Goal: Task Accomplishment & Management: Manage account settings

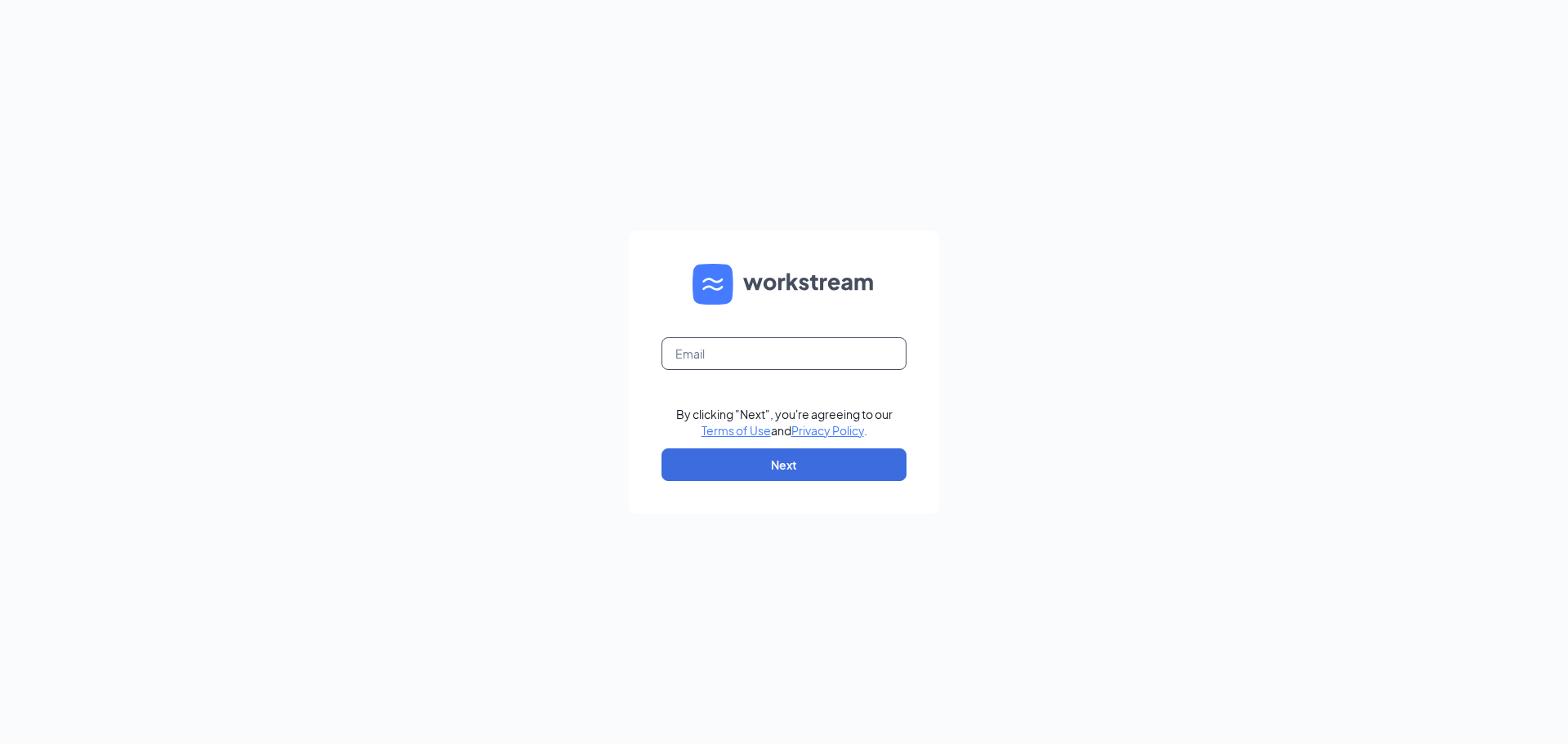
click at [781, 341] on input "text" at bounding box center [784, 354] width 245 height 33
type input "[EMAIL_ADDRESS][DOMAIN_NAME]"
click at [776, 461] on button "Next" at bounding box center [784, 465] width 245 height 33
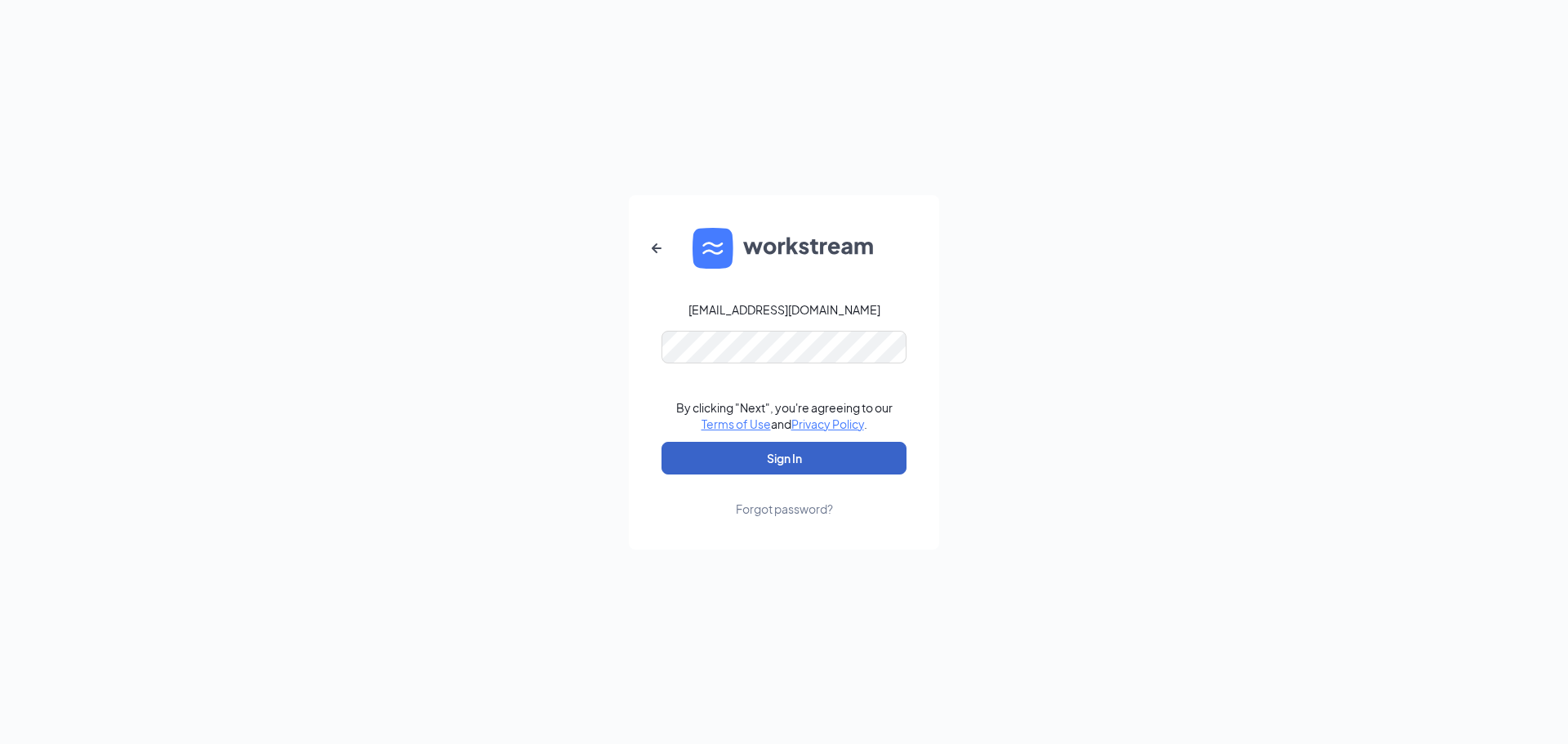
click at [791, 449] on button "Sign In" at bounding box center [784, 458] width 245 height 33
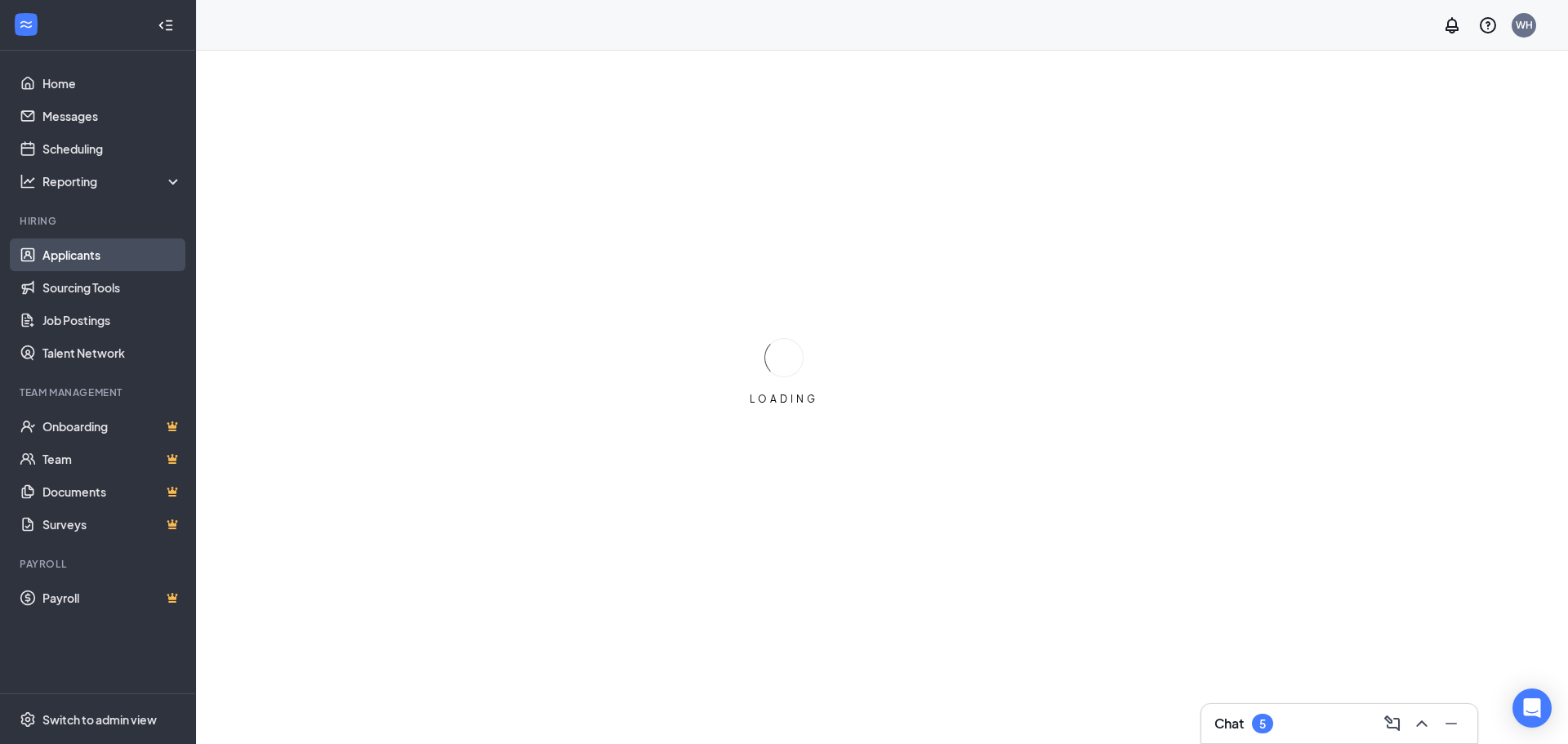
click at [93, 247] on link "Applicants" at bounding box center [113, 255] width 140 height 33
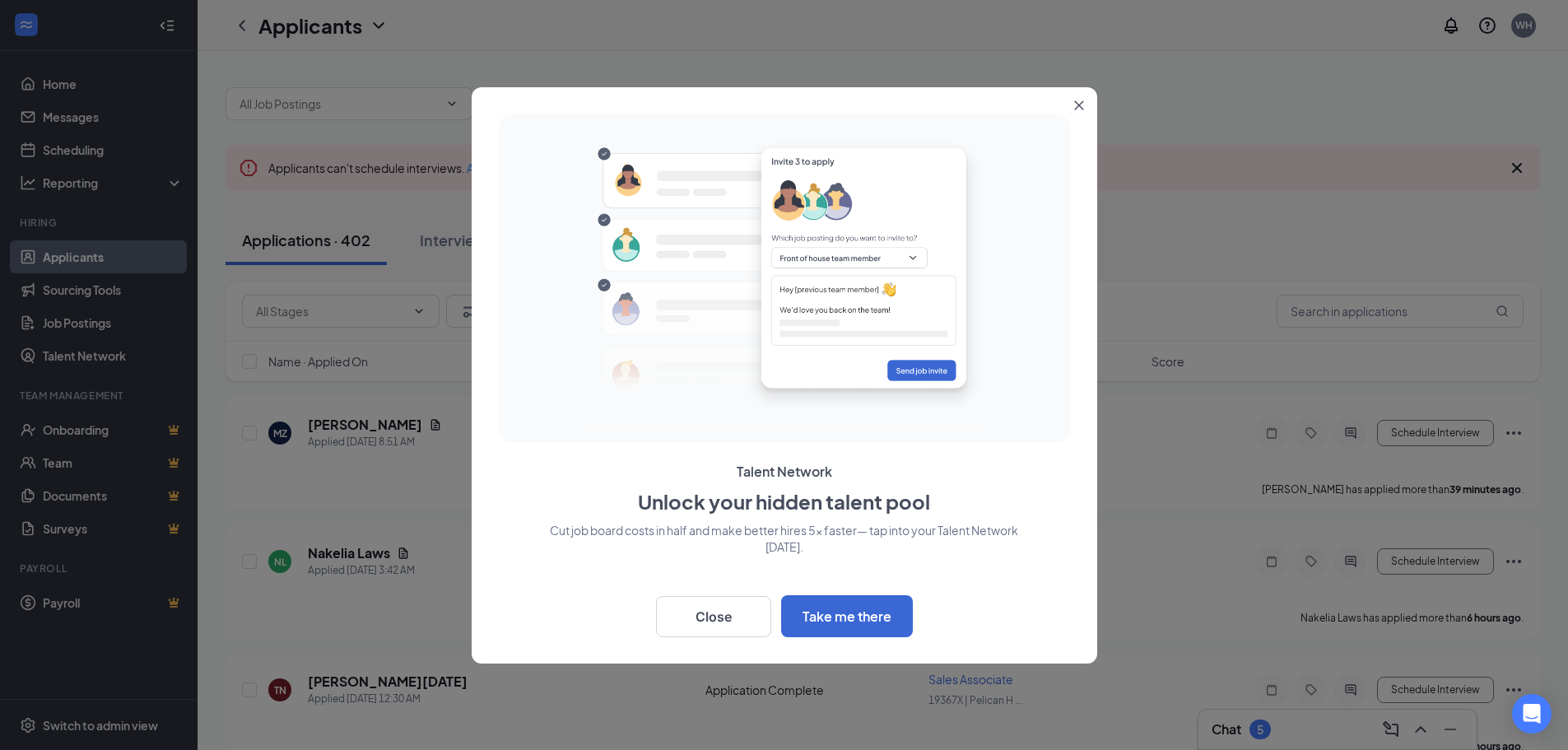
click at [1082, 97] on button "Close" at bounding box center [1082, 102] width 29 height 29
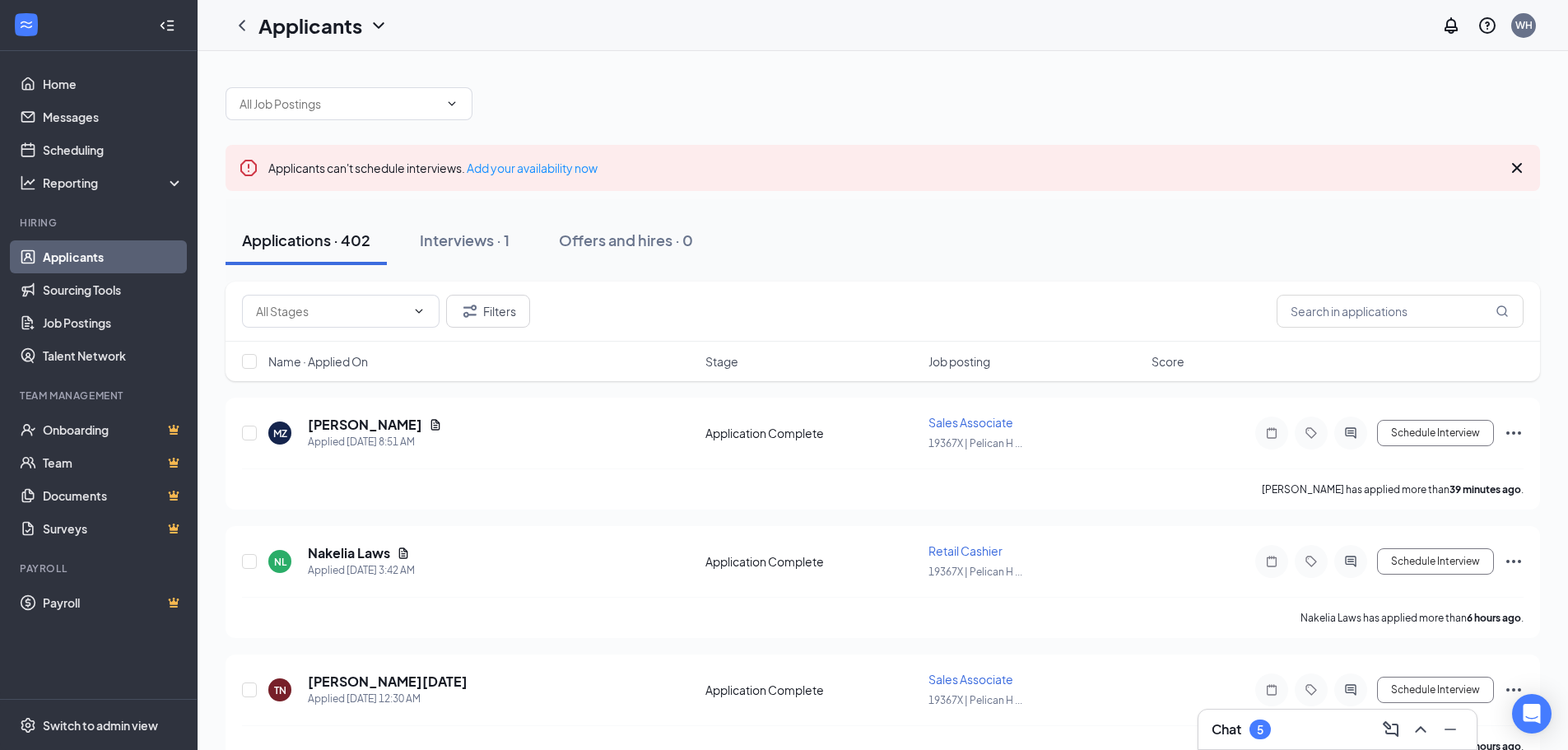
drag, startPoint x: 414, startPoint y: 789, endPoint x: 383, endPoint y: 226, distance: 563.9
click at [383, 226] on button "Applications · 402" at bounding box center [306, 240] width 162 height 49
click at [505, 301] on button "Filters" at bounding box center [488, 312] width 84 height 33
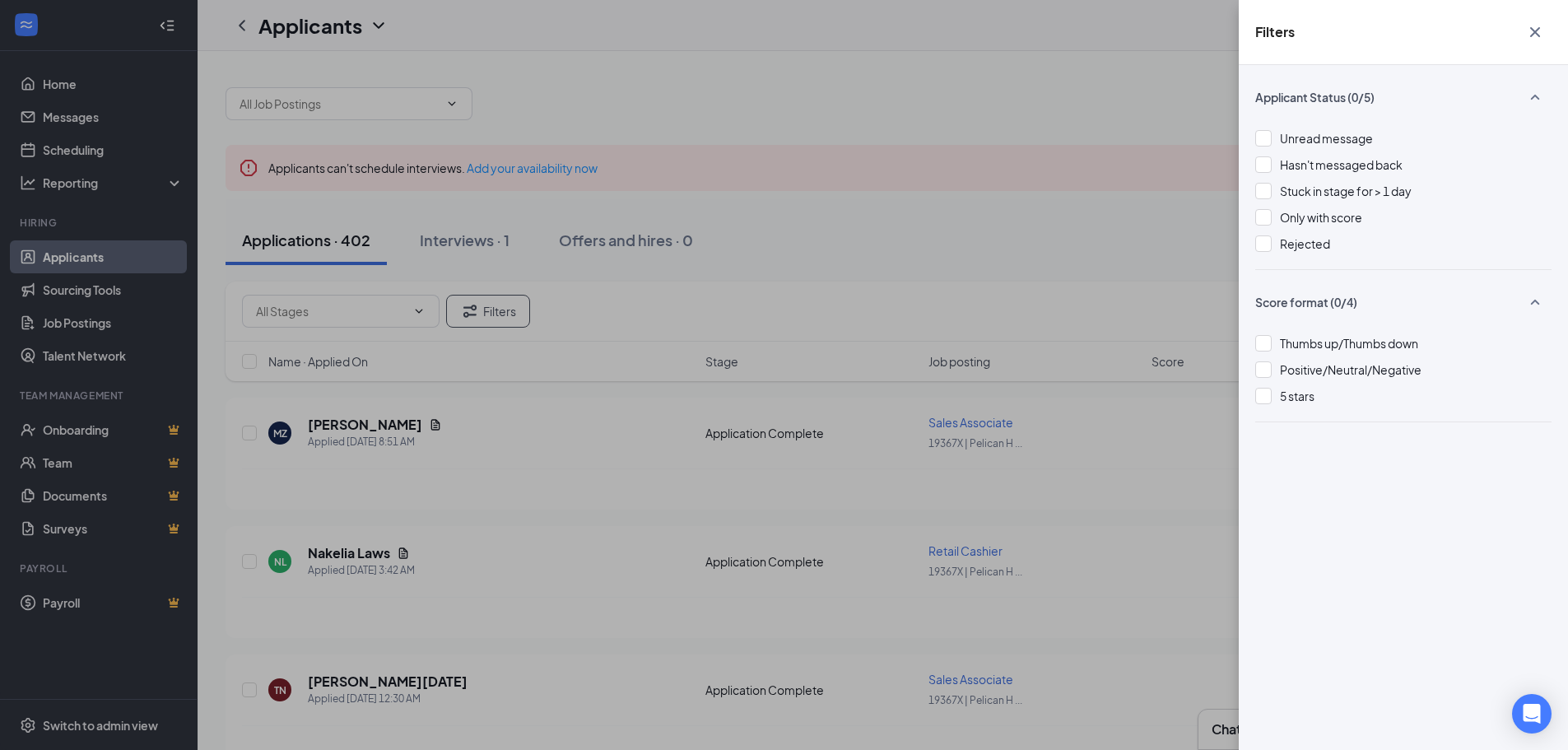
click at [1121, 235] on div "Filters Applicant Status (0/5) Unread message Hasn't messaged back Stuck in sta…" at bounding box center [784, 375] width 1568 height 750
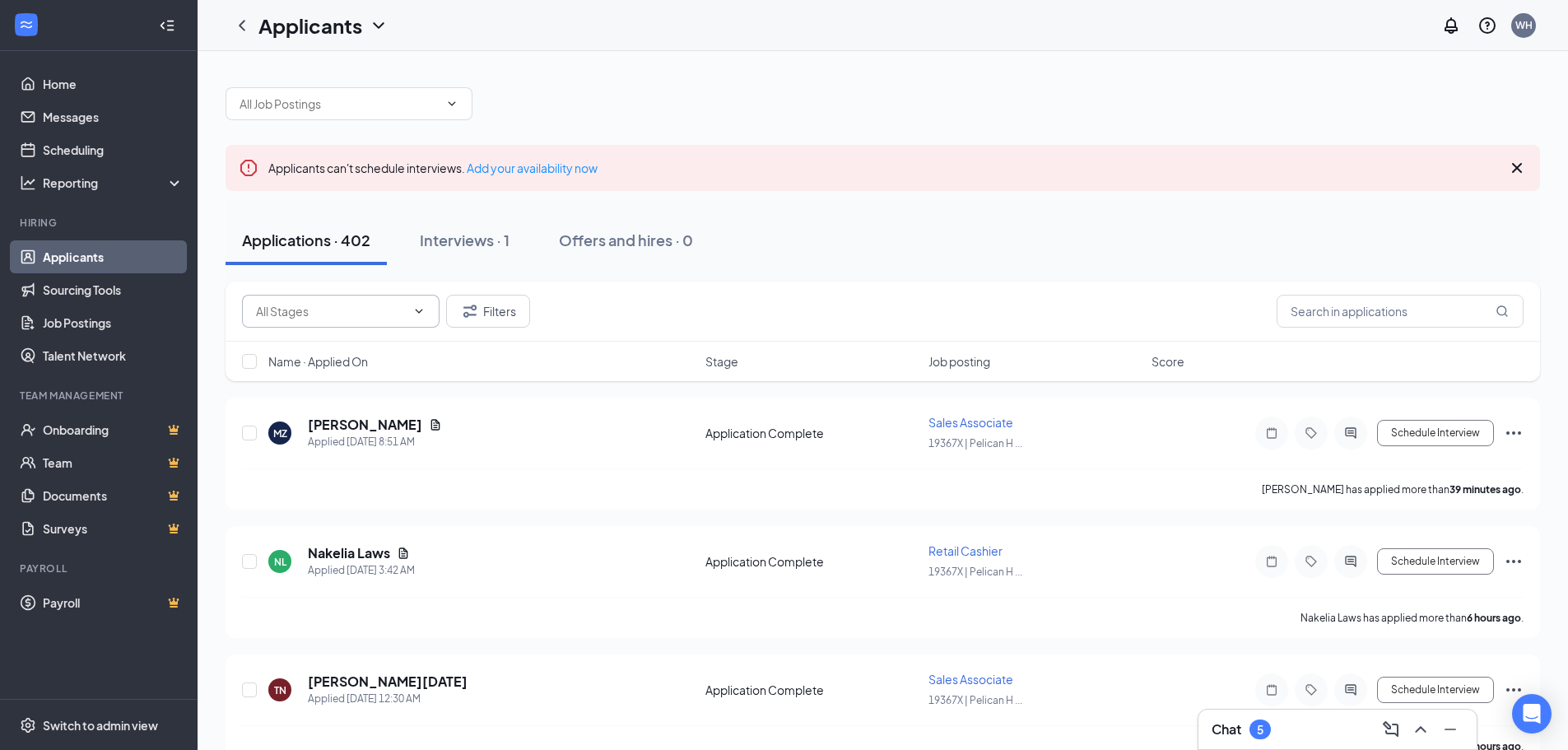
click at [385, 319] on input "text" at bounding box center [330, 311] width 150 height 18
click at [1392, 322] on input "text" at bounding box center [1400, 312] width 247 height 33
click at [949, 359] on span "Job posting" at bounding box center [958, 361] width 62 height 17
click at [342, 423] on h5 "[PERSON_NAME]" at bounding box center [365, 425] width 115 height 18
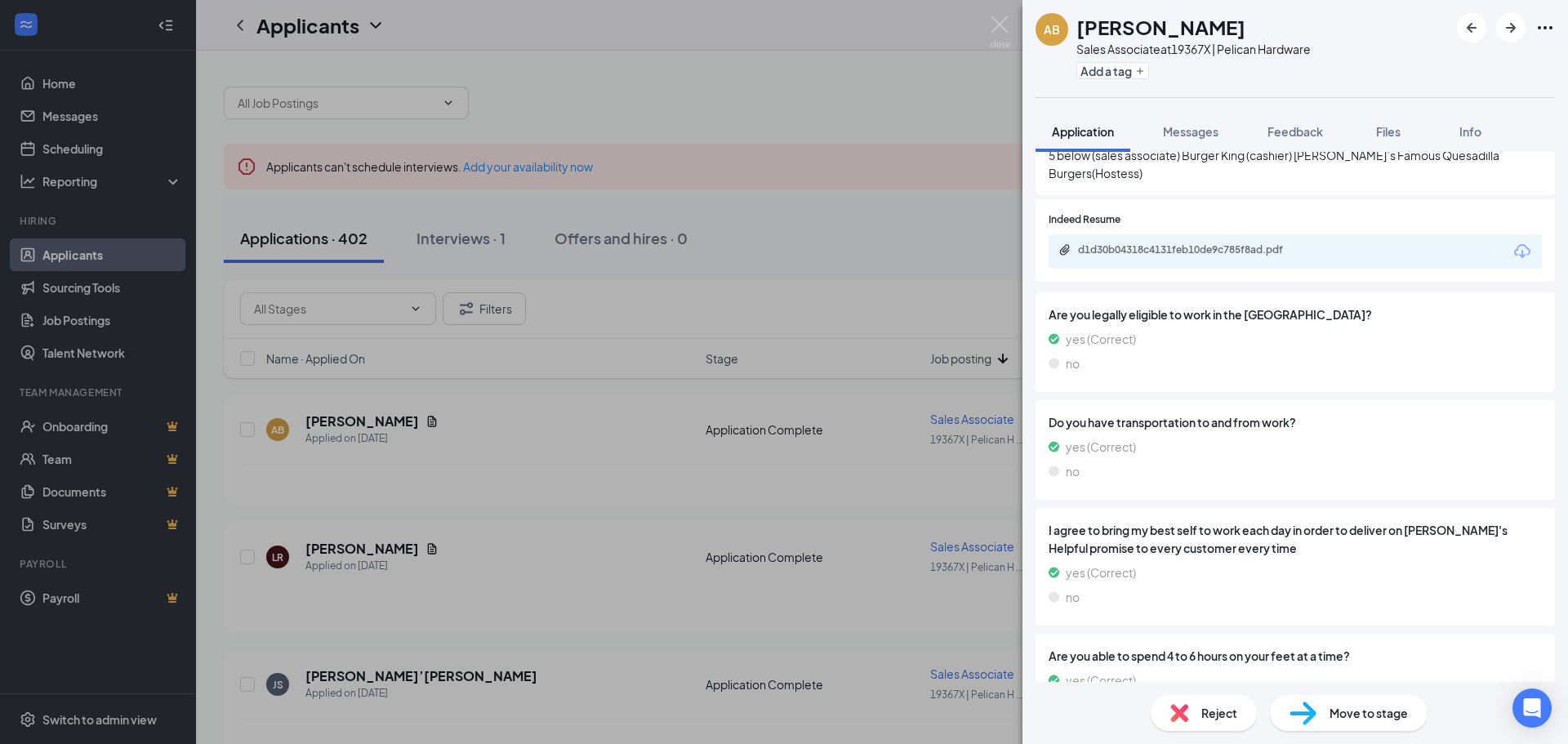
scroll to position [782, 0]
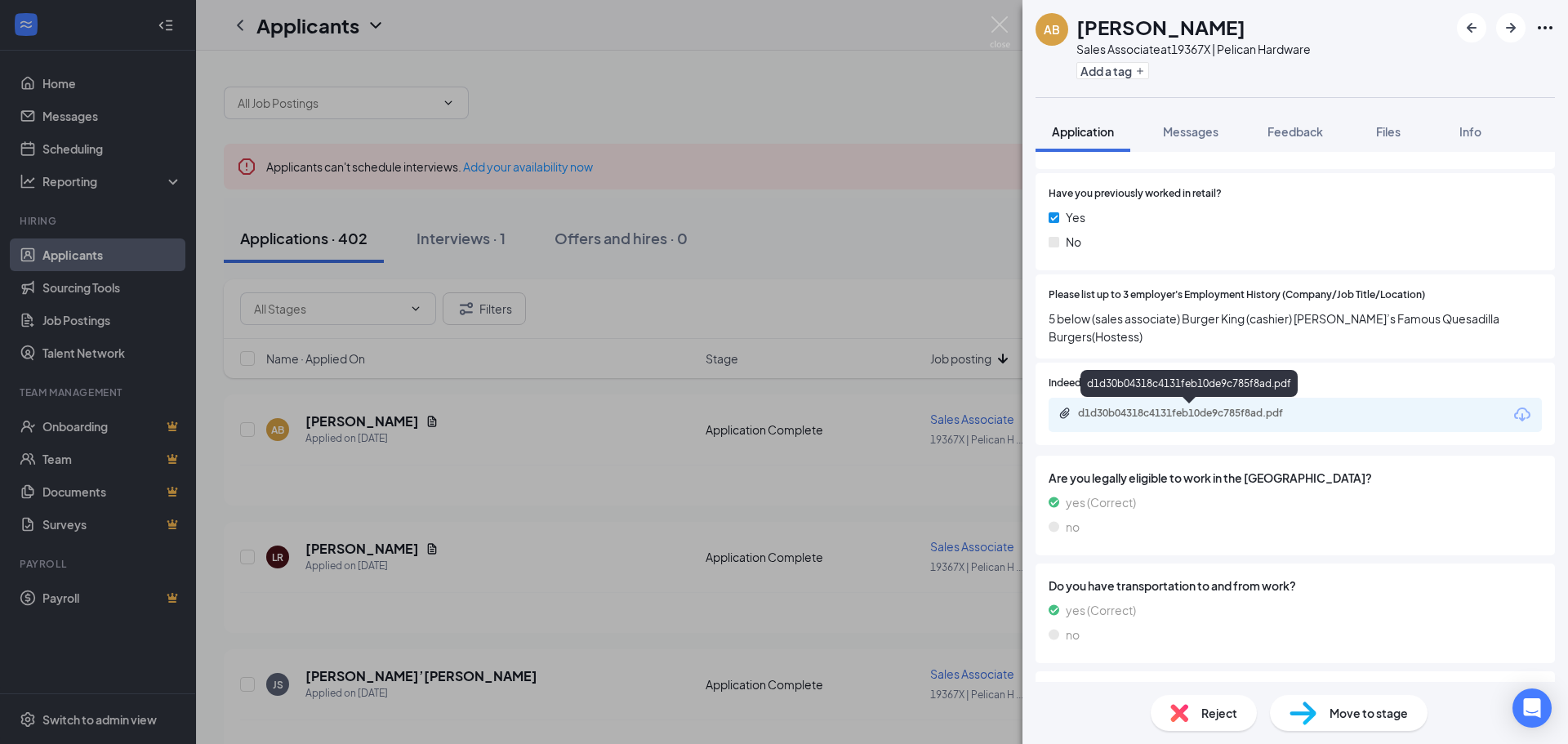
click at [1214, 416] on div "d1d30b04318c4131feb10de9c785f8ad.pdf" at bounding box center [1192, 412] width 228 height 13
click at [1511, 36] on icon "ArrowRight" at bounding box center [1511, 27] width 19 height 19
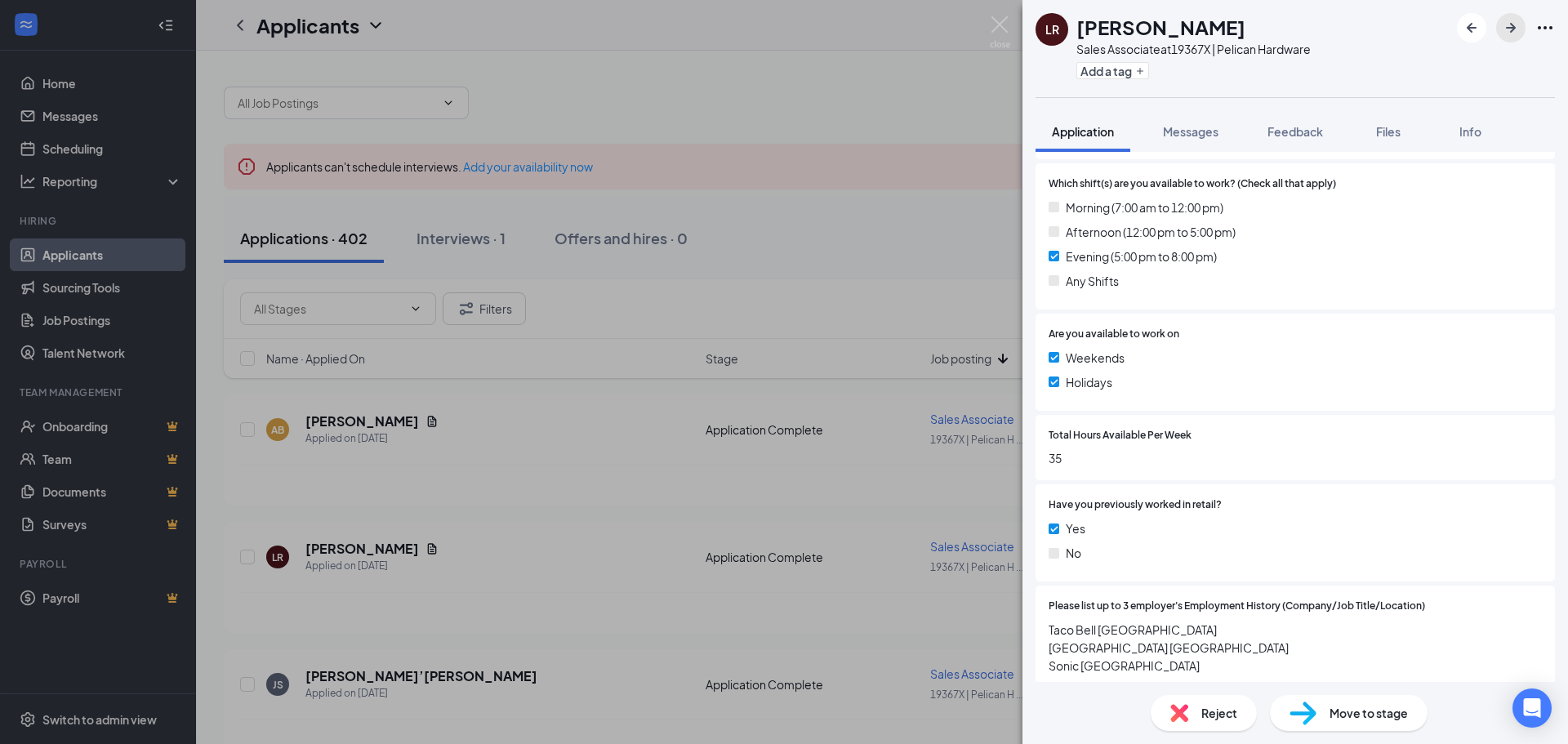
scroll to position [408, 0]
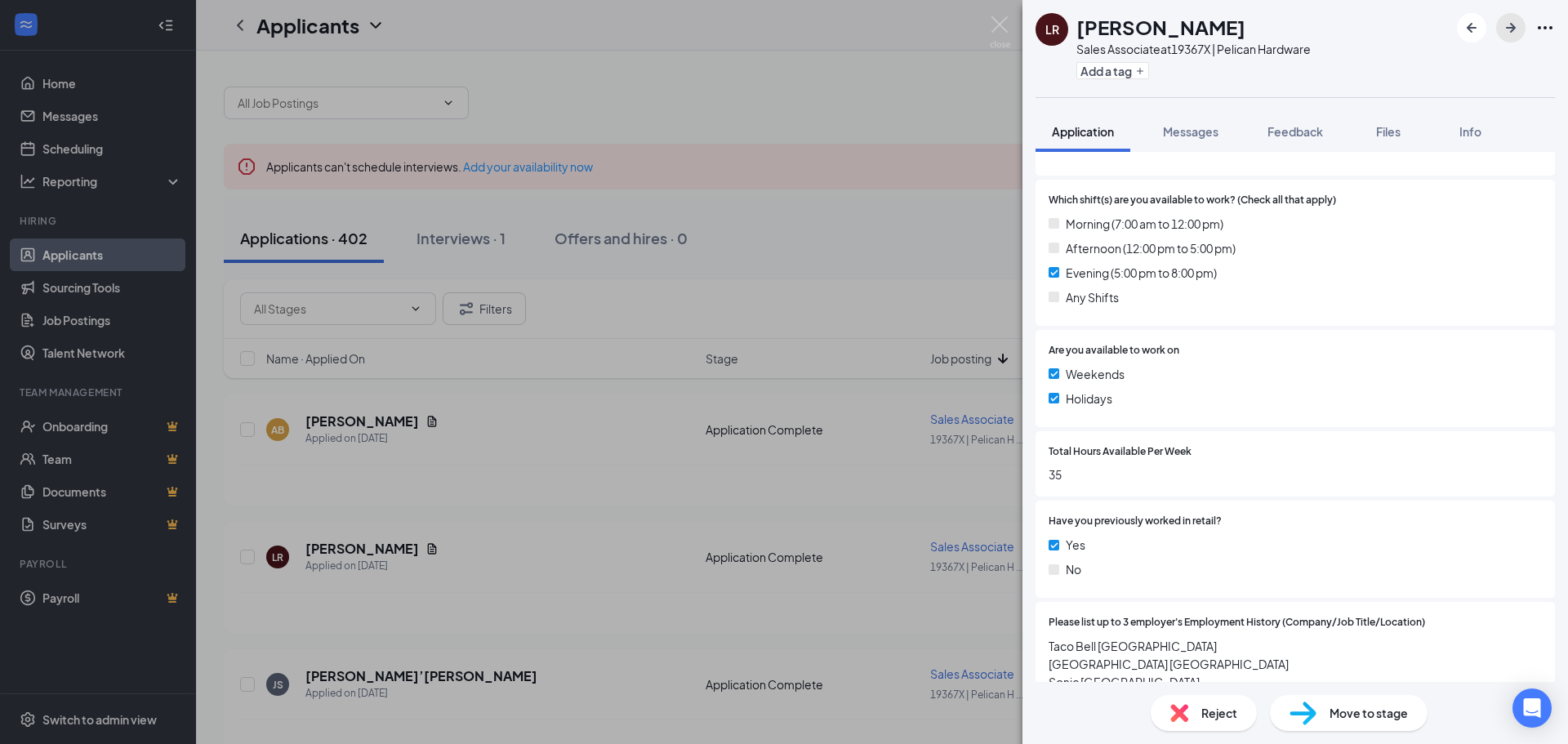
click at [1508, 37] on icon "ArrowRight" at bounding box center [1511, 27] width 19 height 19
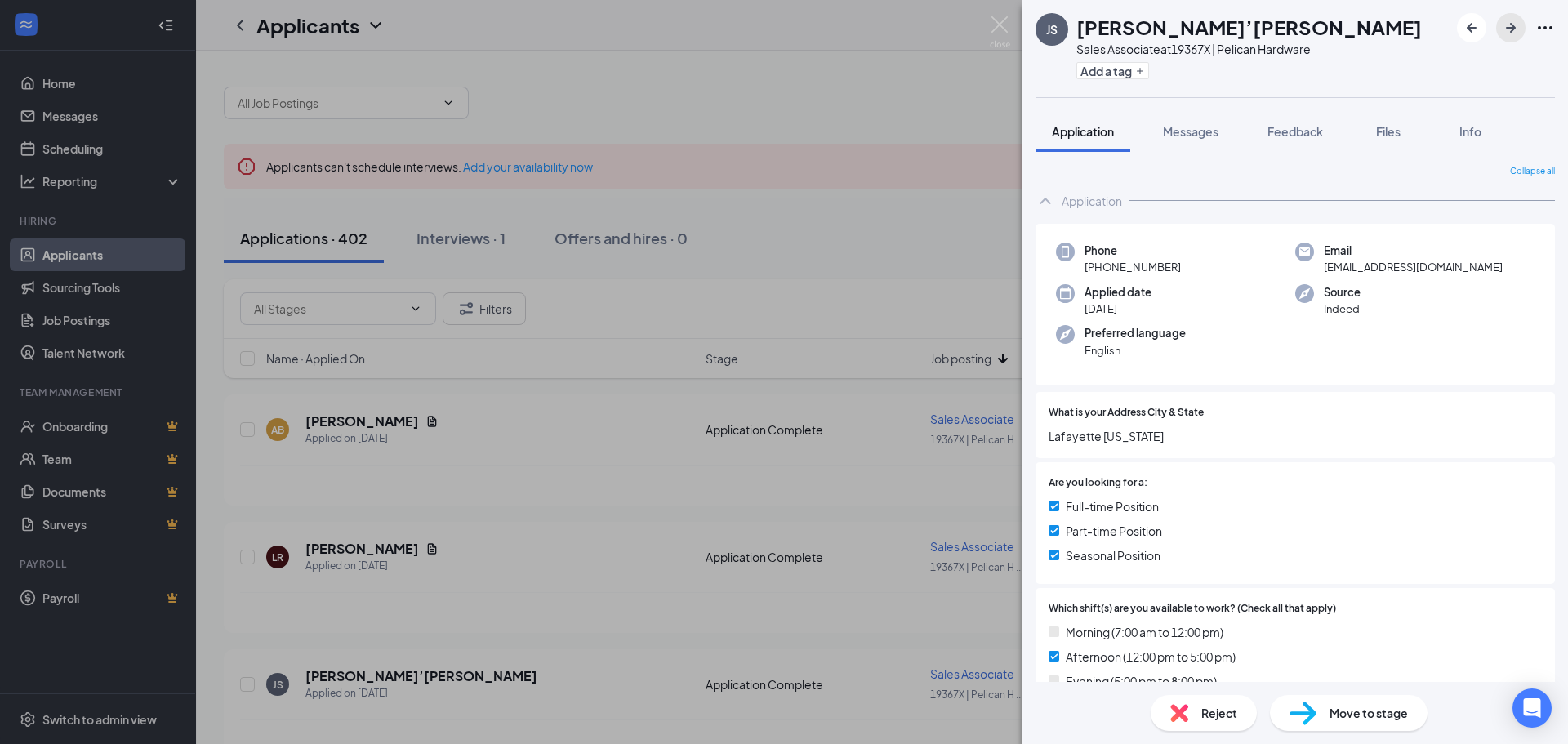
click at [1514, 18] on icon "ArrowRight" at bounding box center [1511, 27] width 19 height 19
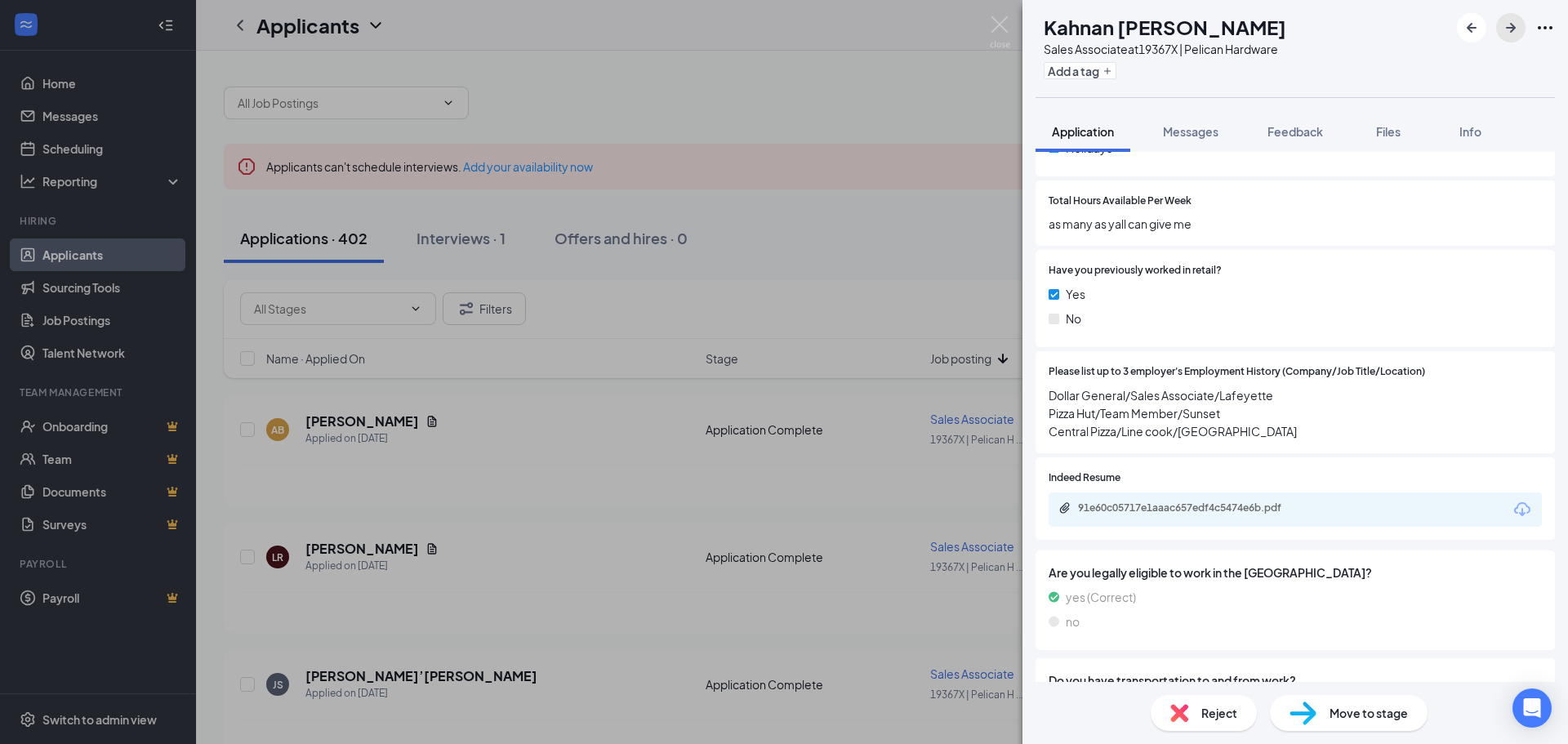
scroll to position [817, 0]
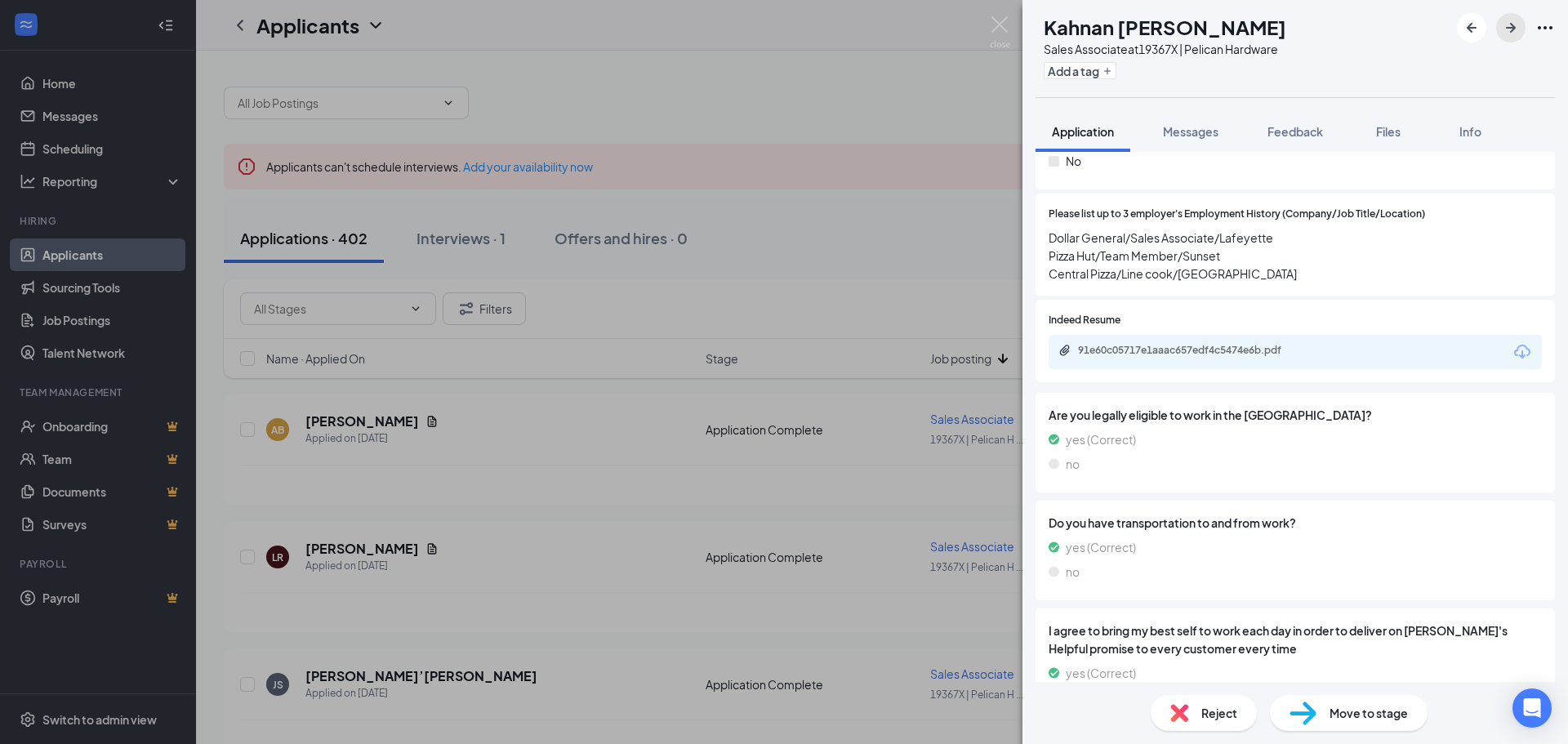
click at [1506, 35] on icon "ArrowRight" at bounding box center [1511, 27] width 19 height 19
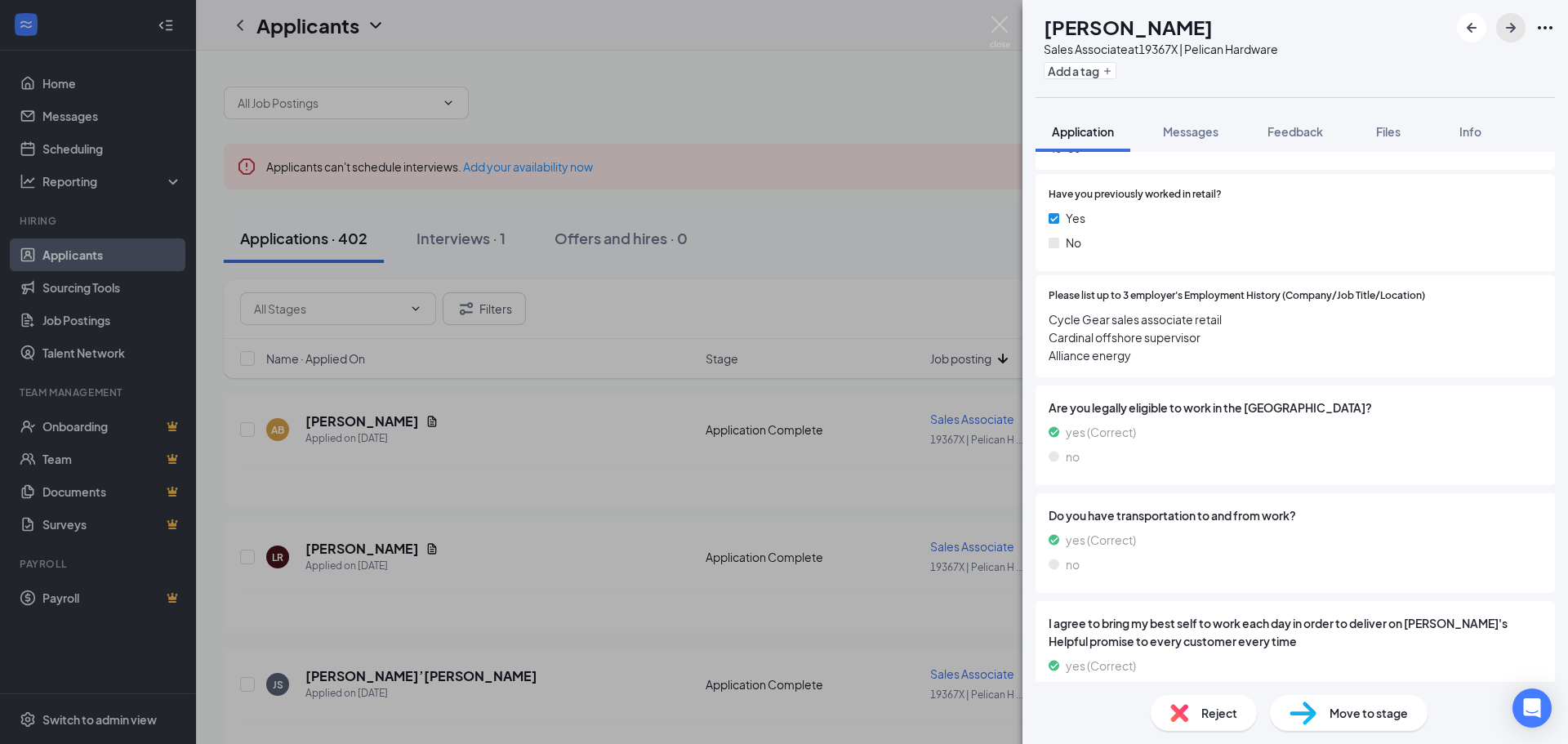
scroll to position [548, 0]
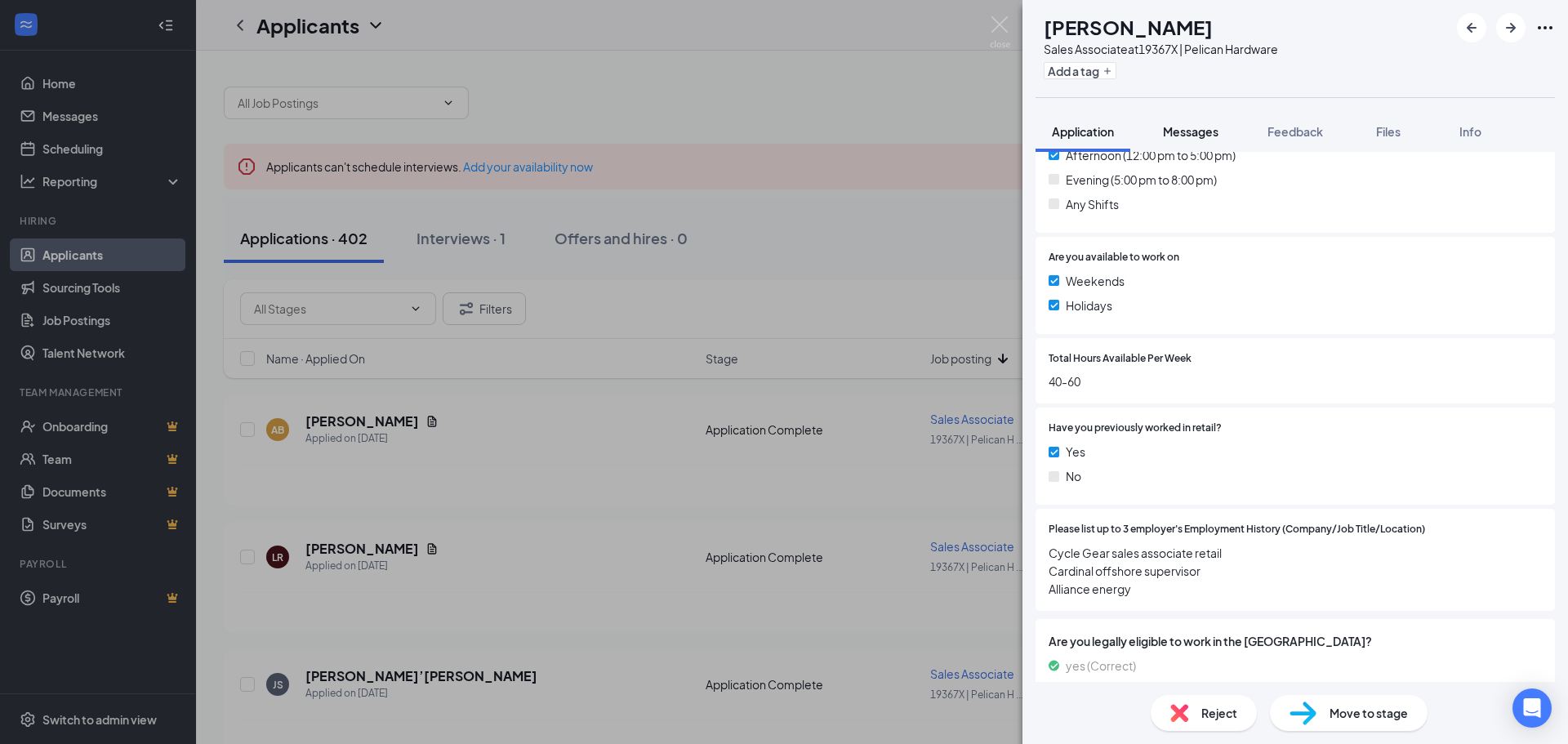
click at [1201, 140] on button "Messages" at bounding box center [1190, 131] width 88 height 41
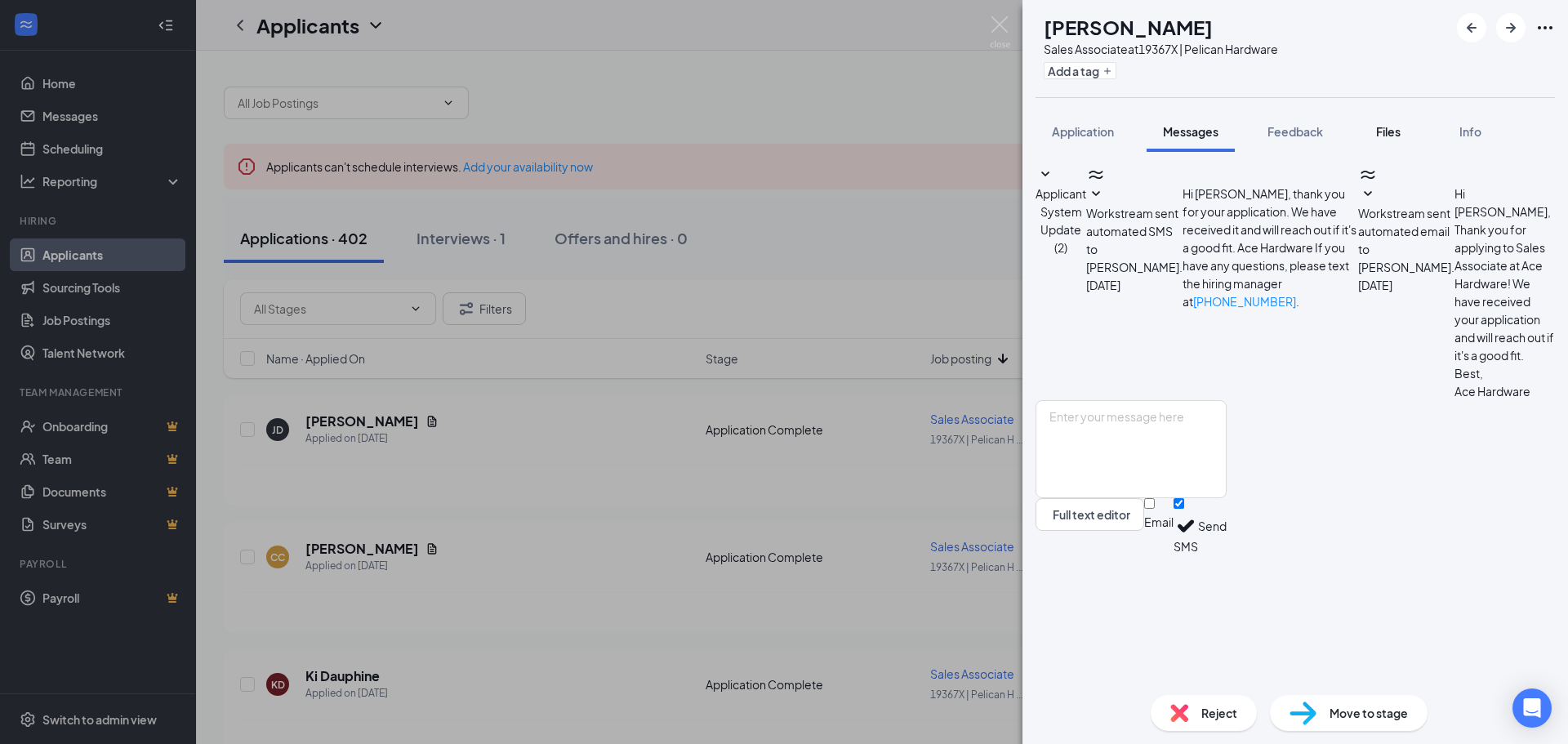
click at [1366, 130] on button "Files" at bounding box center [1387, 131] width 65 height 41
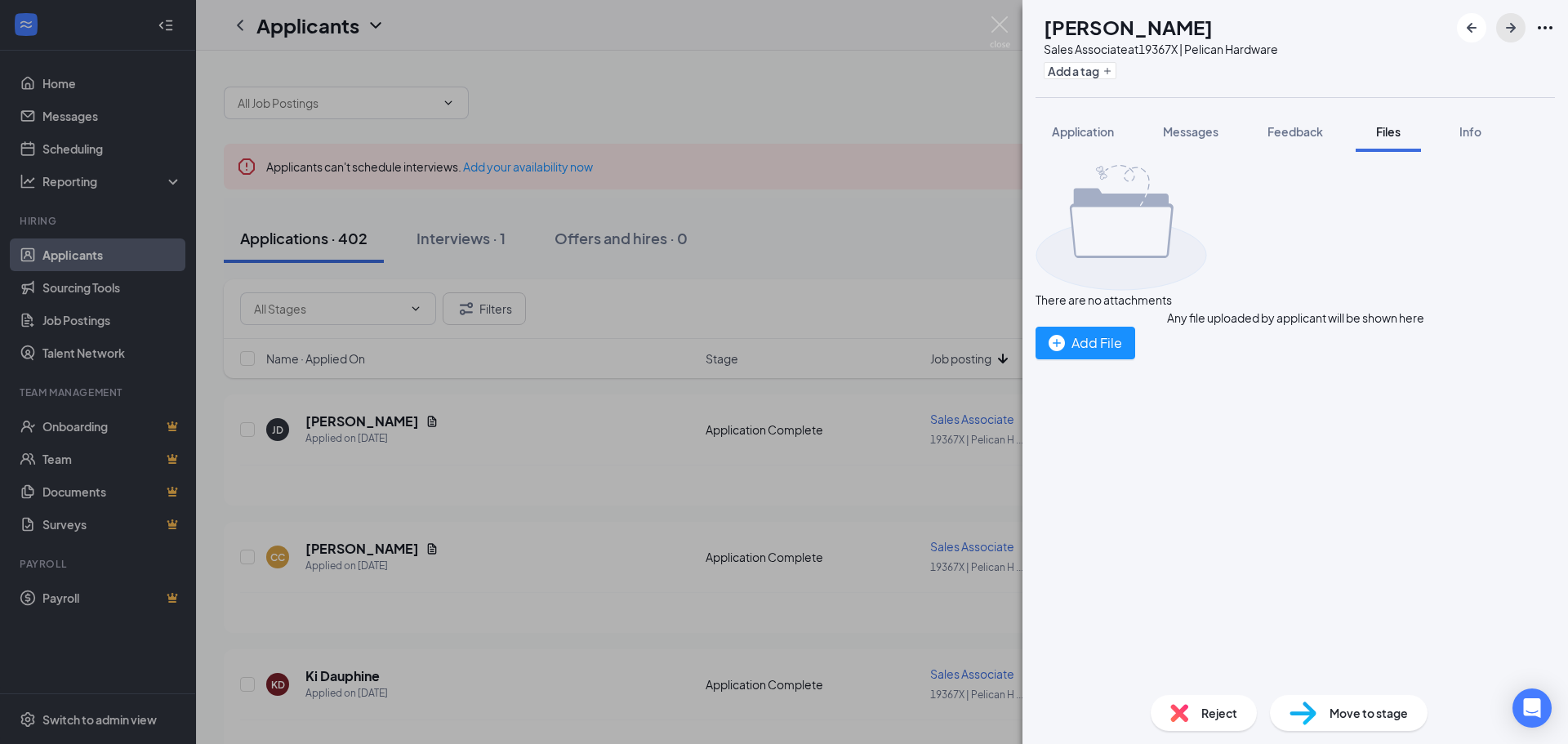
click at [1517, 22] on icon "ArrowRight" at bounding box center [1511, 27] width 19 height 19
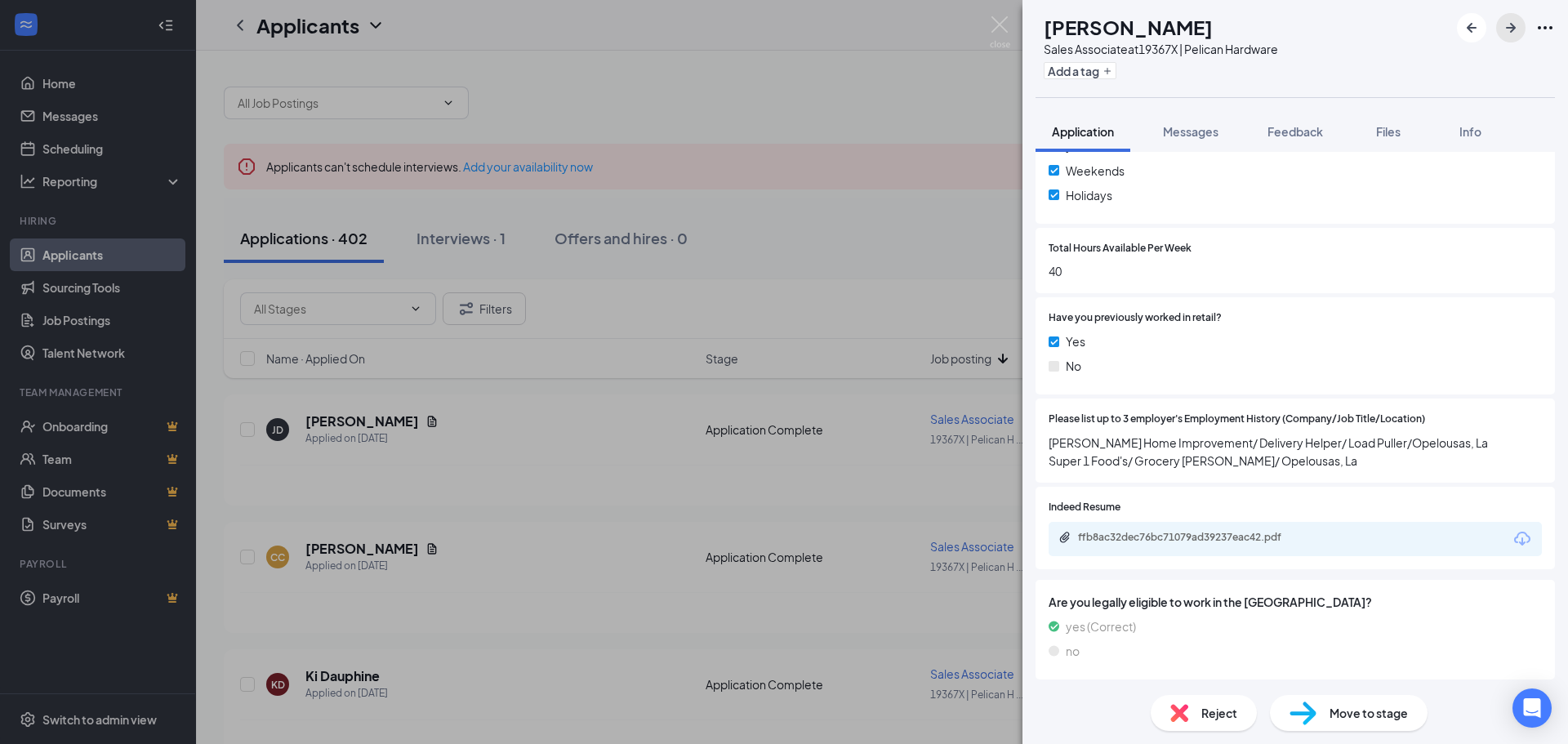
scroll to position [654, 0]
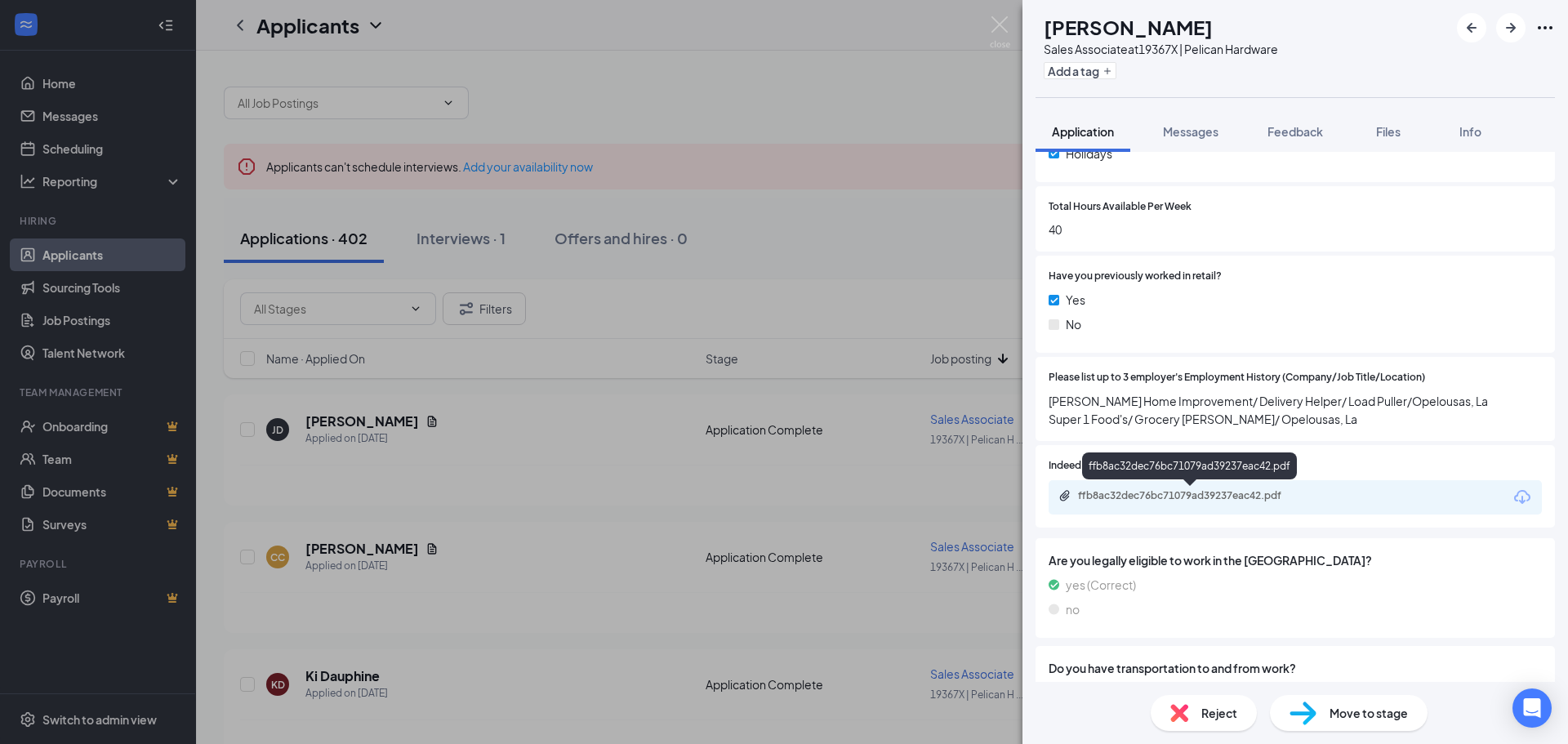
click at [1187, 495] on div "ffb8ac32dec76bc71079ad39237eac42.pdf" at bounding box center [1192, 495] width 228 height 13
click at [1515, 21] on icon "ArrowRight" at bounding box center [1511, 27] width 19 height 19
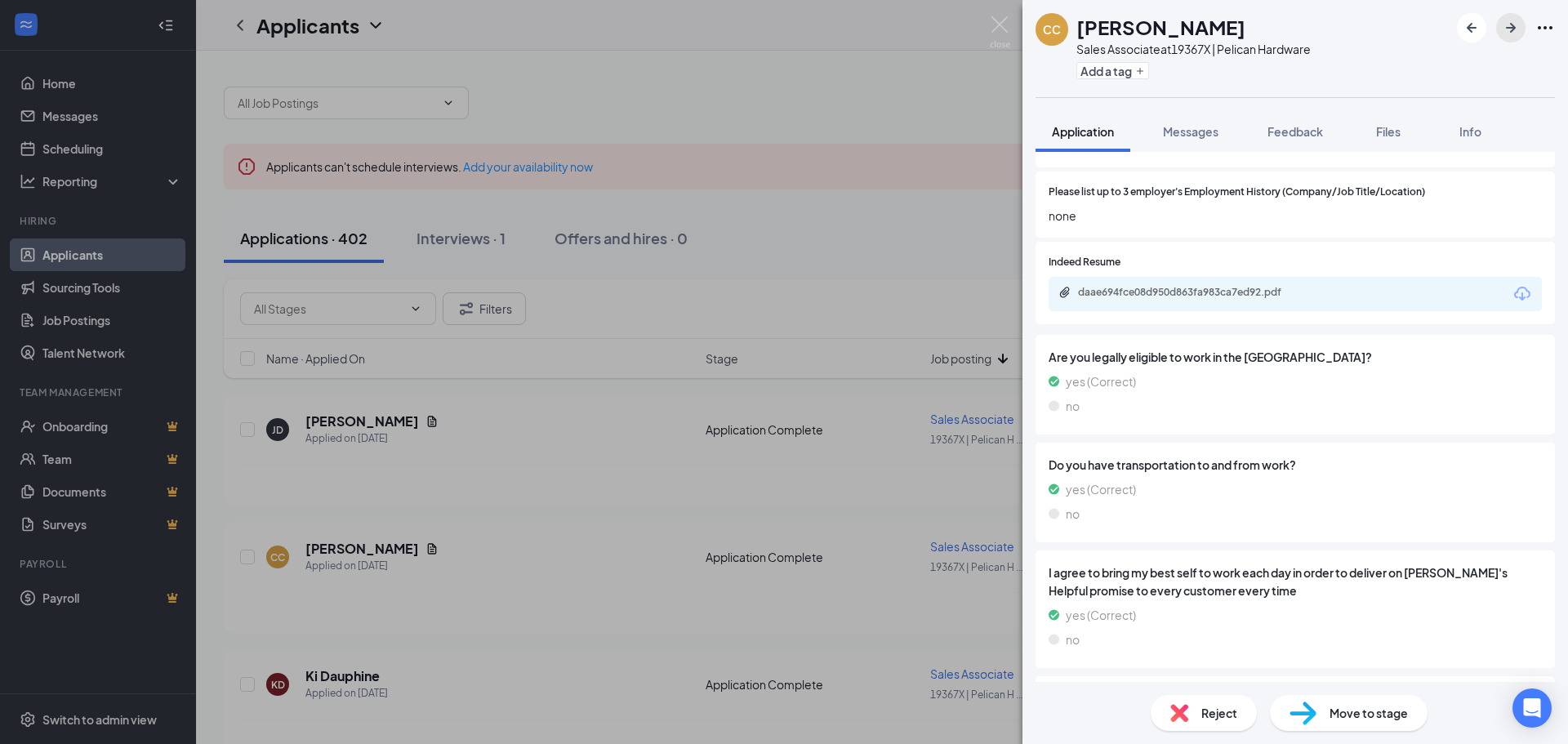
scroll to position [899, 0]
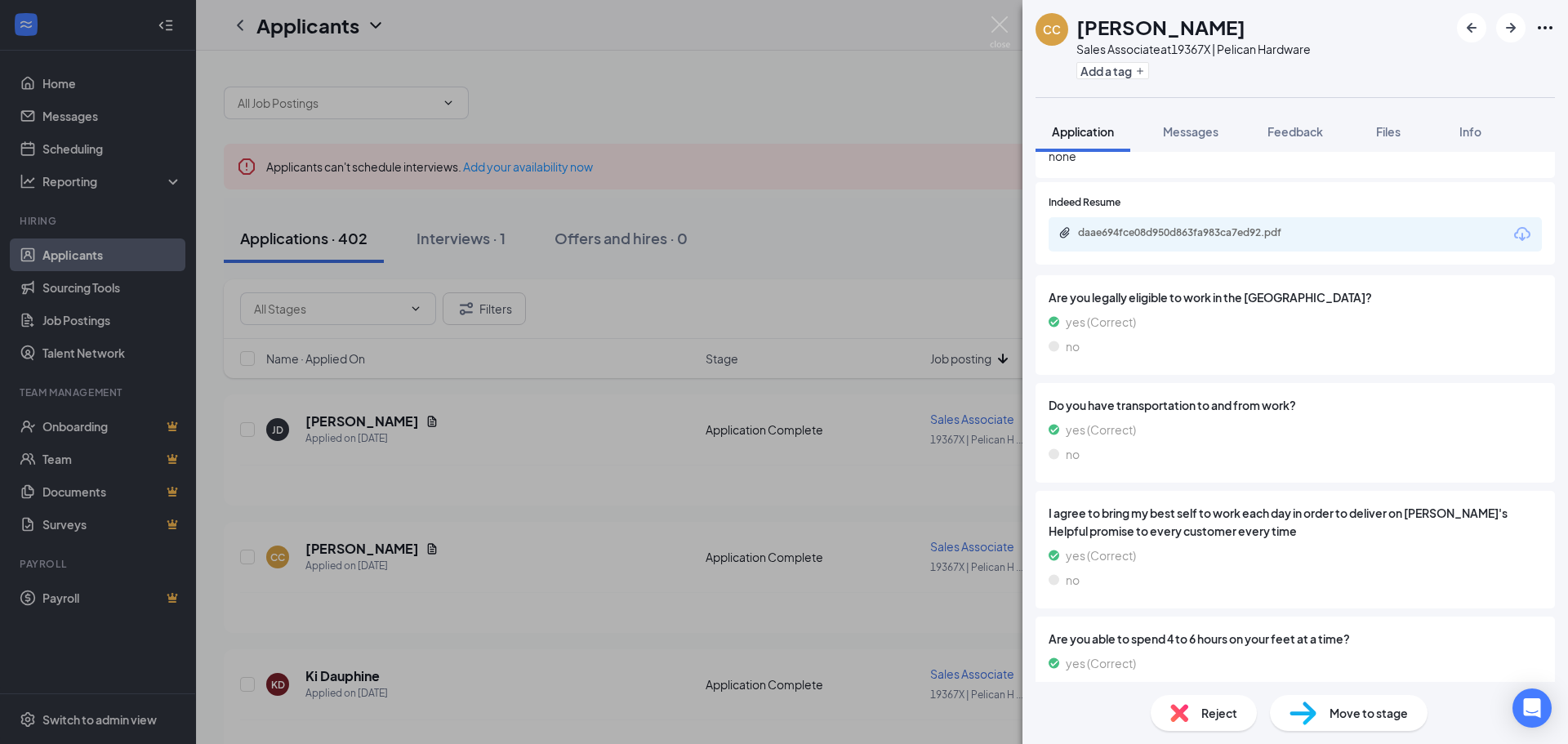
click at [1234, 227] on div "daae694fce08d950d863fa983ca7ed92.pdf" at bounding box center [1192, 232] width 228 height 13
click at [1518, 19] on icon "ArrowRight" at bounding box center [1511, 27] width 19 height 19
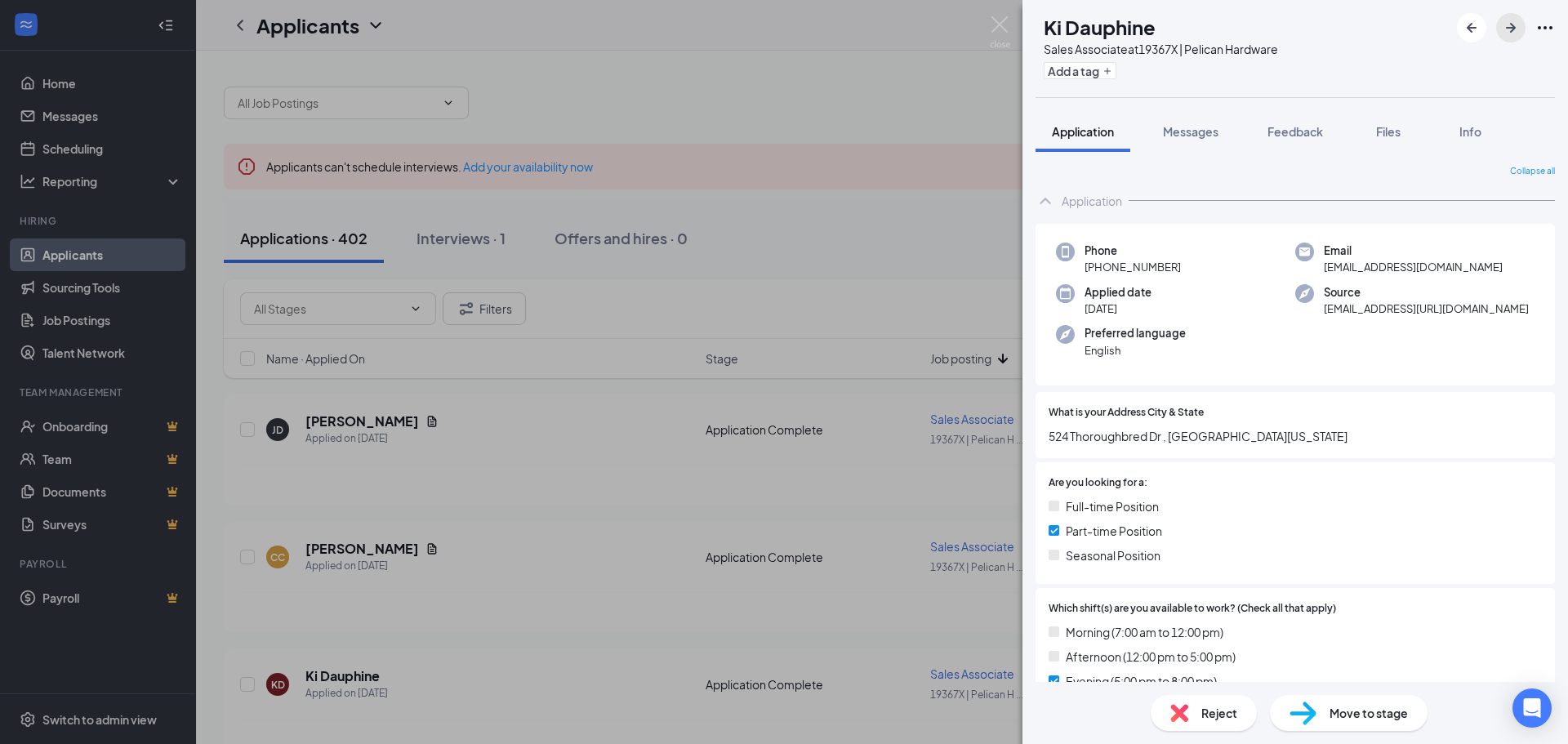
click at [1516, 21] on icon "ArrowRight" at bounding box center [1511, 27] width 19 height 19
click at [1512, 32] on icon "ArrowRight" at bounding box center [1511, 28] width 10 height 10
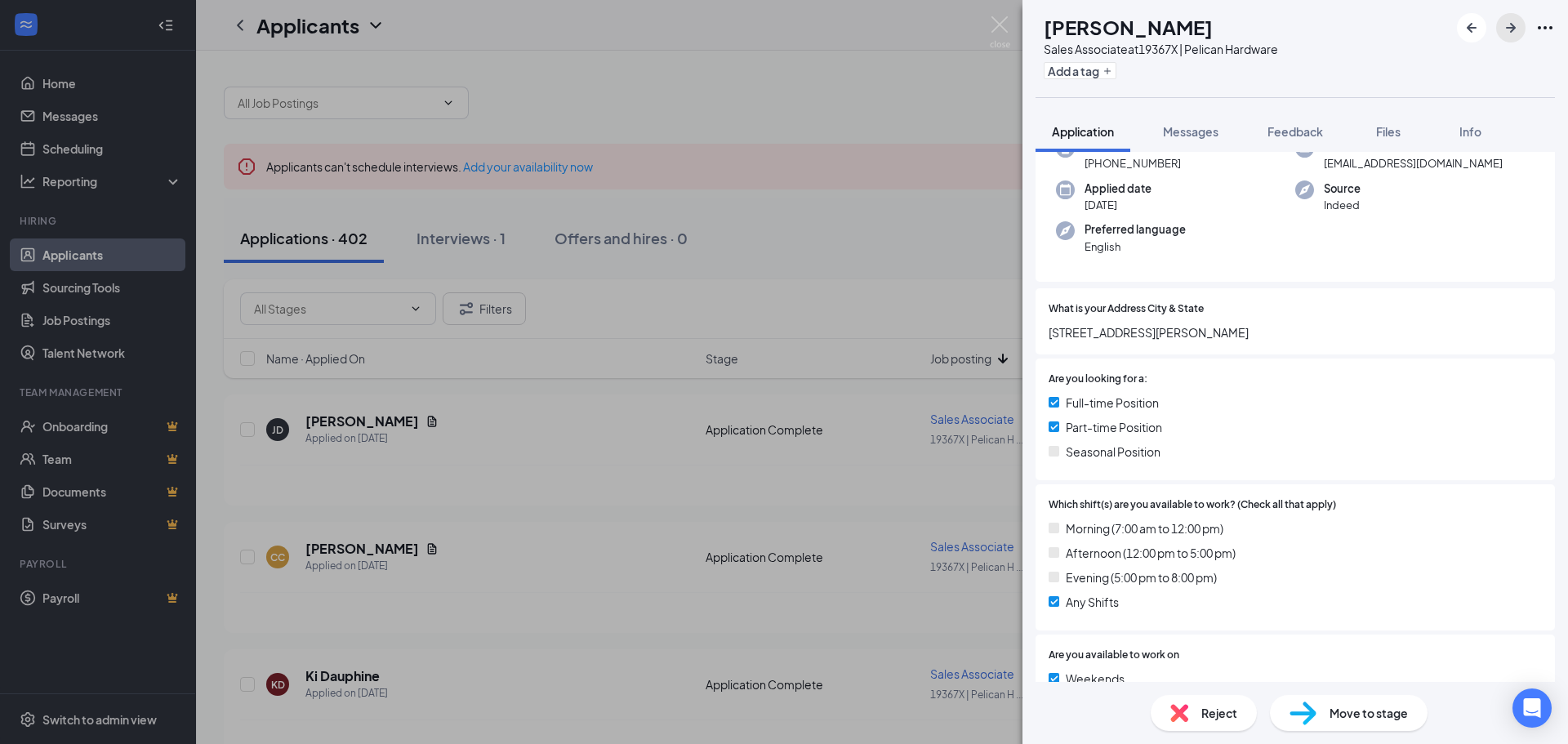
scroll to position [75, 0]
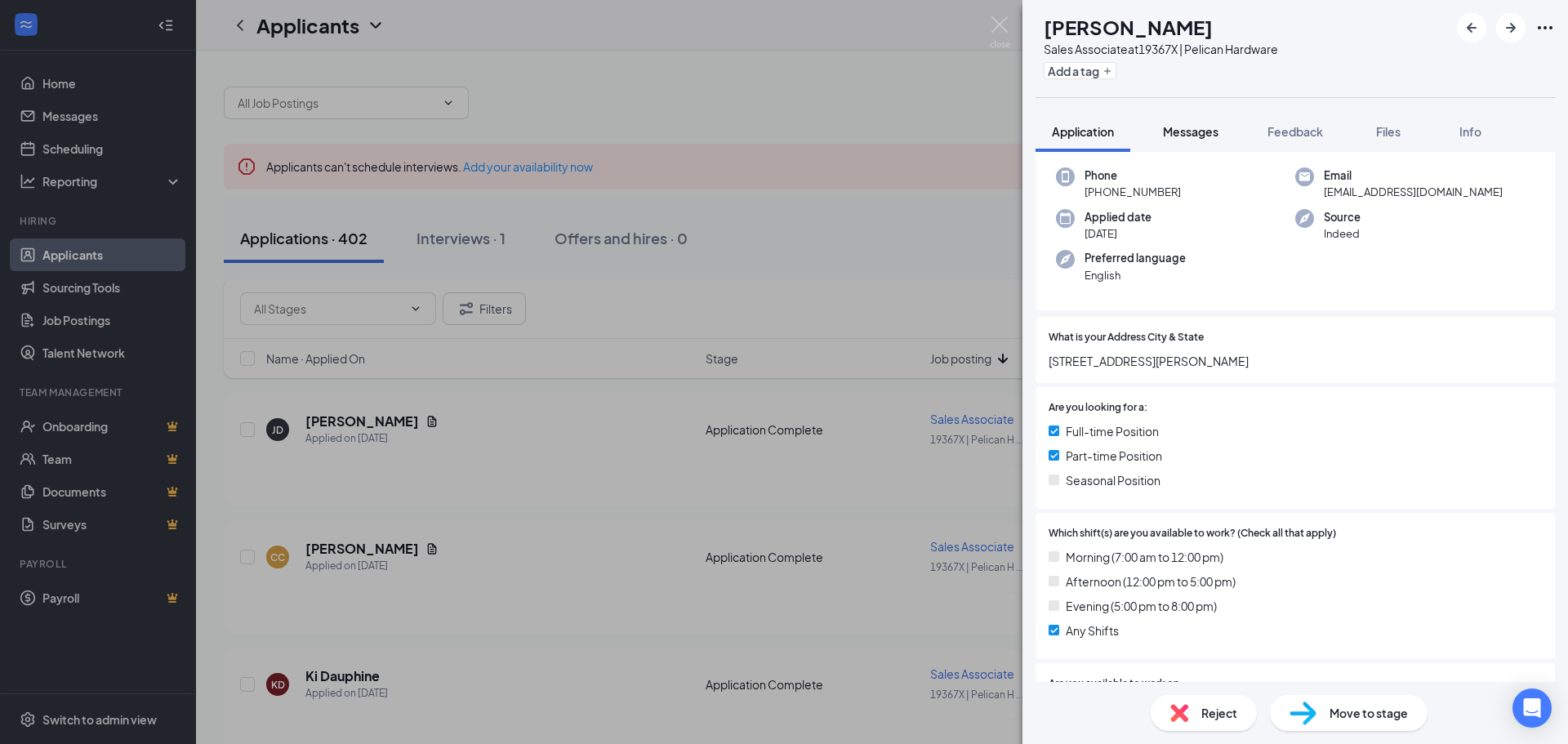
click at [1235, 138] on button "Messages" at bounding box center [1190, 131] width 88 height 41
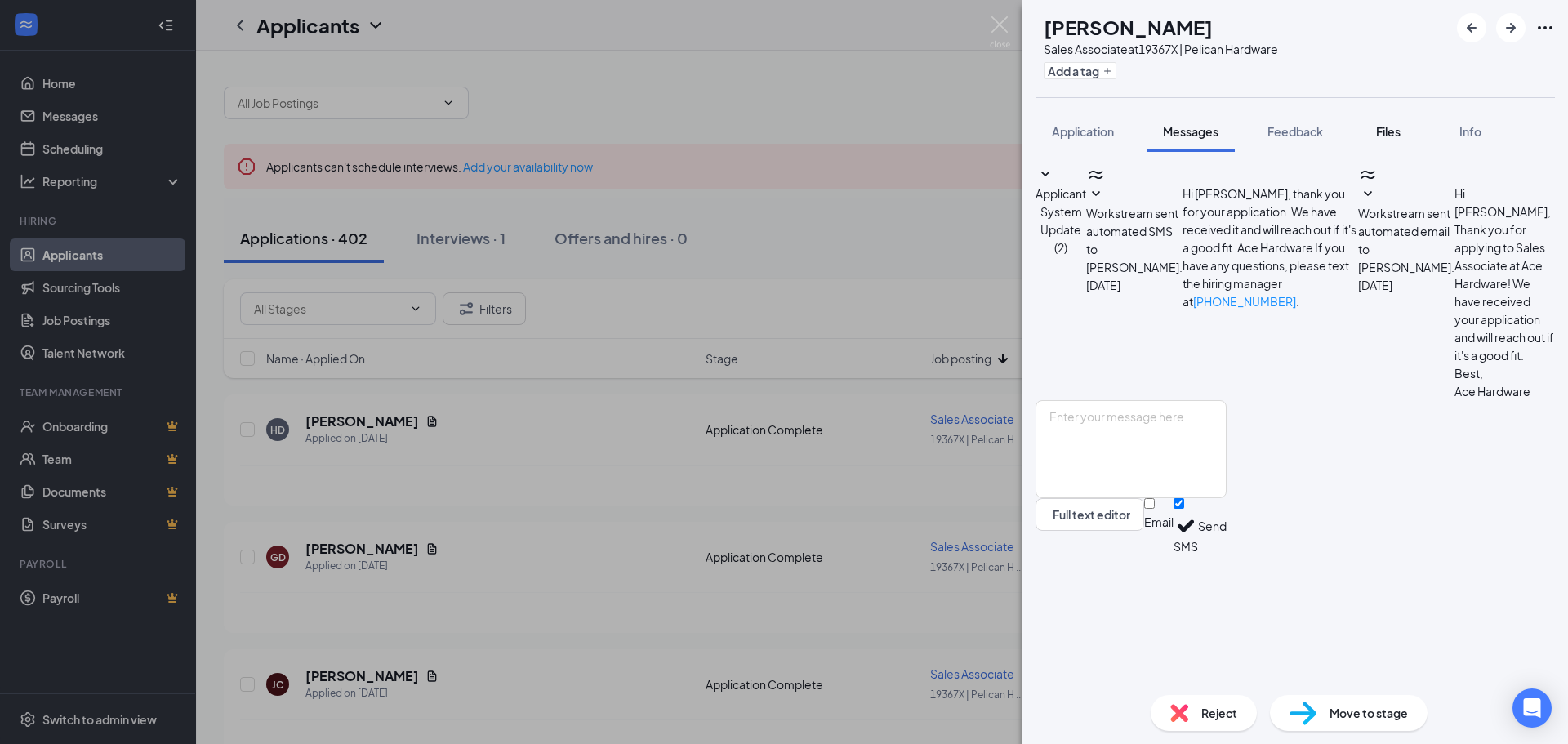
click at [1384, 133] on span "Files" at bounding box center [1387, 131] width 24 height 15
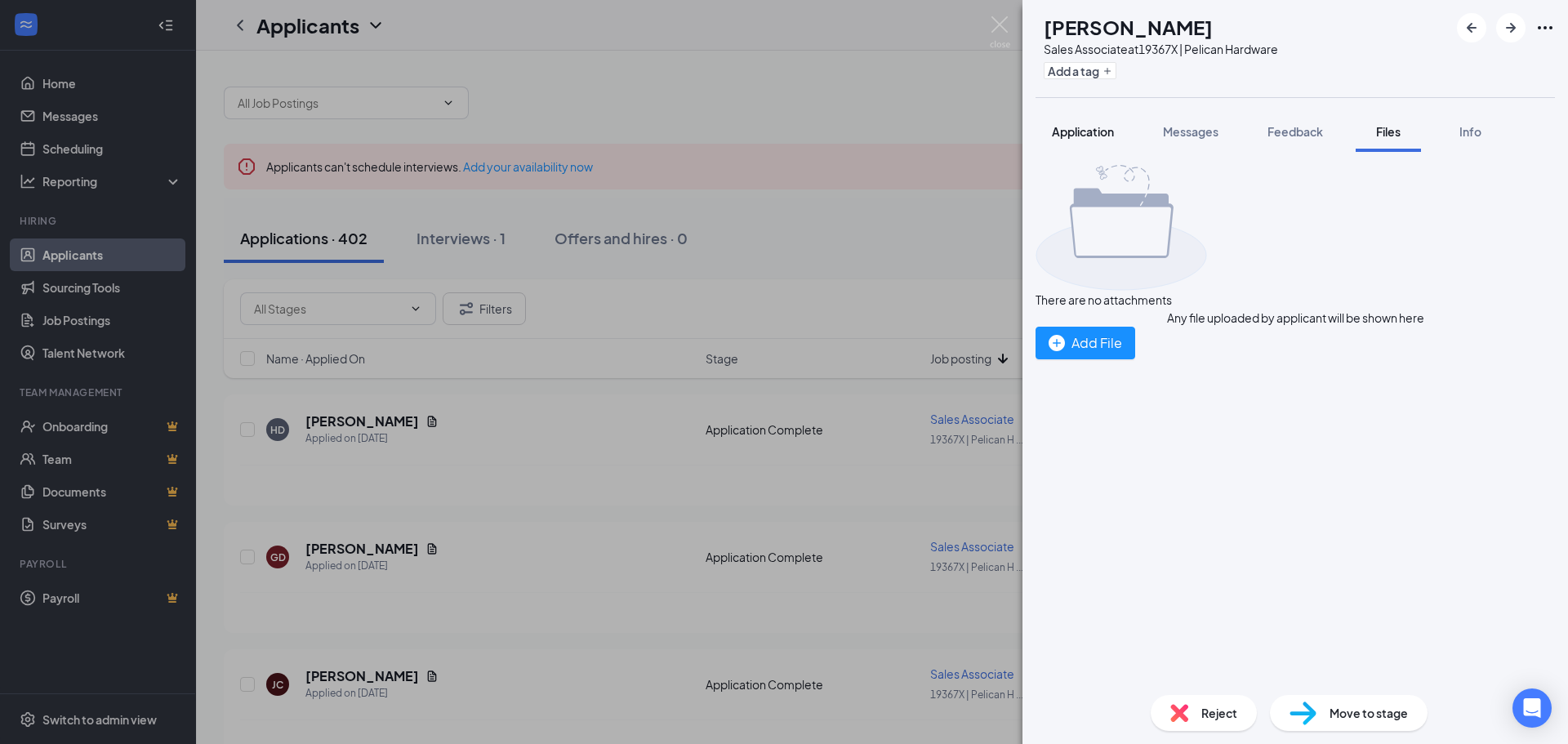
click at [1083, 112] on button "Application" at bounding box center [1082, 131] width 94 height 41
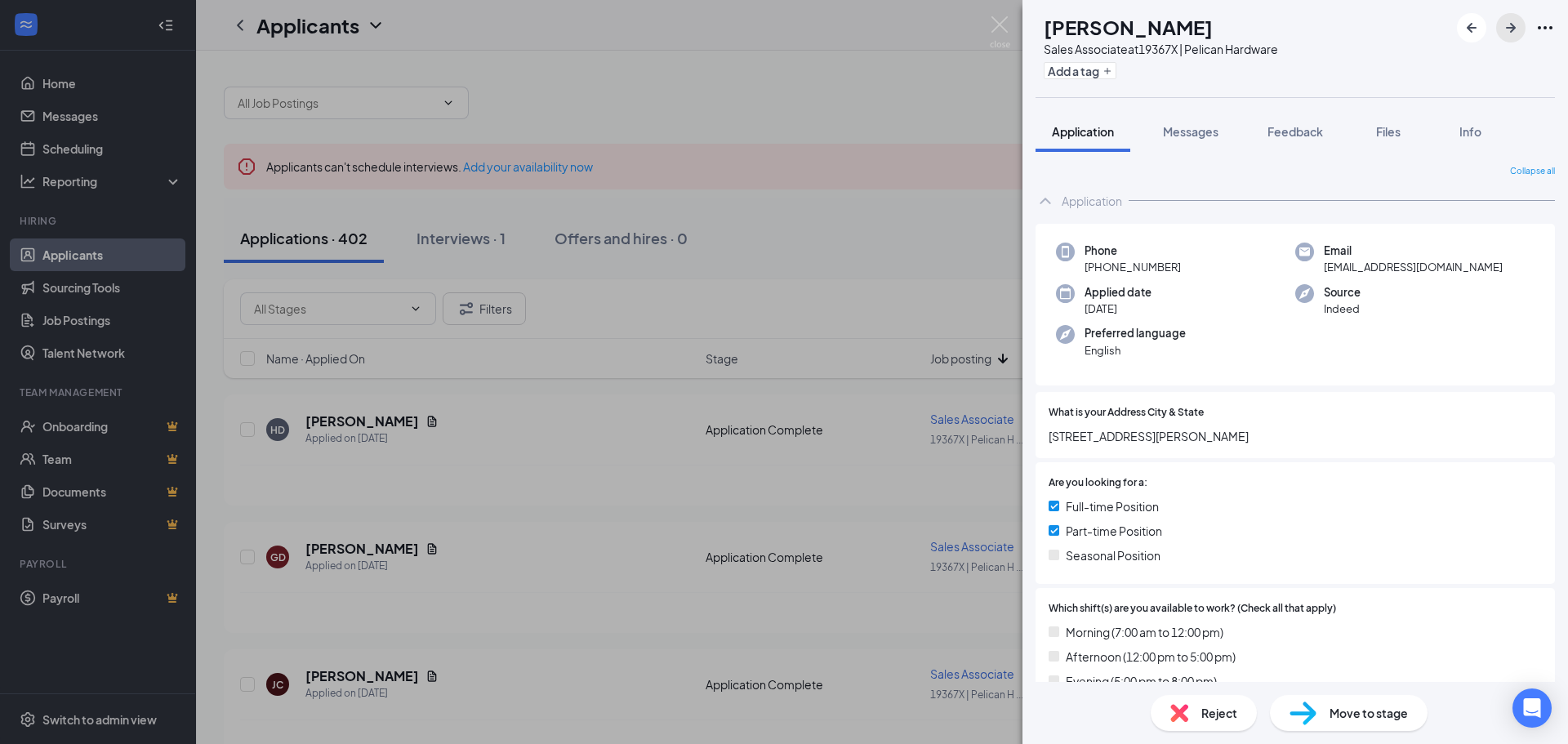
click at [1517, 28] on icon "ArrowRight" at bounding box center [1511, 27] width 19 height 19
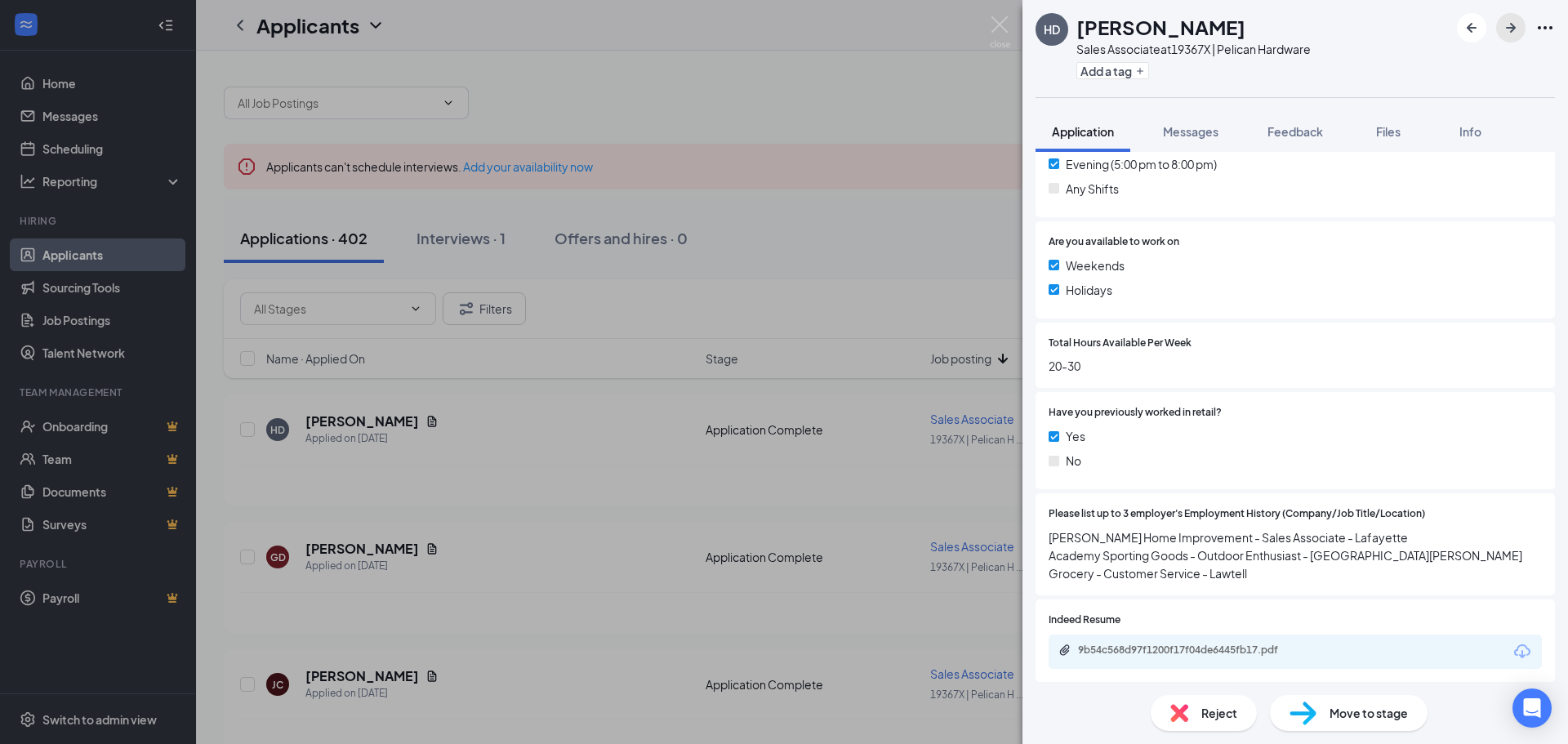
scroll to position [572, 0]
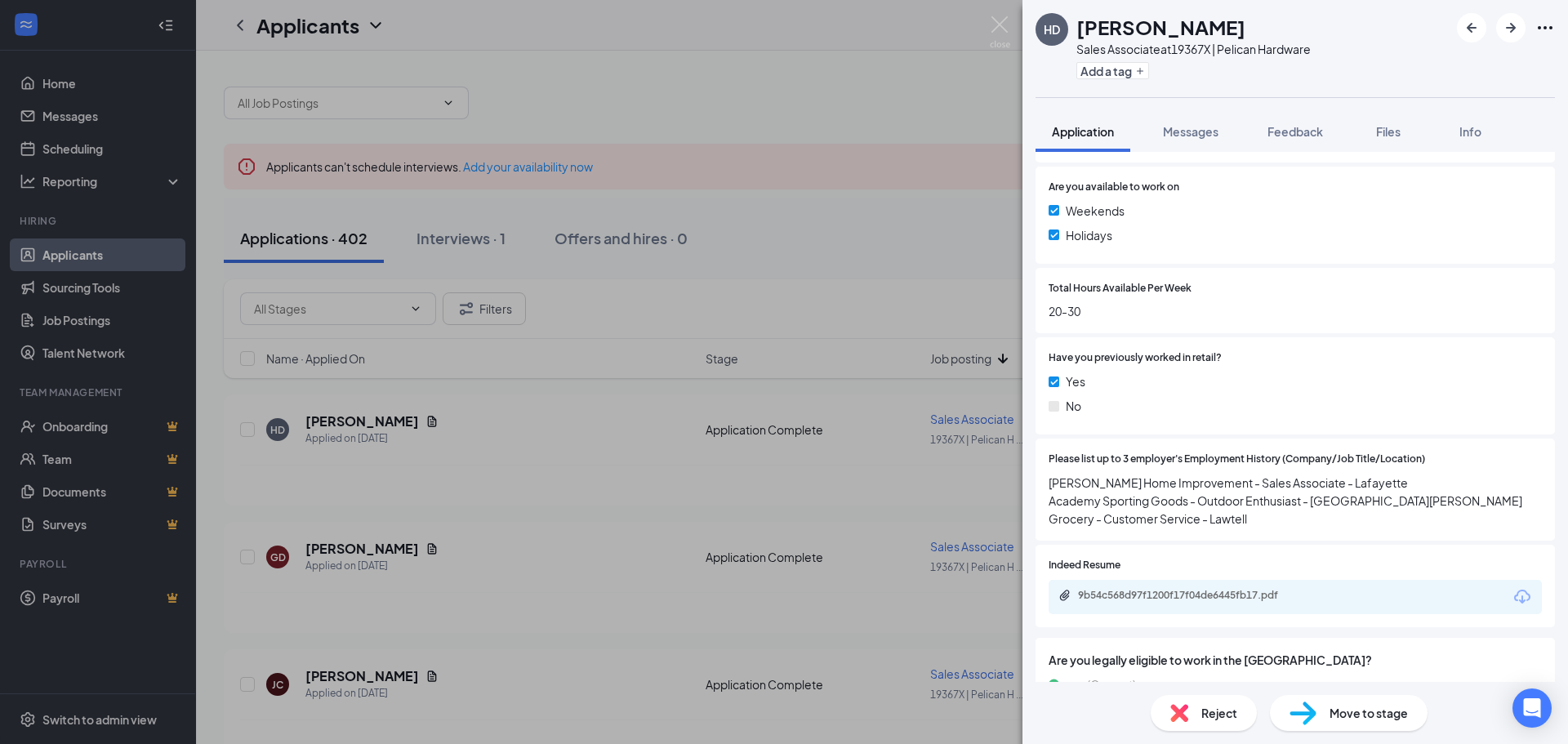
click at [1400, 588] on div "9b54c568d97f1200f17f04de6445fb17.pdf" at bounding box center [1294, 596] width 493 height 34
click at [1355, 595] on div "9b54c568d97f1200f17f04de6445fb17.pdf" at bounding box center [1294, 596] width 493 height 34
click at [1513, 599] on icon "Download" at bounding box center [1521, 597] width 19 height 19
click at [1549, 18] on icon "Ellipses" at bounding box center [1545, 27] width 19 height 19
click at [1554, 30] on div "HD [PERSON_NAME] Sales Associate at 19367X | Pelican Hardware Add a tag" at bounding box center [1295, 49] width 545 height 97
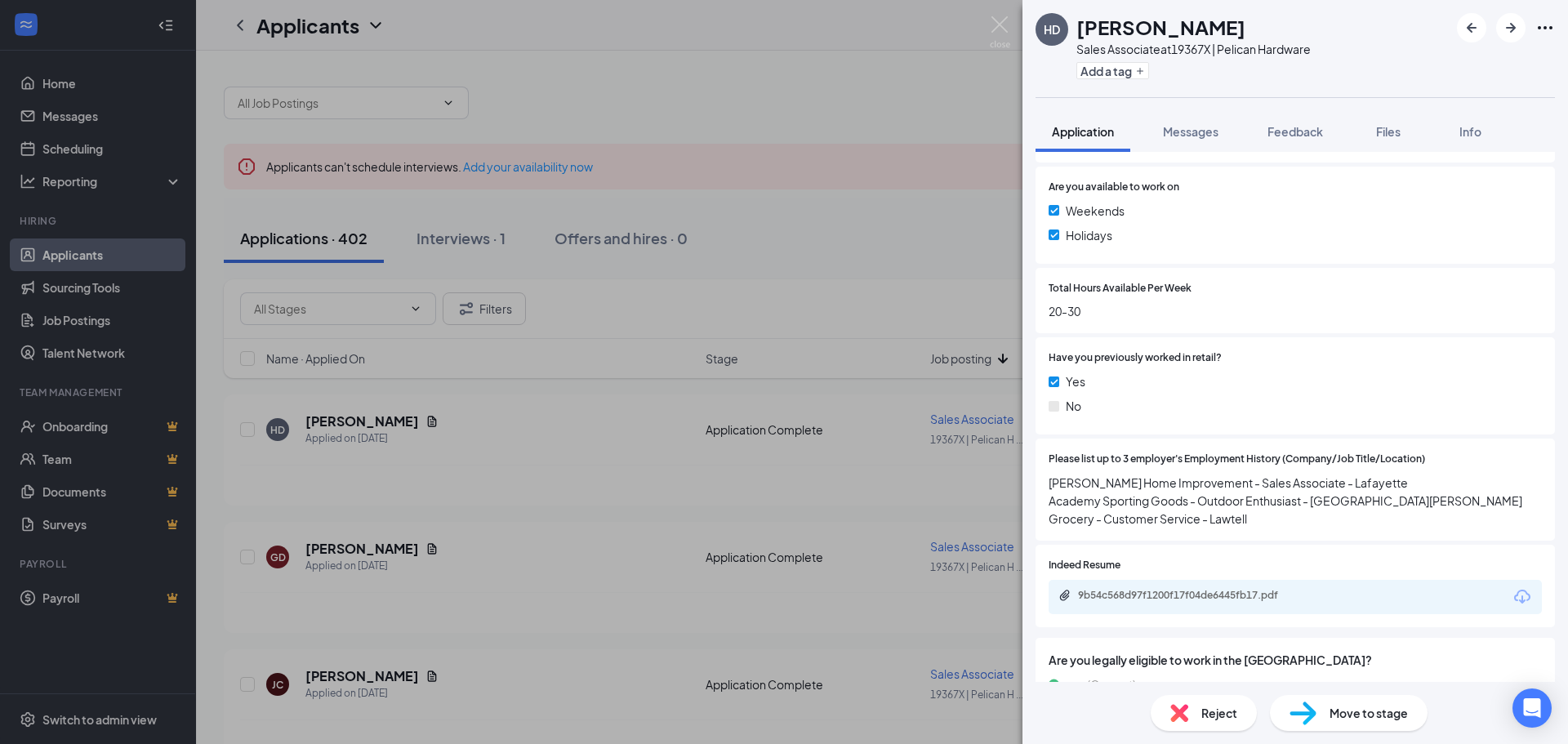
click at [1550, 27] on icon "Ellipses" at bounding box center [1545, 27] width 15 height 3
click at [1228, 726] on div "Reject" at bounding box center [1202, 713] width 106 height 36
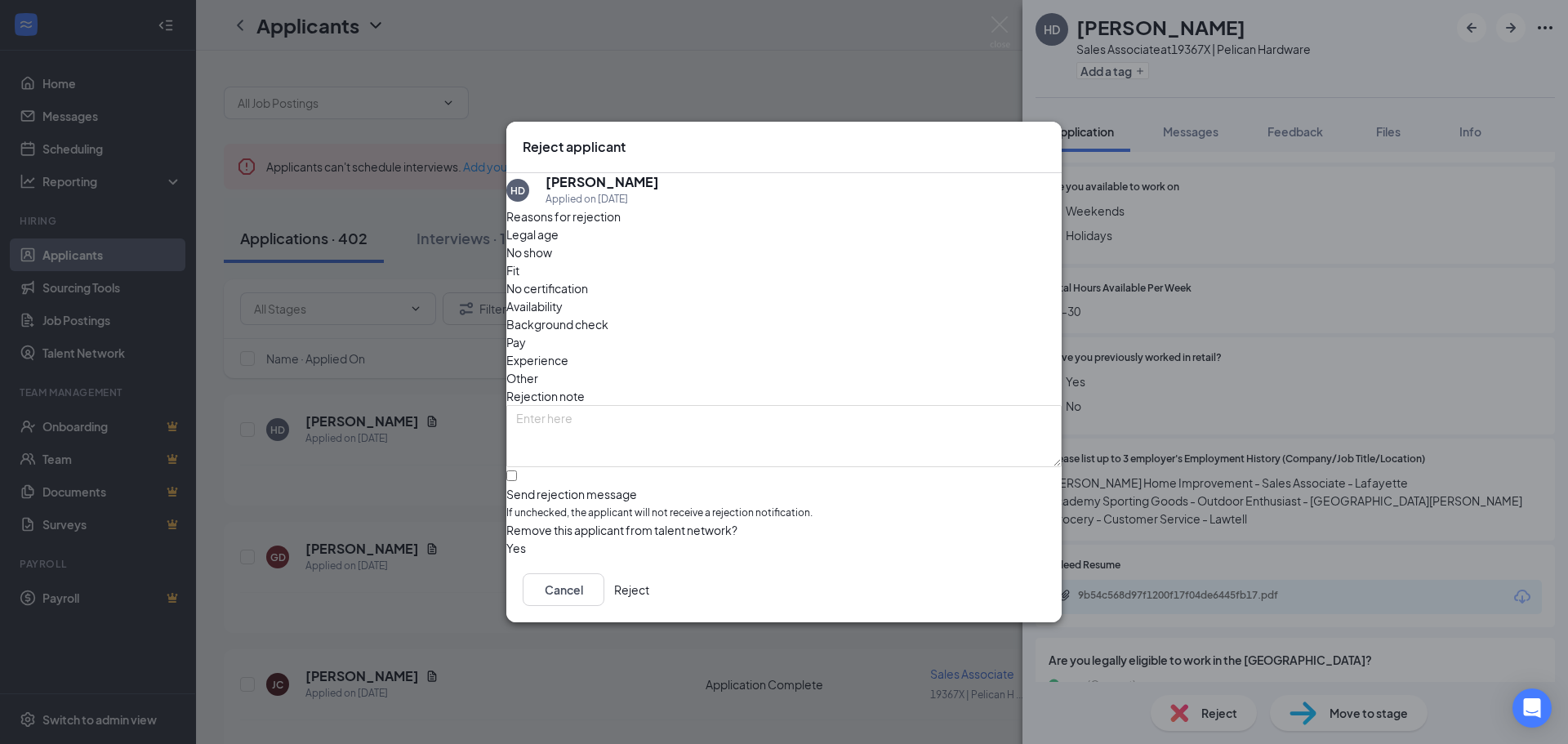
click at [538, 370] on span "Other" at bounding box center [522, 378] width 32 height 18
click at [698, 415] on textarea at bounding box center [784, 437] width 555 height 62
type textarea "Went to another company already"
click at [649, 589] on button "Reject" at bounding box center [632, 590] width 35 height 33
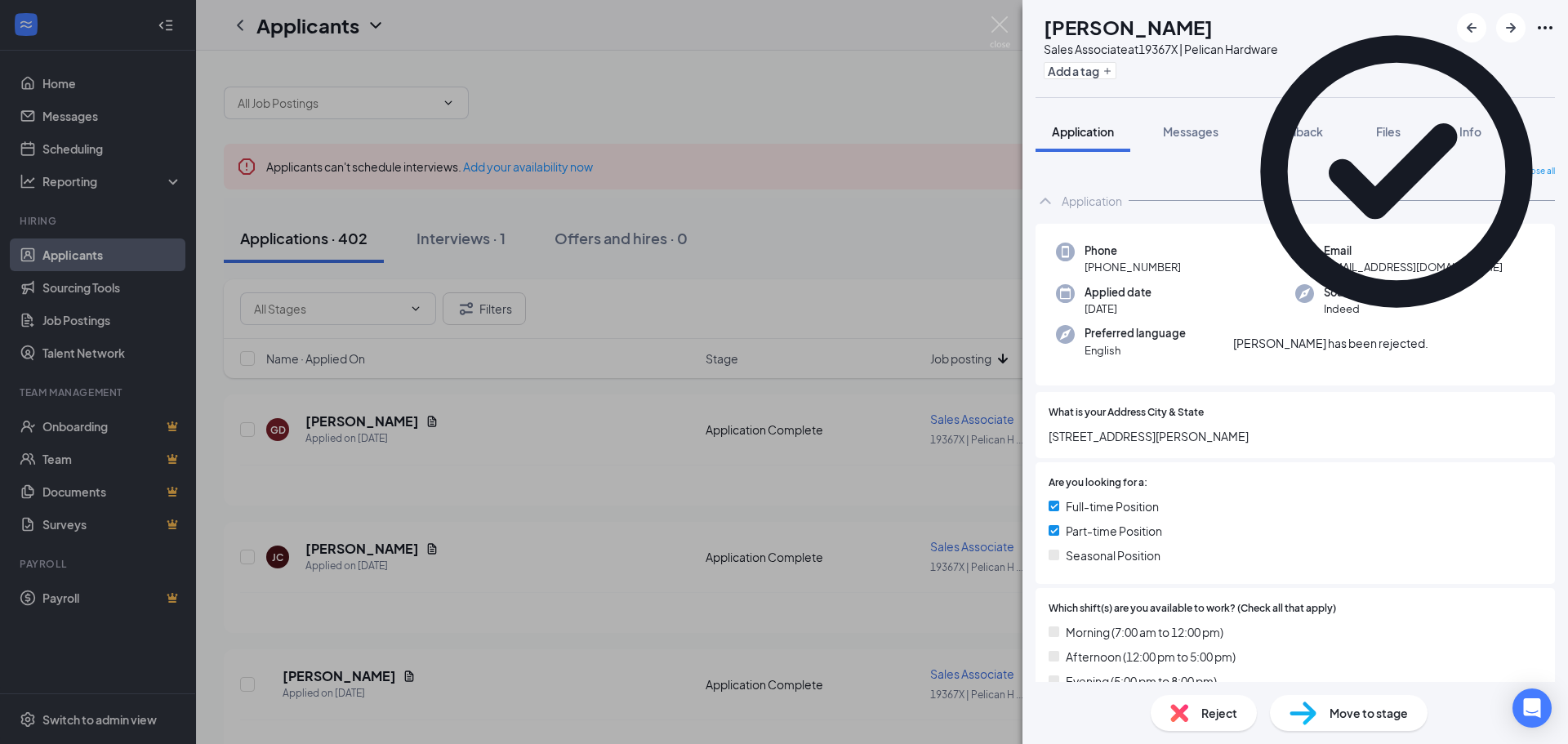
click at [1443, 339] on icon "Cross" at bounding box center [1438, 344] width 10 height 10
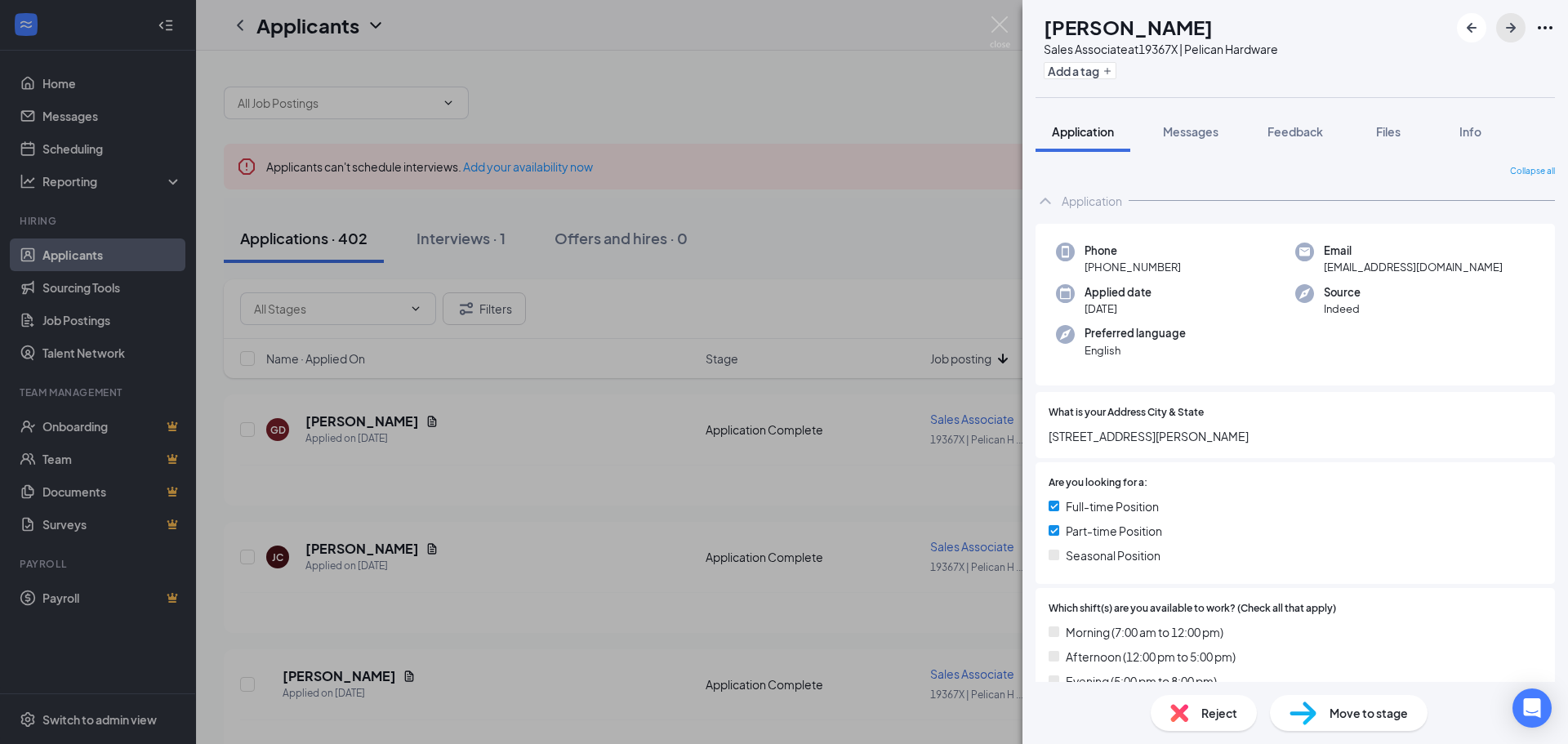
click at [1508, 28] on icon "ArrowRight" at bounding box center [1511, 28] width 10 height 10
click at [1509, 31] on icon "ArrowRight" at bounding box center [1511, 27] width 19 height 19
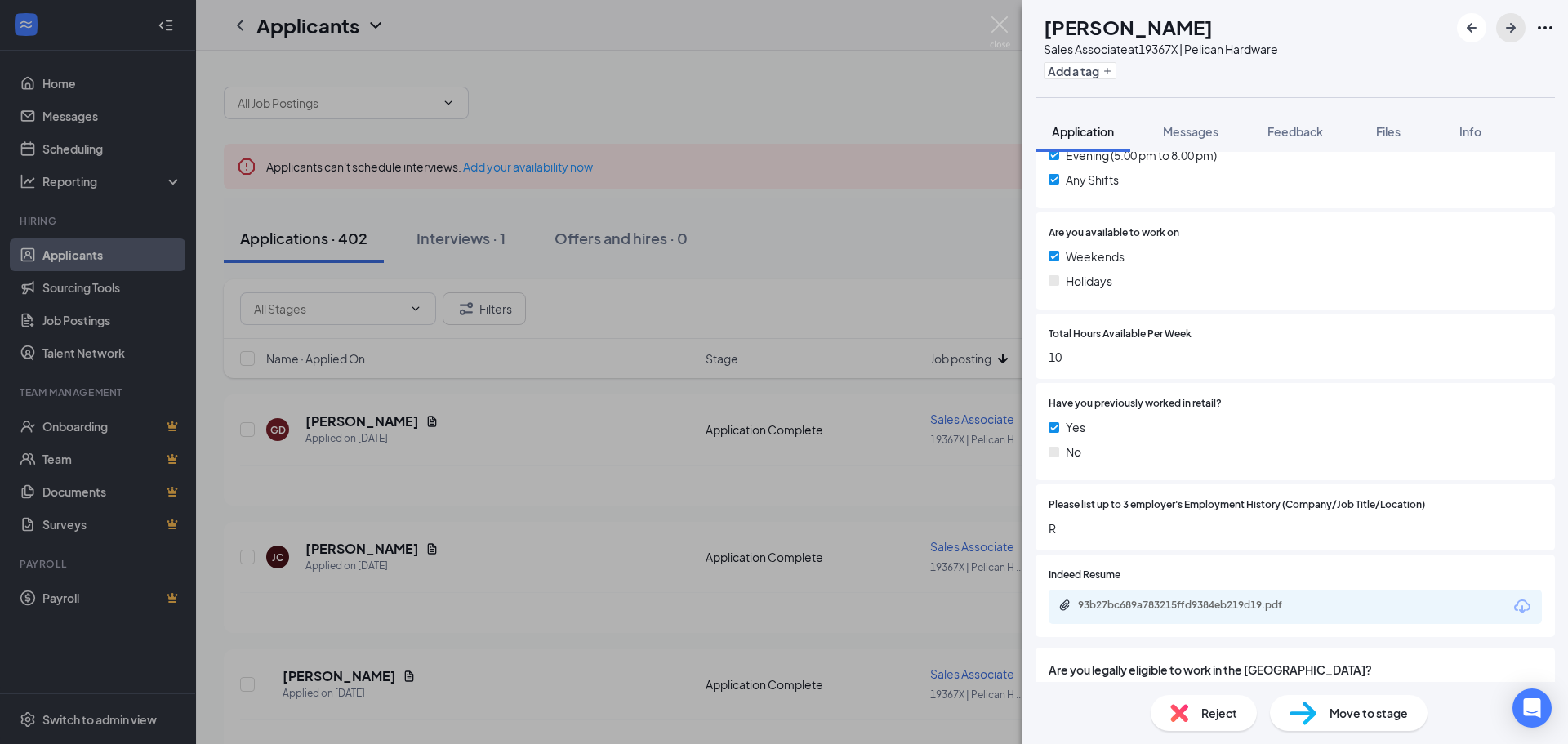
scroll to position [735, 0]
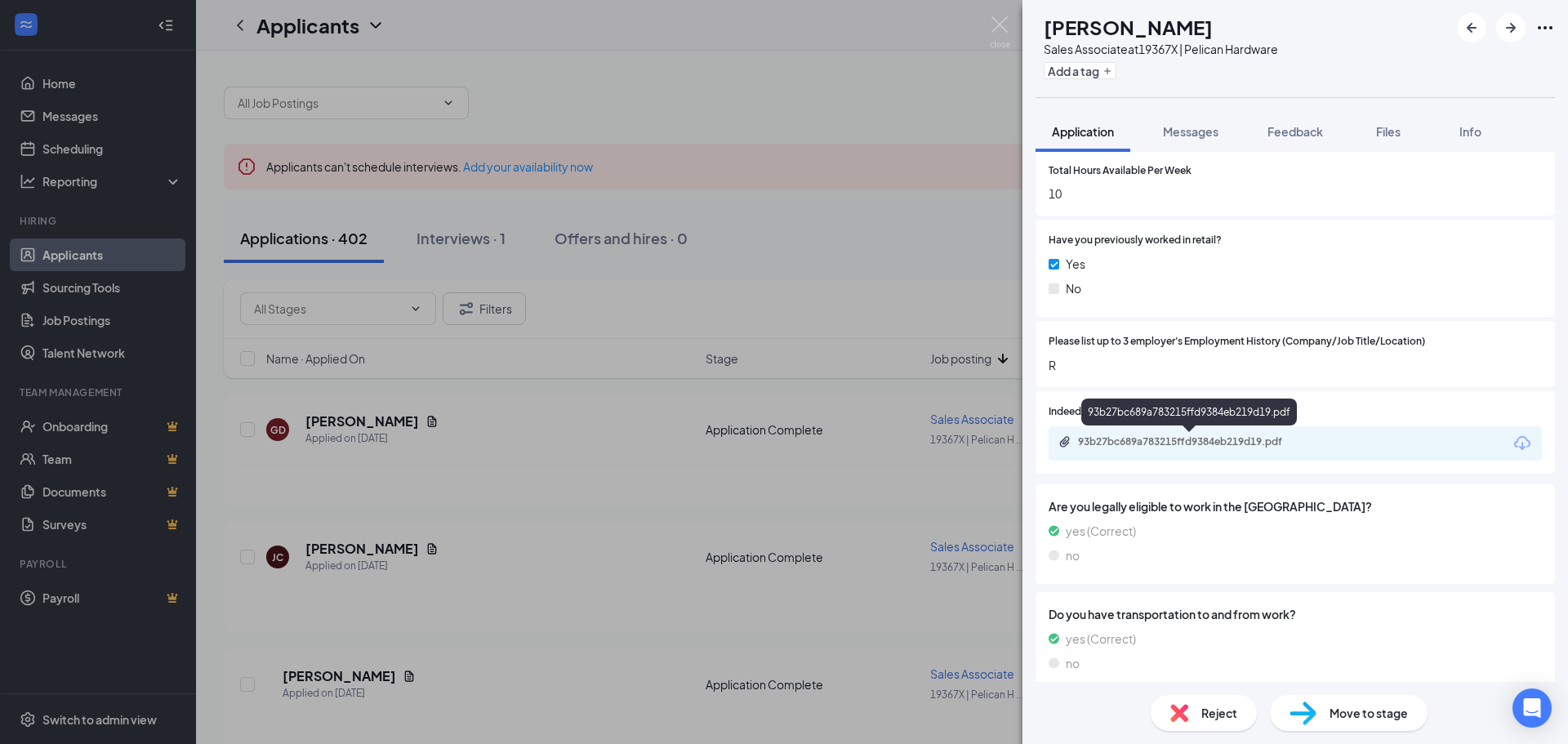
click at [1177, 443] on div "93b27bc689a783215ffd9384eb219d19.pdf" at bounding box center [1192, 442] width 228 height 13
click at [1498, 29] on button "button" at bounding box center [1511, 27] width 29 height 29
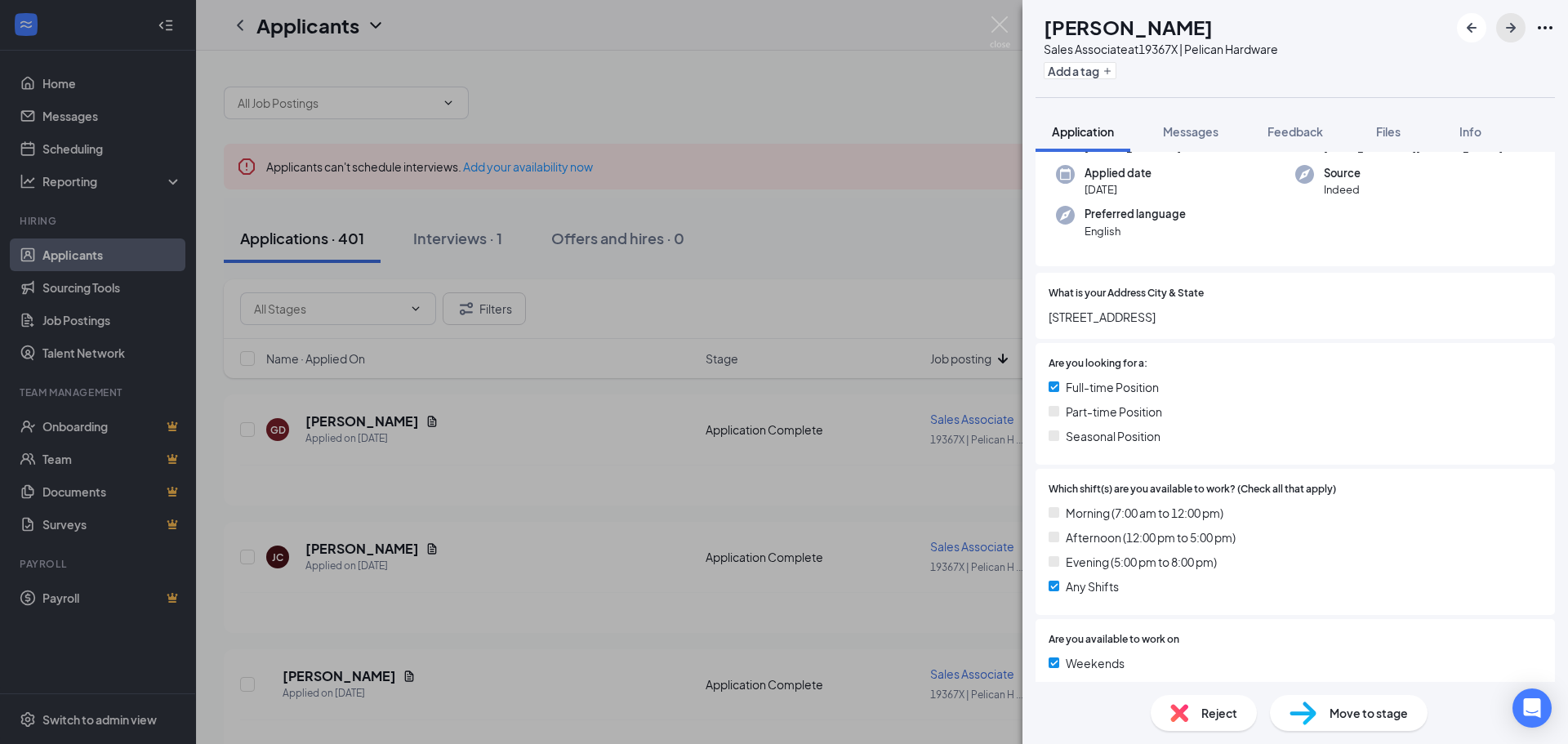
scroll to position [82, 0]
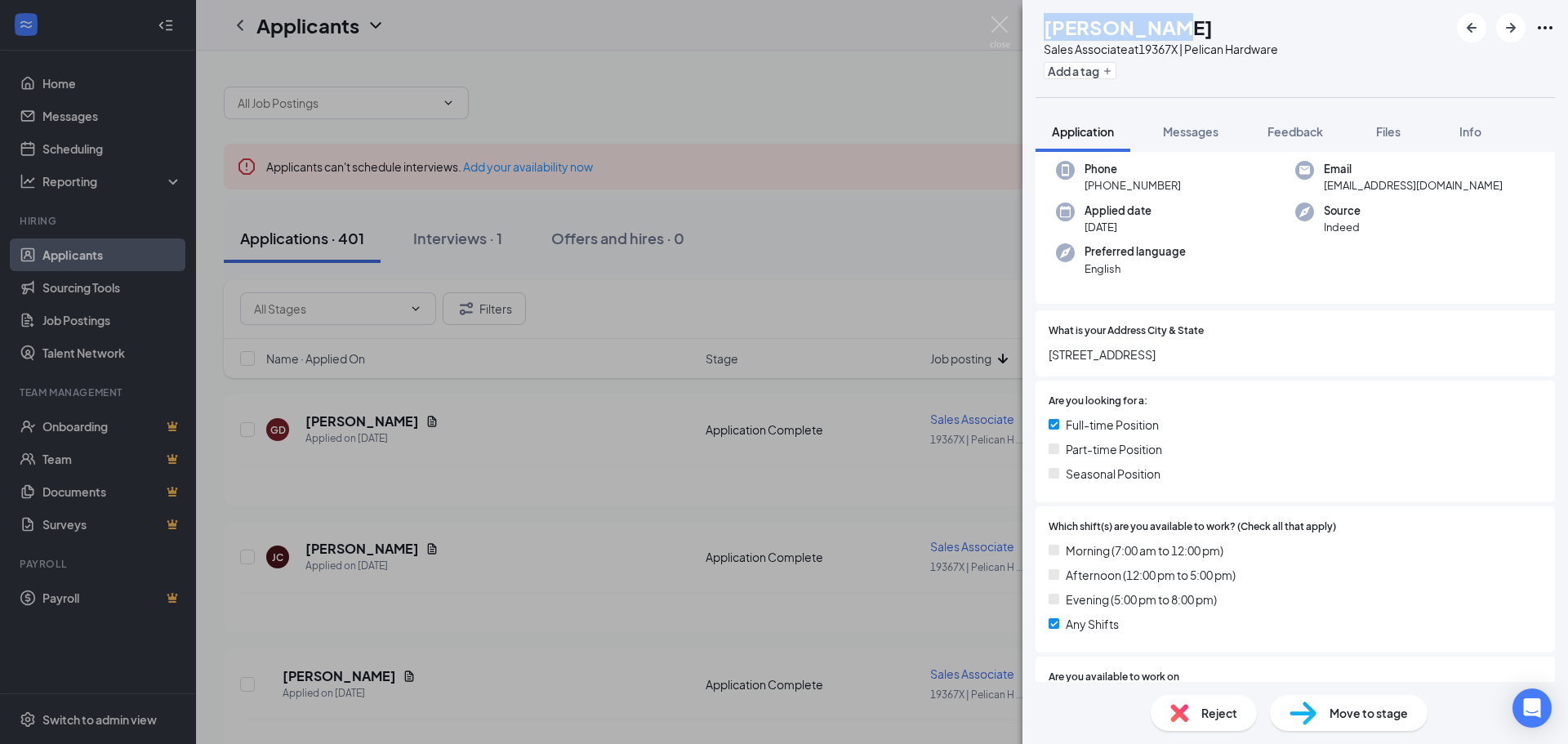
drag, startPoint x: 1074, startPoint y: 27, endPoint x: 1172, endPoint y: 28, distance: 98.0
click at [1180, 36] on div "IL [PERSON_NAME] Associate at 19367X | Pelican Hardware Add a tag" at bounding box center [1156, 48] width 242 height 71
copy h1 "[PERSON_NAME]"
click at [1522, 25] on button "button" at bounding box center [1511, 27] width 29 height 29
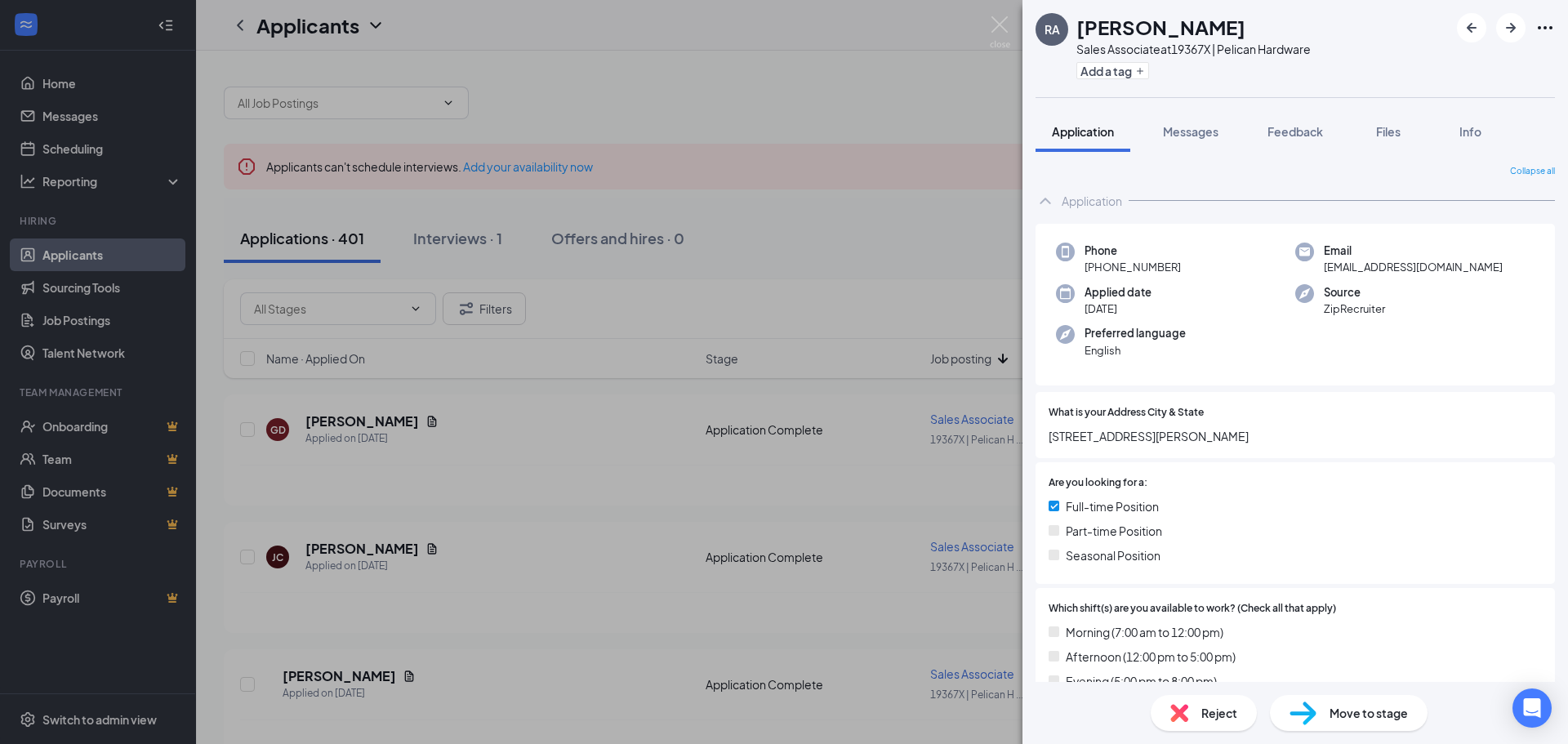
drag, startPoint x: 1076, startPoint y: 26, endPoint x: 1237, endPoint y: 30, distance: 161.0
click at [1237, 30] on div "[PERSON_NAME]" at bounding box center [1193, 26] width 234 height 28
copy h1 "[PERSON_NAME]"
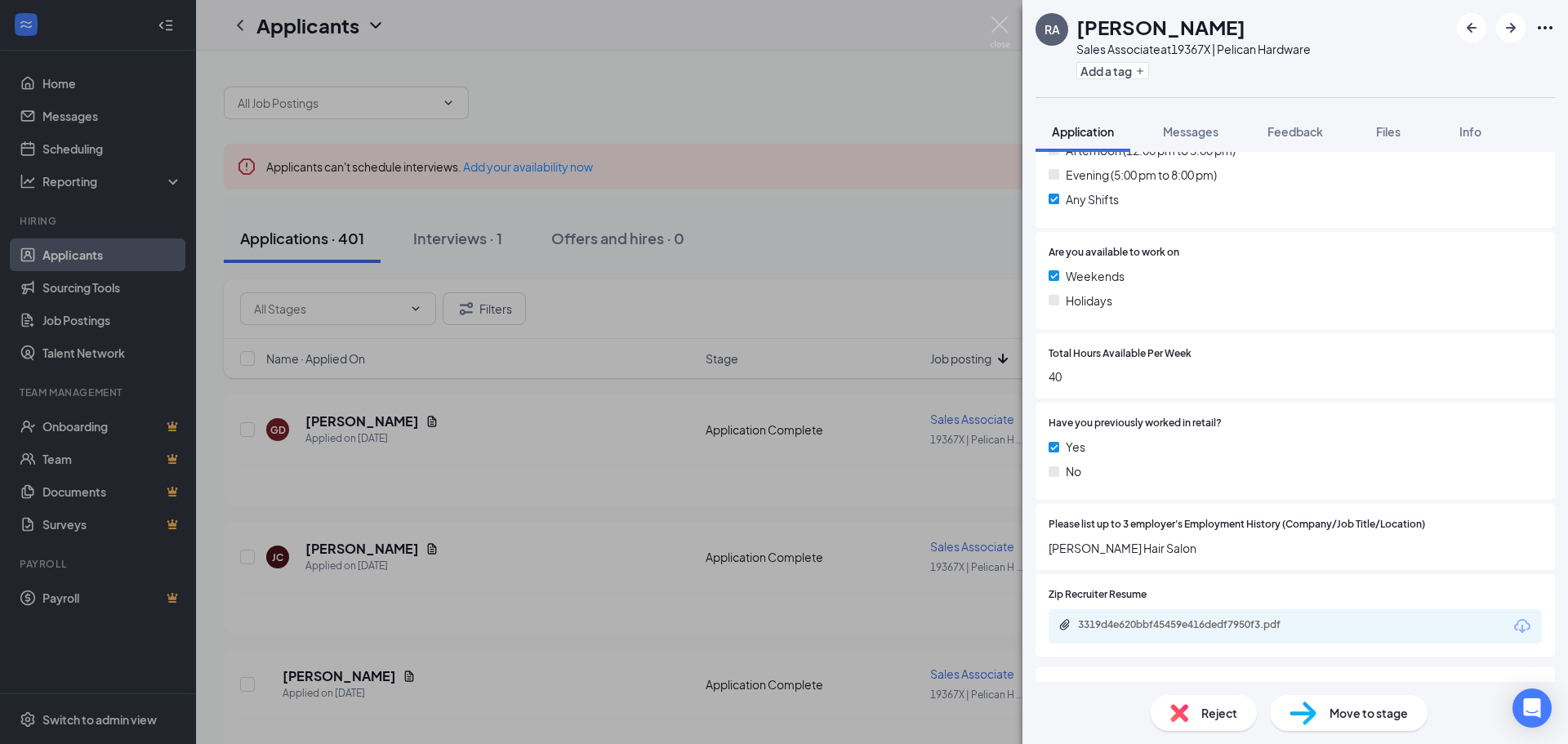
scroll to position [245, 0]
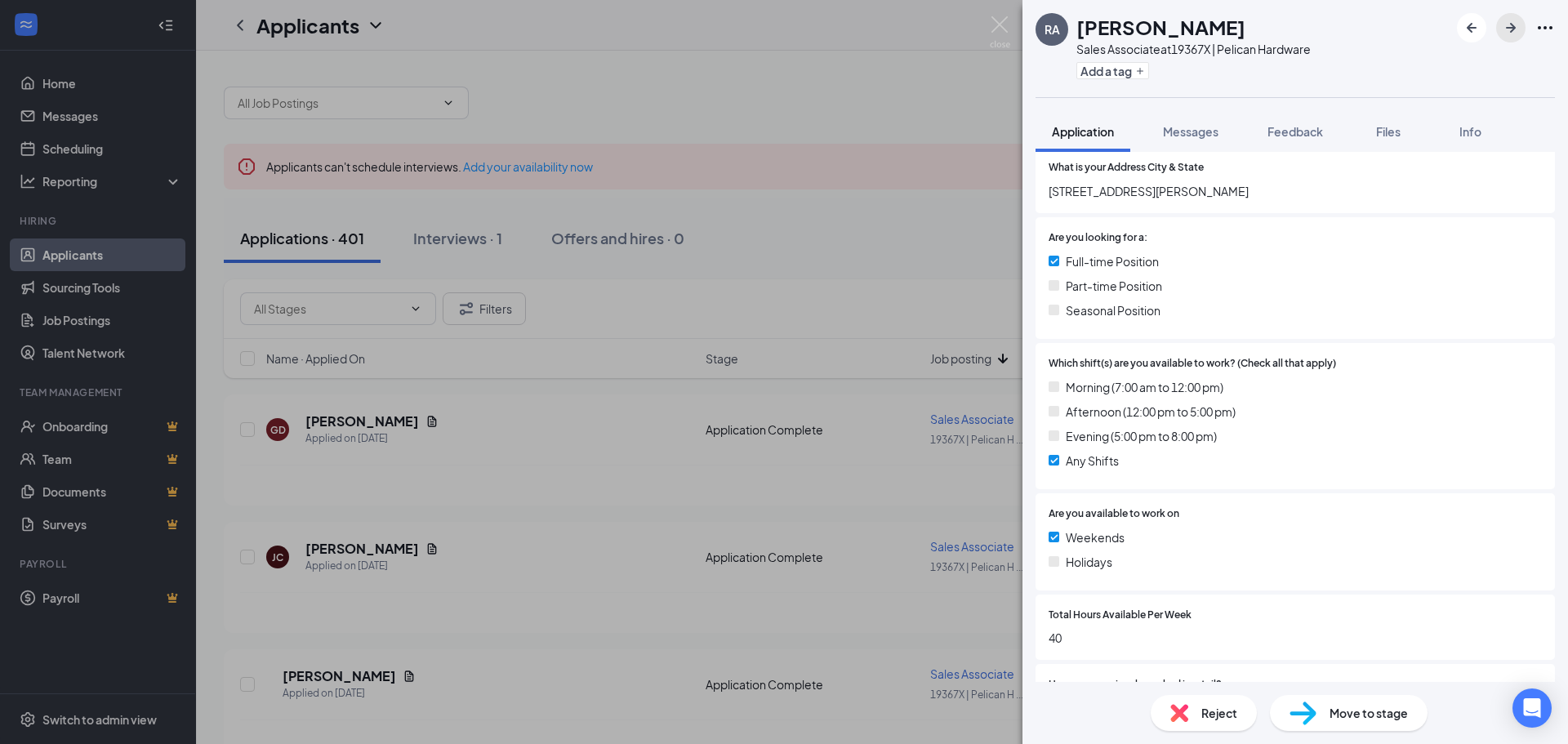
click at [1517, 18] on icon "ArrowRight" at bounding box center [1511, 27] width 19 height 19
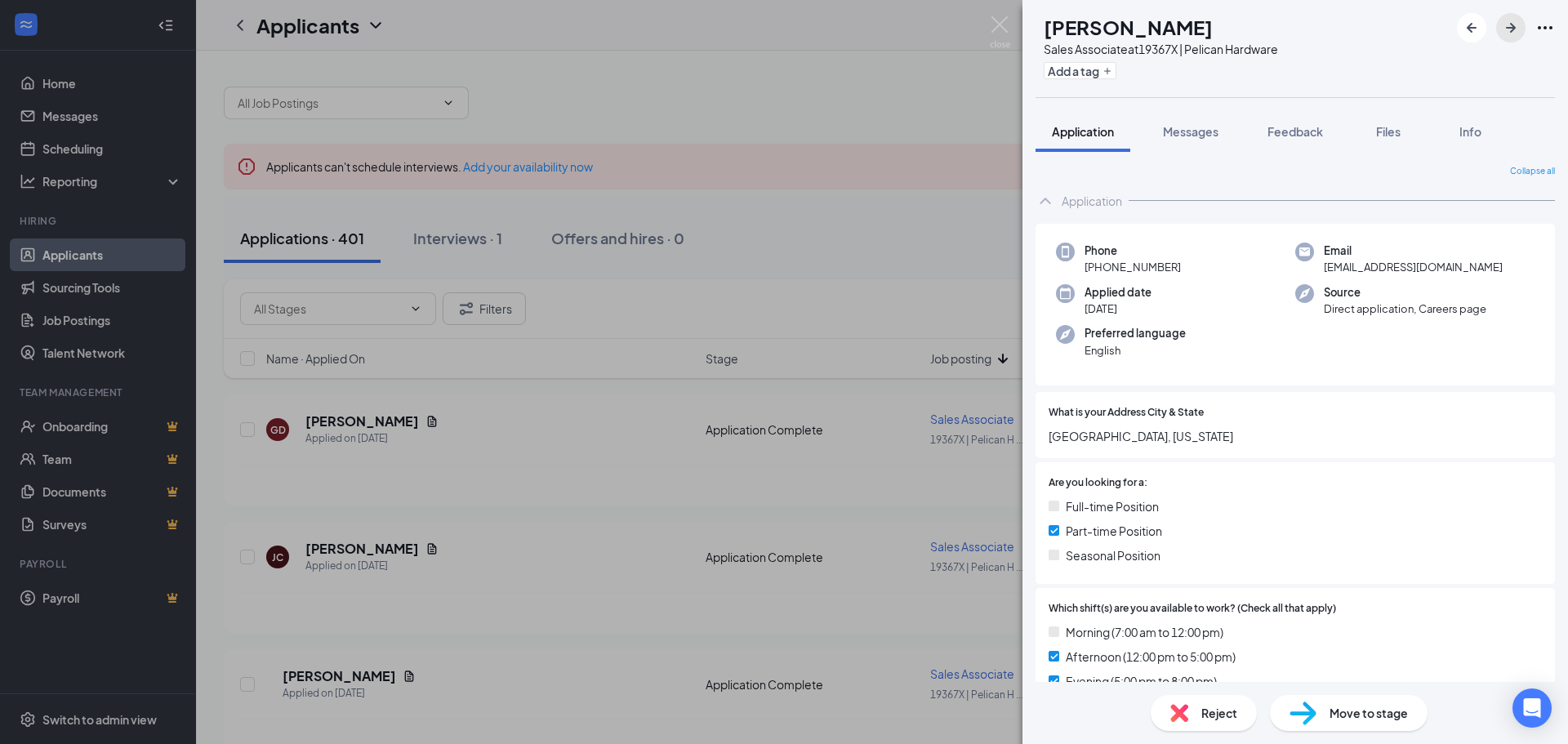
click at [1507, 40] on button "button" at bounding box center [1511, 27] width 29 height 29
click at [1510, 27] on icon "ArrowRight" at bounding box center [1511, 28] width 10 height 10
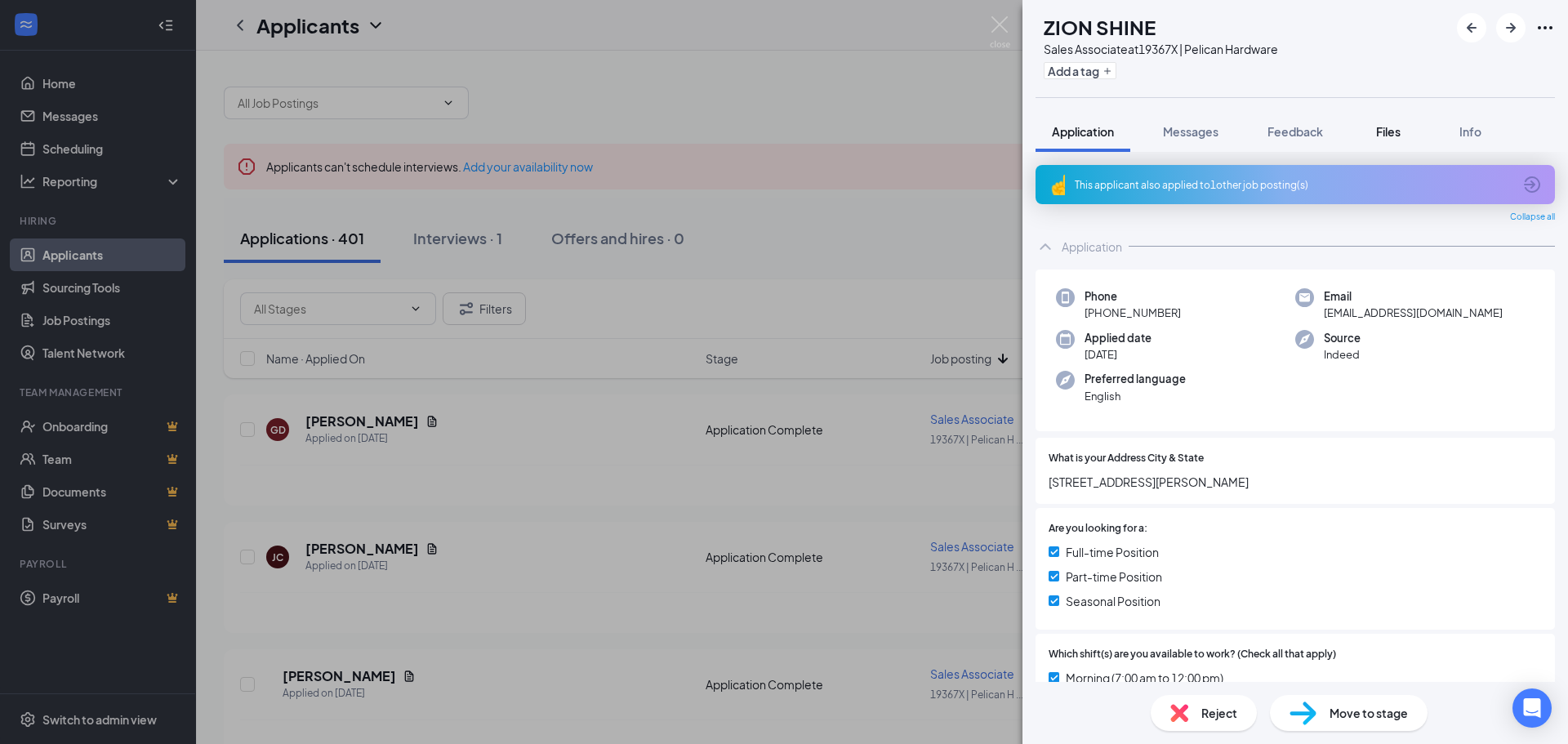
click at [1398, 133] on span "Files" at bounding box center [1387, 131] width 24 height 15
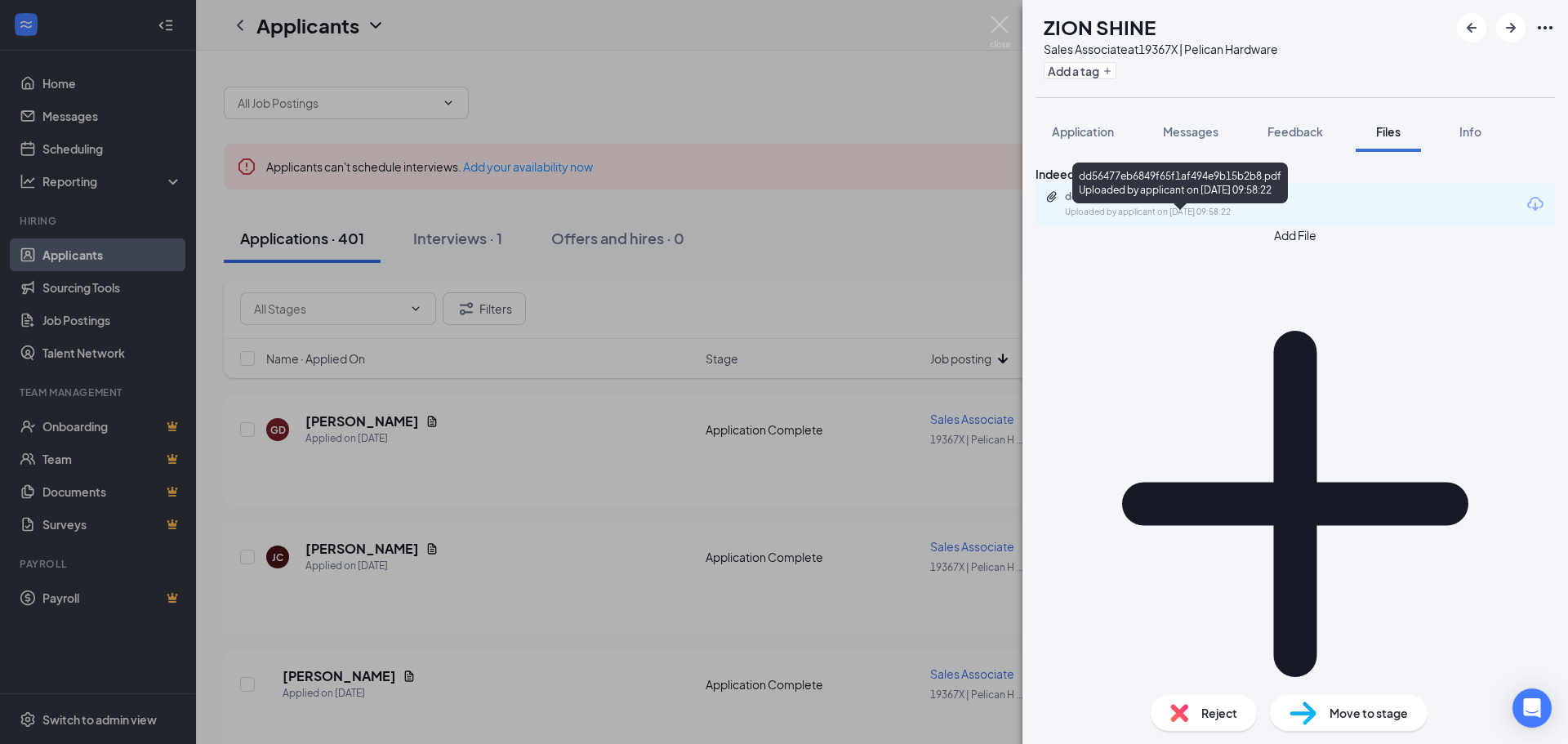
click at [1221, 203] on div "dd56477eb6849f65f1af494e9b15b2b8.pdf" at bounding box center [1178, 196] width 228 height 13
click at [1479, 30] on icon "ArrowLeftNew" at bounding box center [1471, 27] width 19 height 19
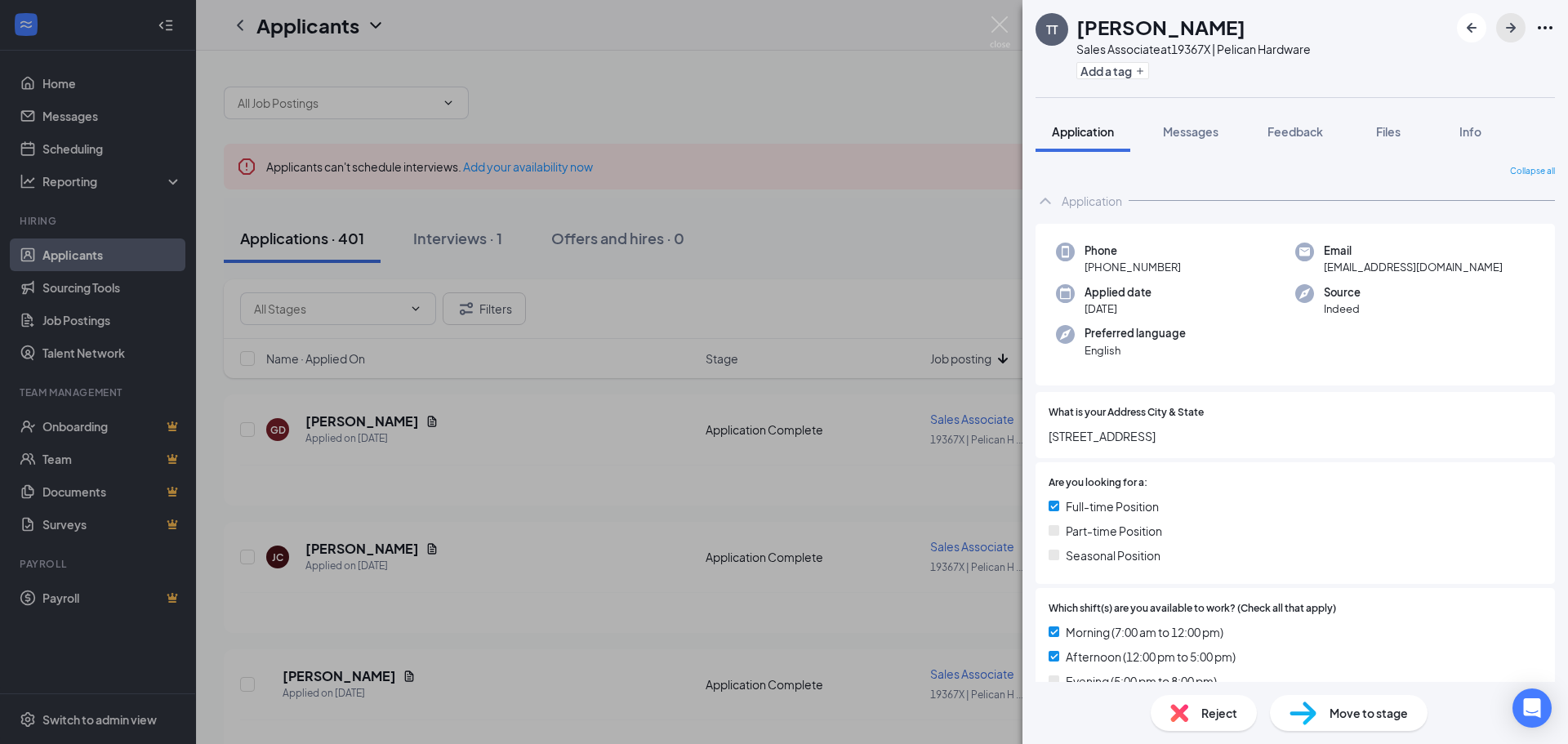
click at [1507, 30] on icon "ArrowRight" at bounding box center [1511, 27] width 19 height 19
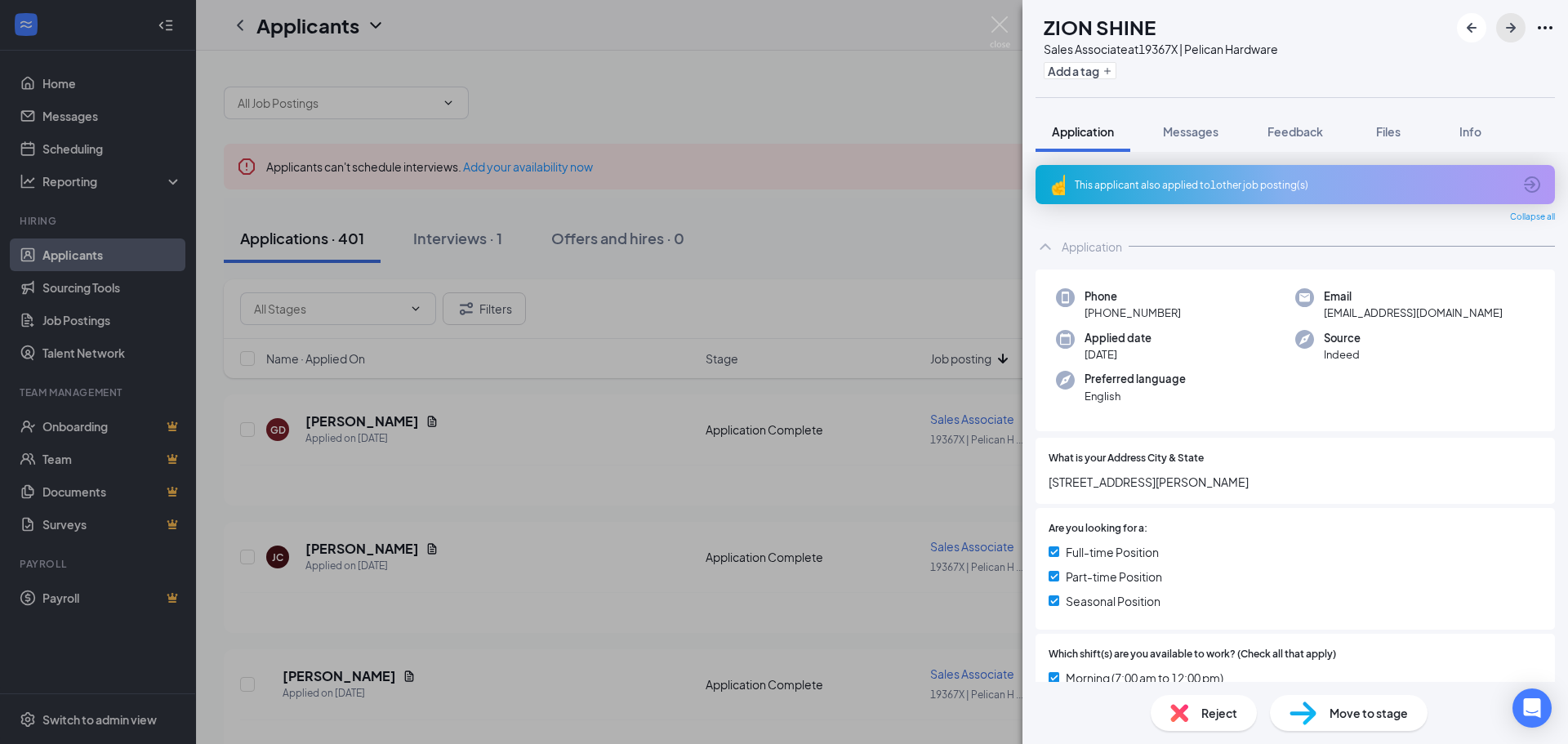
drag, startPoint x: 1502, startPoint y: 22, endPoint x: 1492, endPoint y: 52, distance: 31.6
click at [1503, 22] on icon "ArrowRight" at bounding box center [1511, 27] width 19 height 19
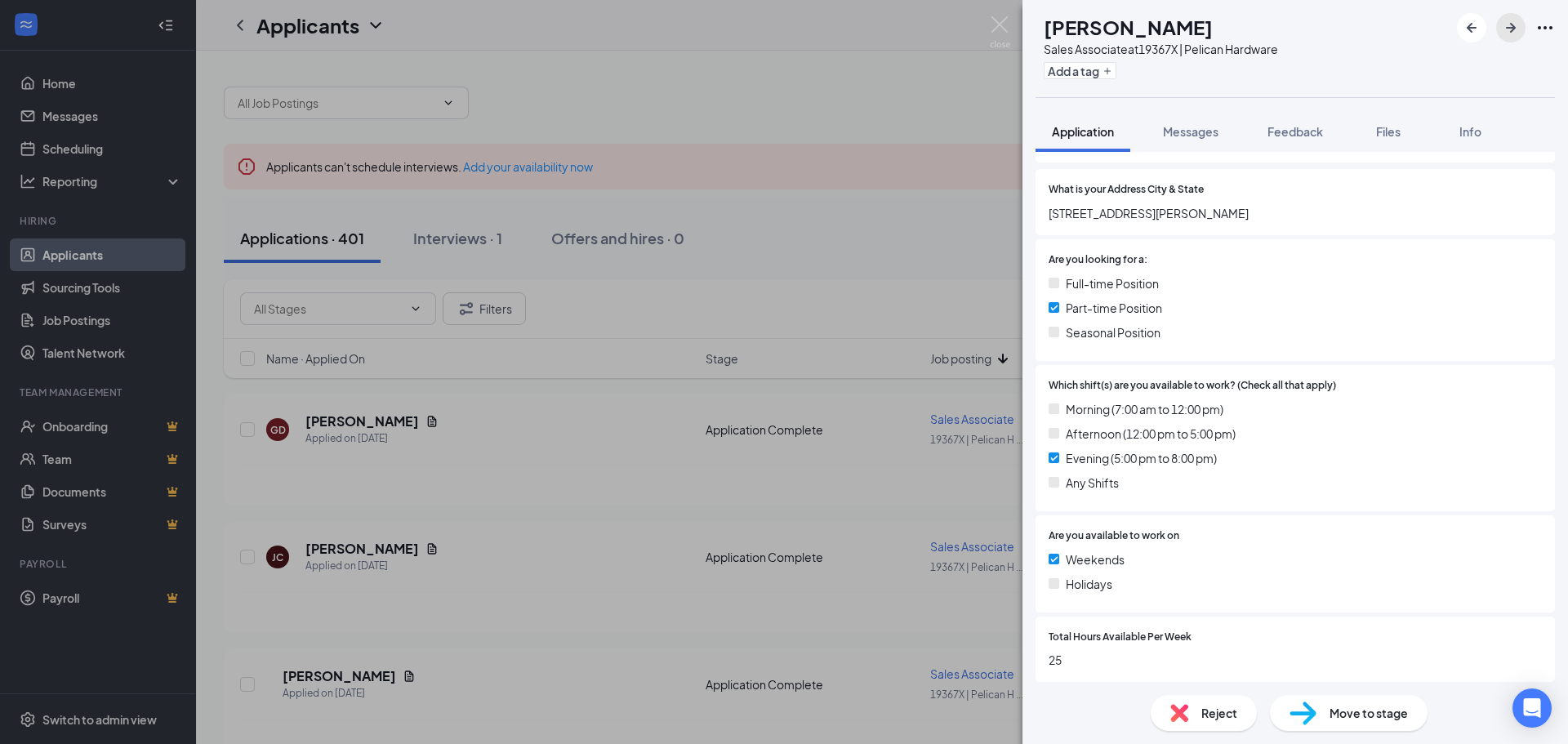
scroll to position [245, 0]
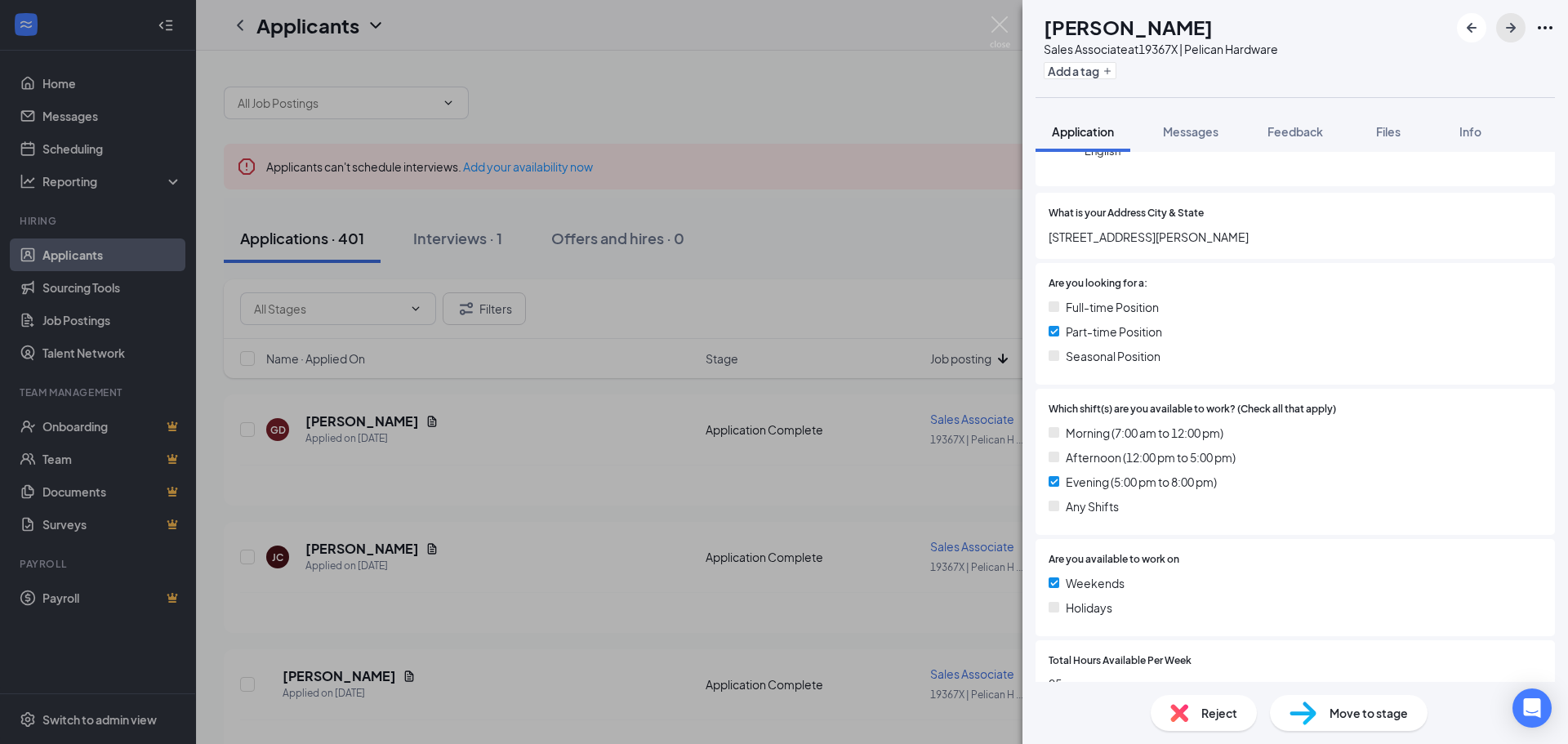
click at [1512, 29] on icon "ArrowRight" at bounding box center [1511, 27] width 19 height 19
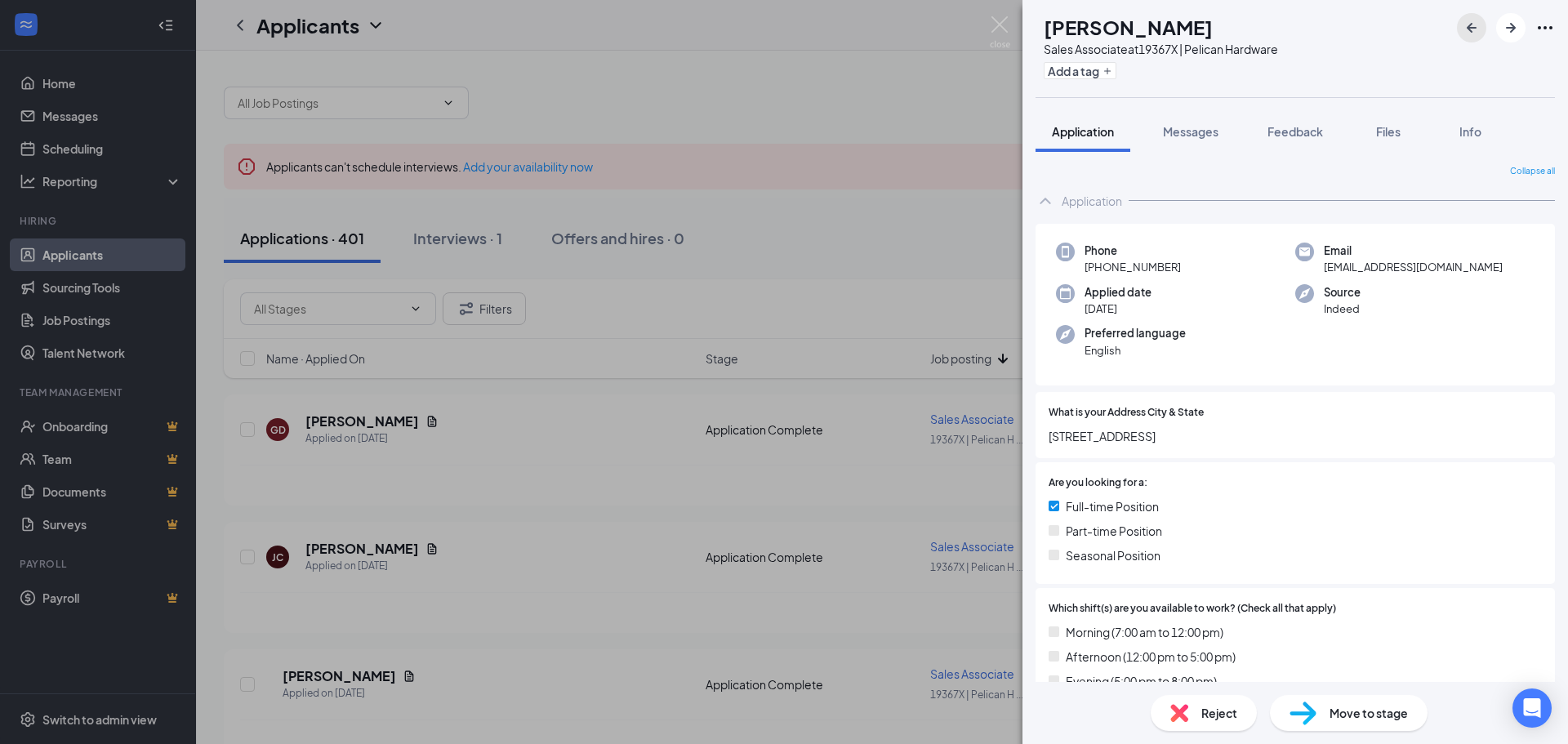
click at [1460, 21] on button "button" at bounding box center [1471, 27] width 29 height 29
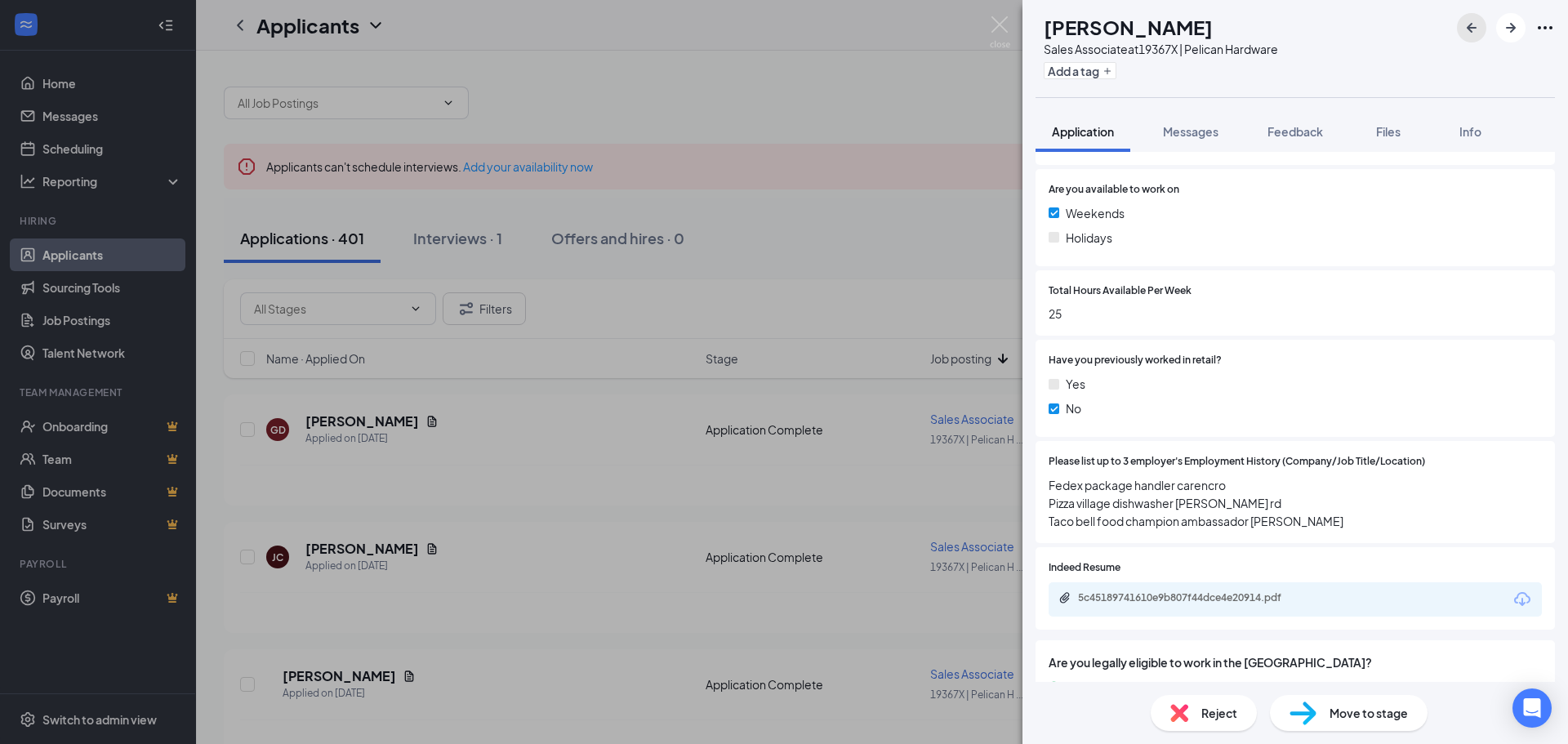
scroll to position [654, 0]
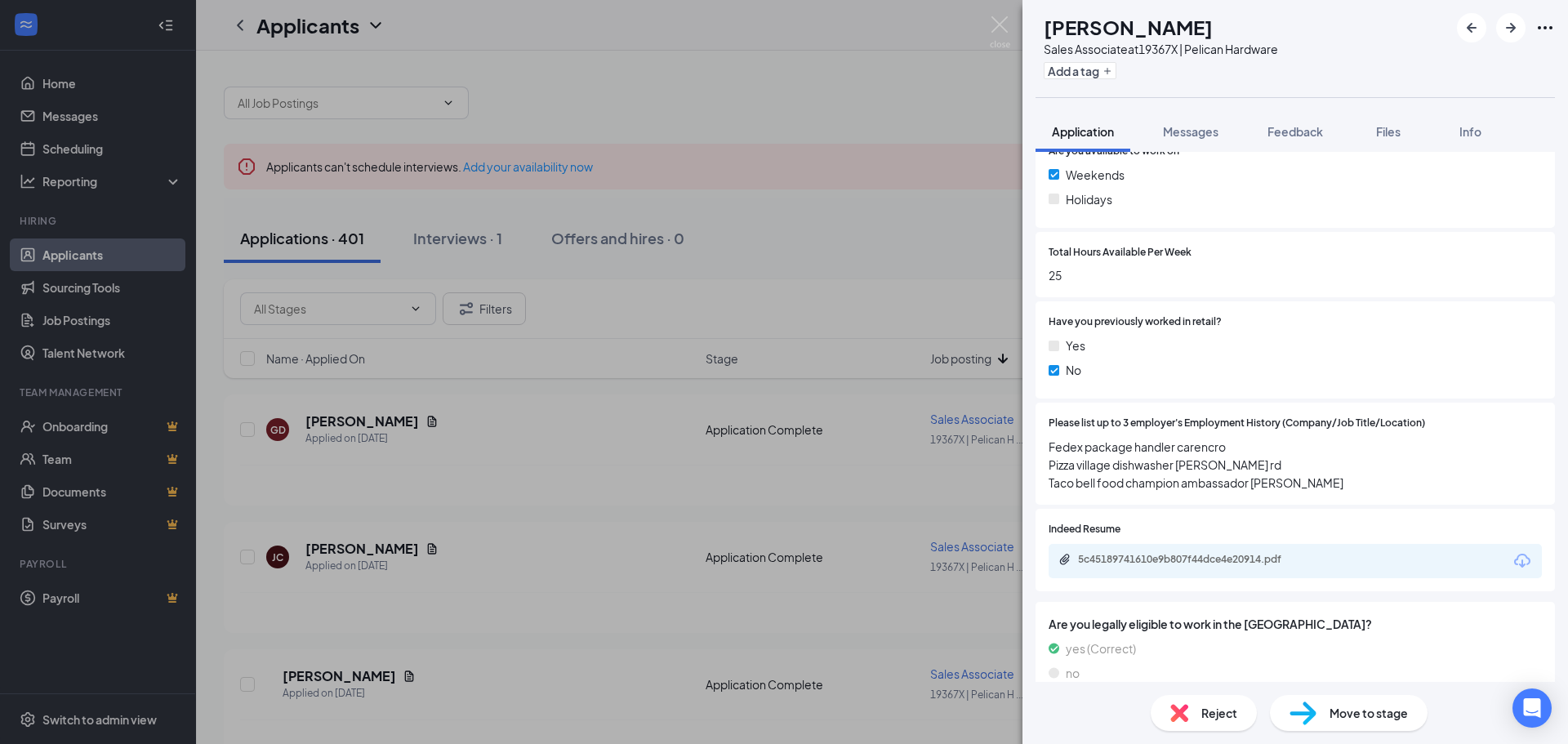
click at [1235, 550] on div "5c45189741610e9b807f44dce4e20914.pdf" at bounding box center [1294, 560] width 493 height 34
click at [1443, 568] on div "5c45189741610e9b807f44dce4e20914.pdf" at bounding box center [1294, 560] width 493 height 34
click at [1512, 568] on icon "Download" at bounding box center [1521, 561] width 19 height 19
click at [1514, 29] on icon "ArrowRight" at bounding box center [1511, 28] width 10 height 10
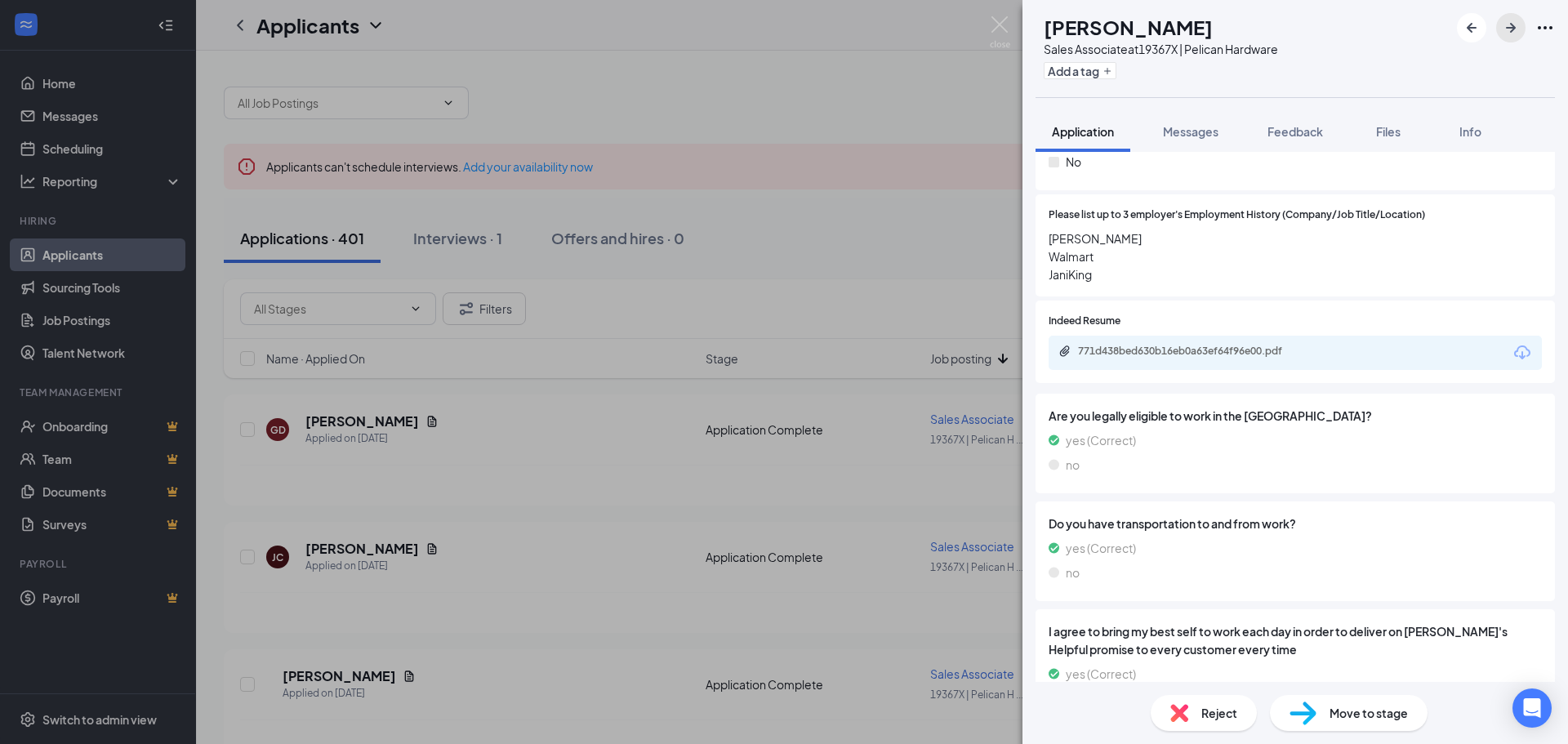
scroll to position [817, 0]
click at [1251, 348] on div "771d438bed630b16eb0a63ef64f96e00.pdf" at bounding box center [1192, 350] width 228 height 13
click at [1512, 25] on icon "ArrowRight" at bounding box center [1511, 28] width 10 height 10
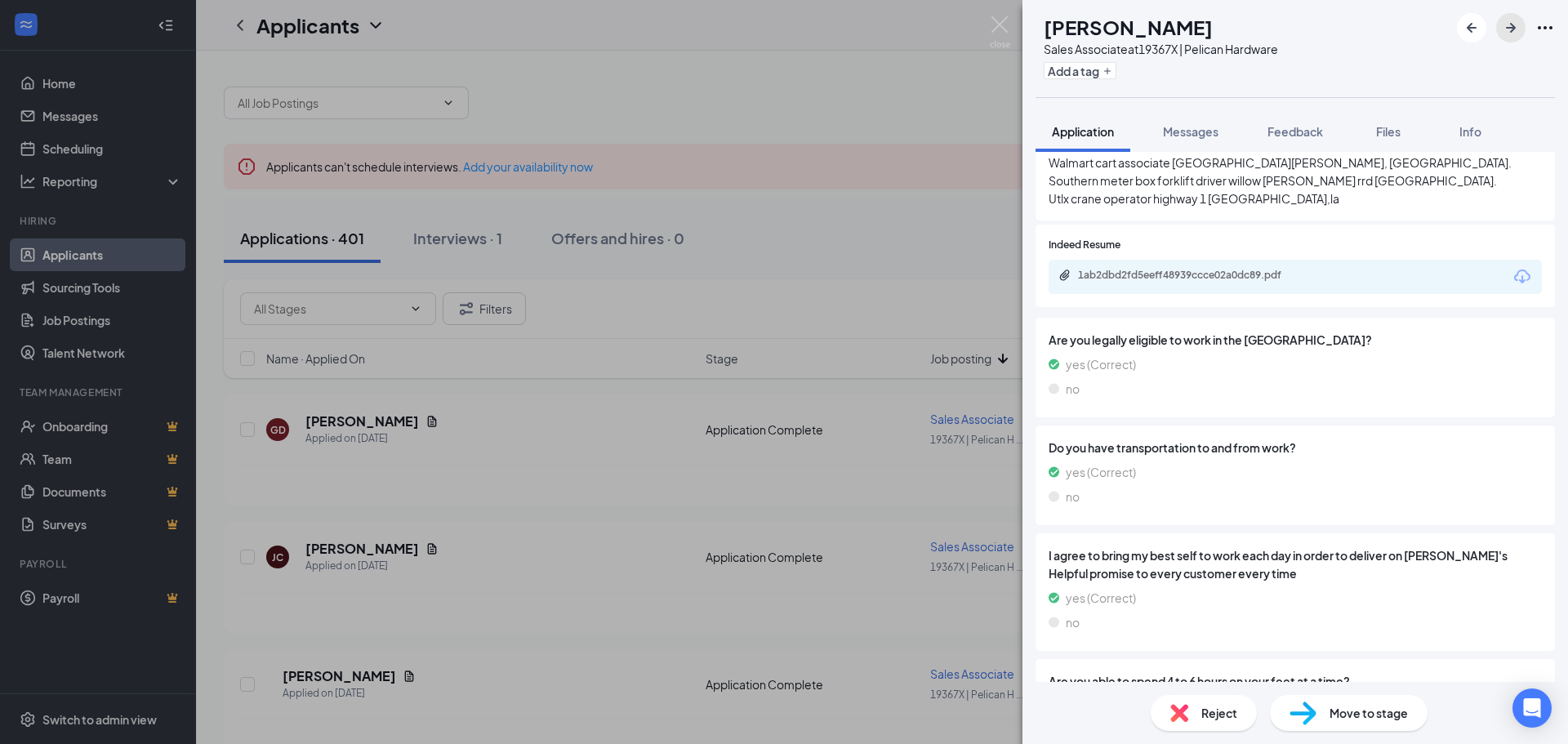
scroll to position [672, 0]
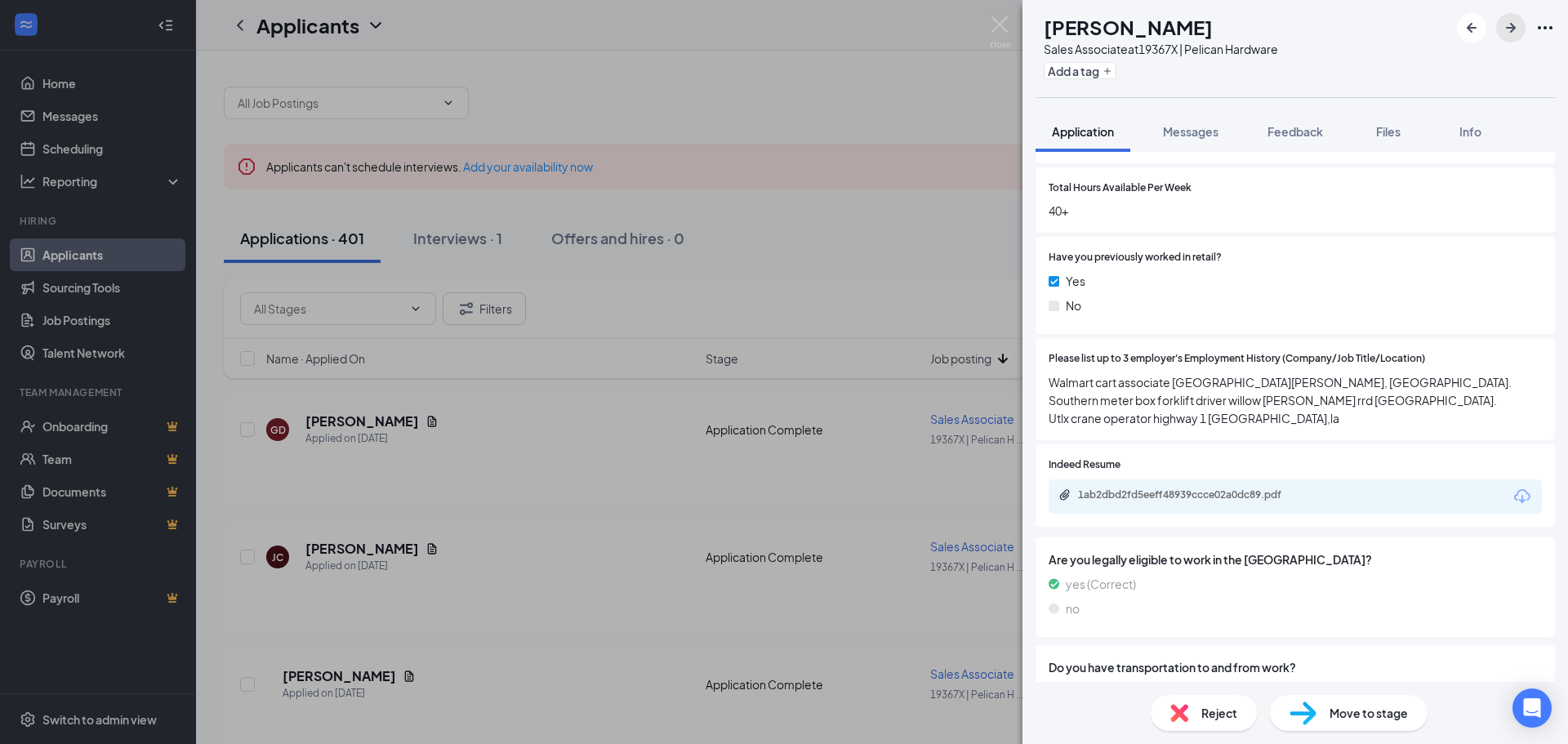
click at [1502, 25] on icon "ArrowRight" at bounding box center [1511, 27] width 19 height 19
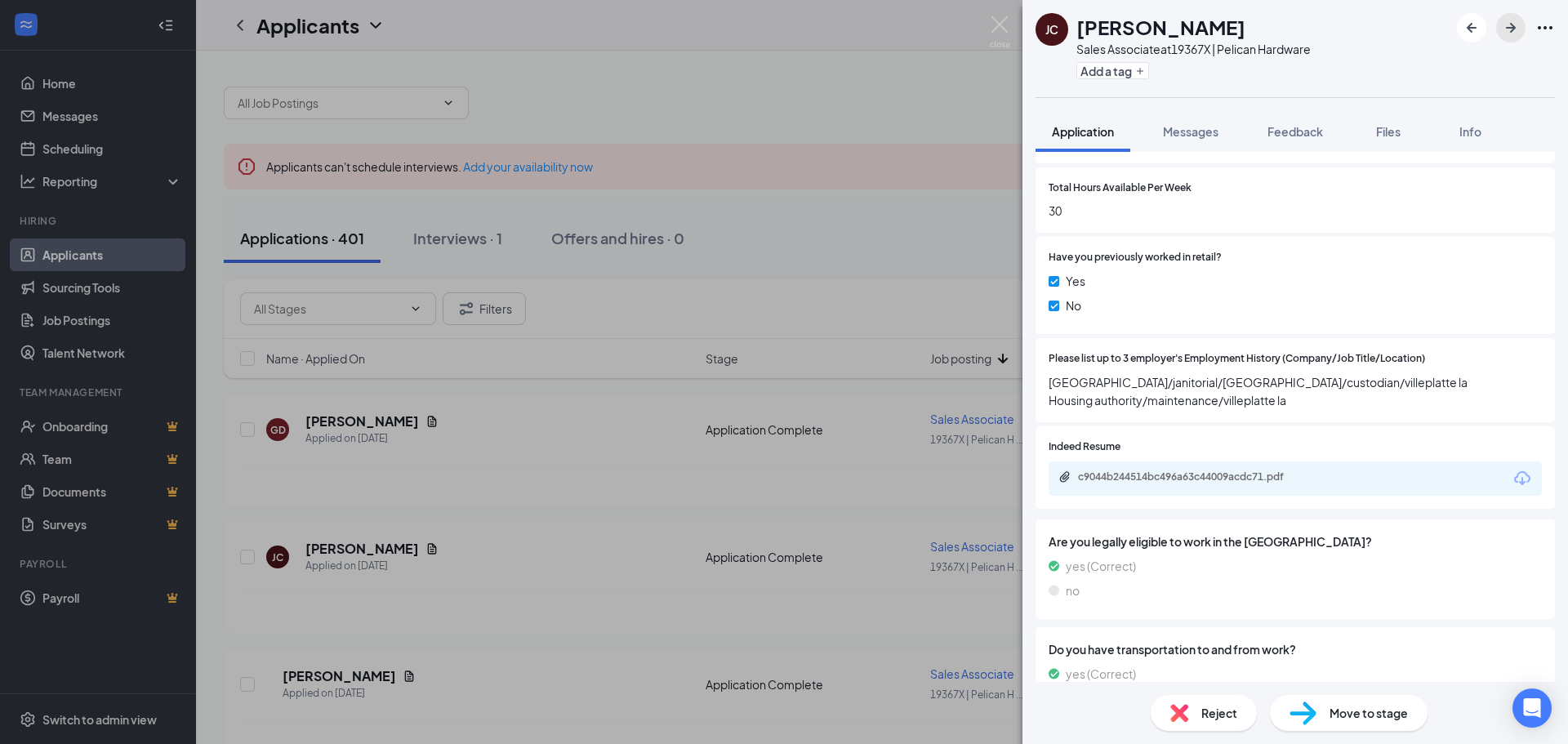
click at [1503, 22] on icon "ArrowRight" at bounding box center [1511, 27] width 19 height 19
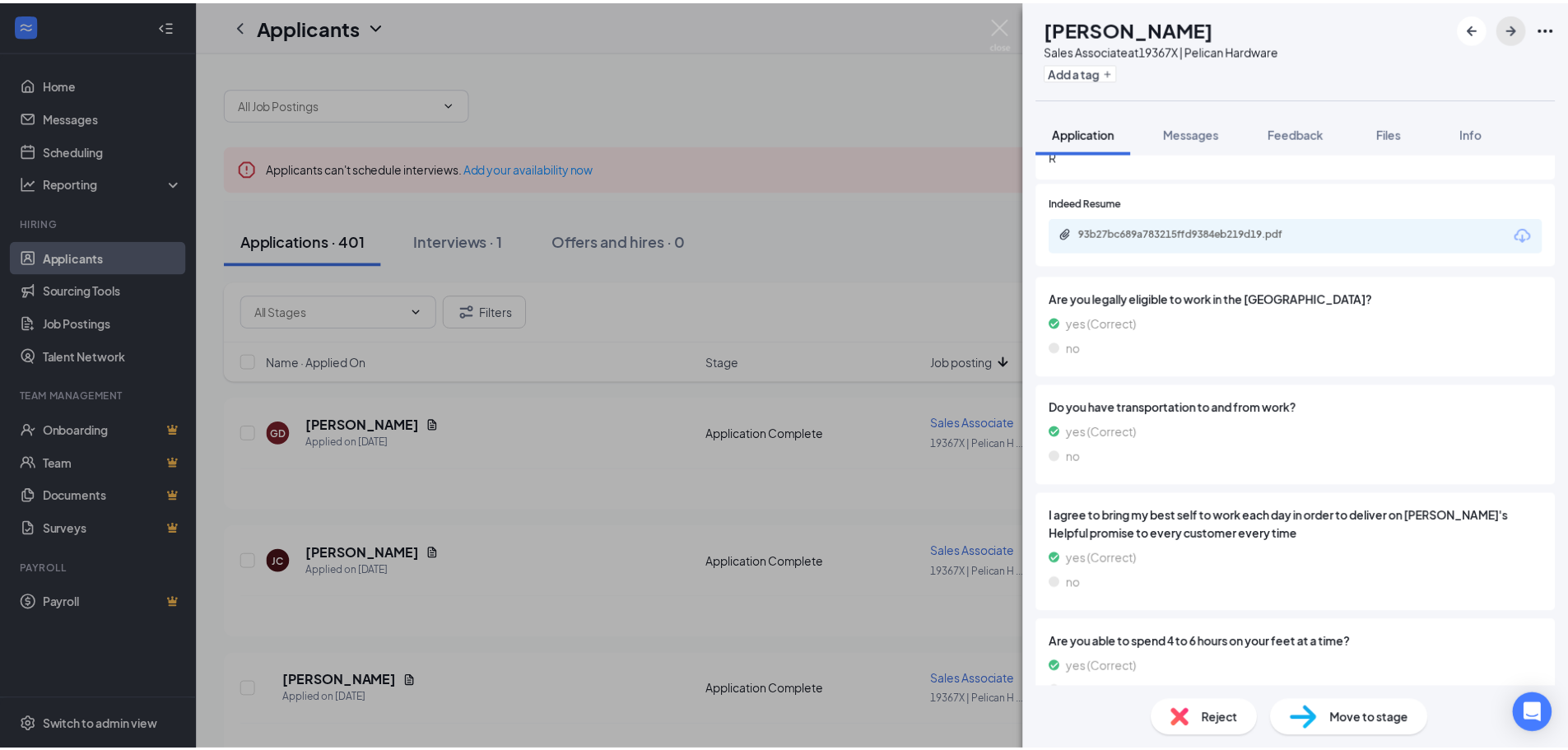
scroll to position [925, 0]
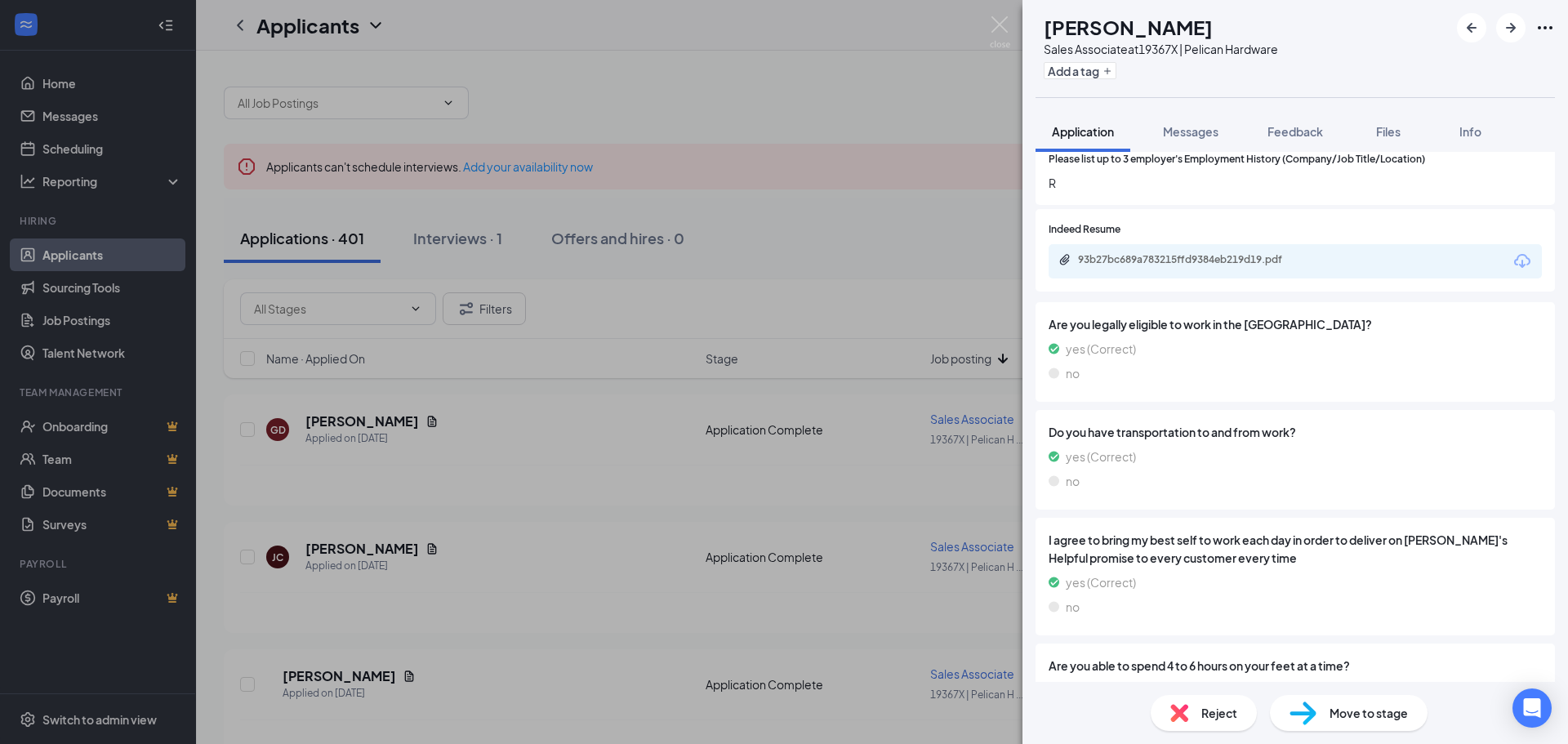
click at [1512, 262] on icon "Download" at bounding box center [1521, 262] width 19 height 19
click at [1516, 23] on icon "ArrowRight" at bounding box center [1511, 27] width 19 height 19
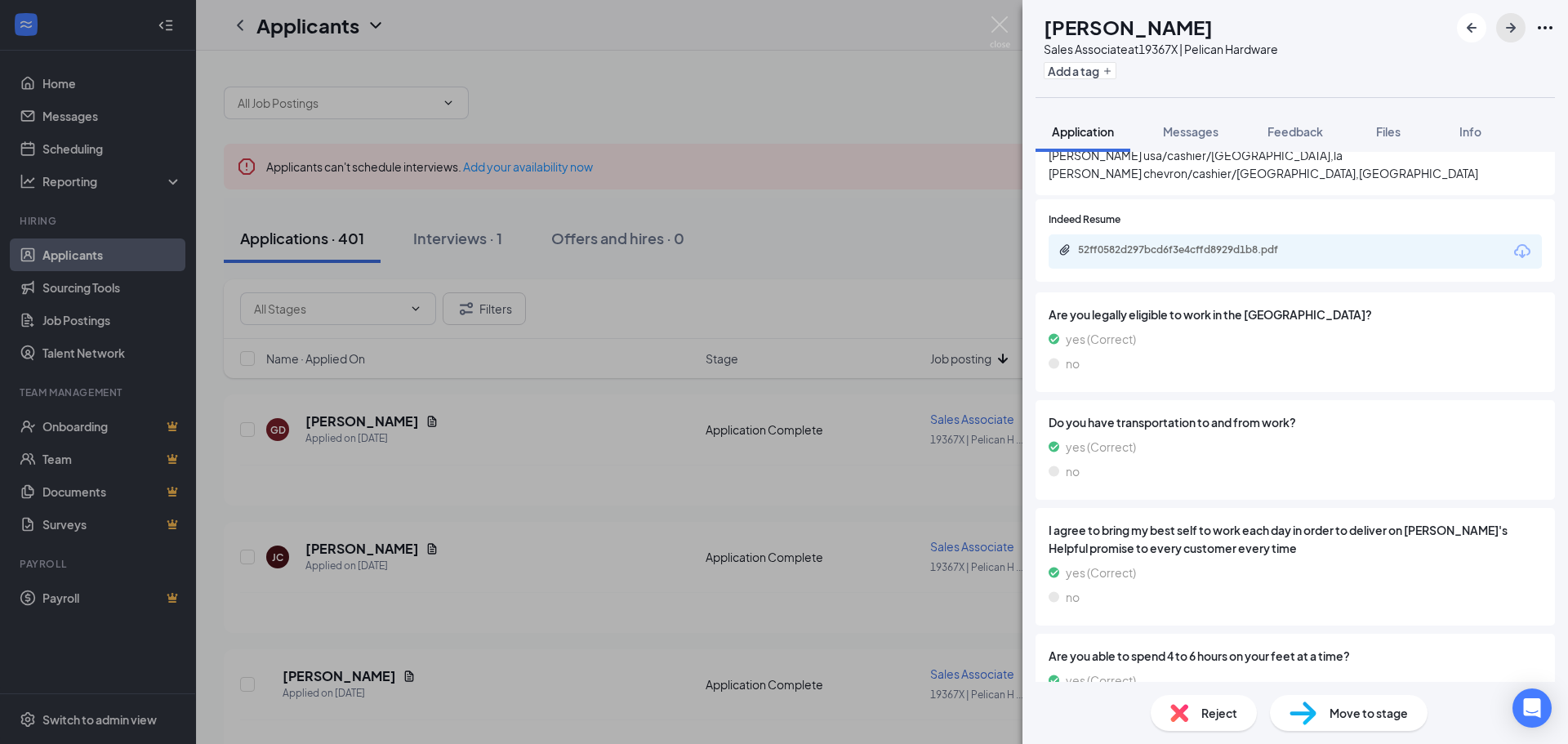
click at [1516, 23] on icon "ArrowRight" at bounding box center [1511, 27] width 19 height 19
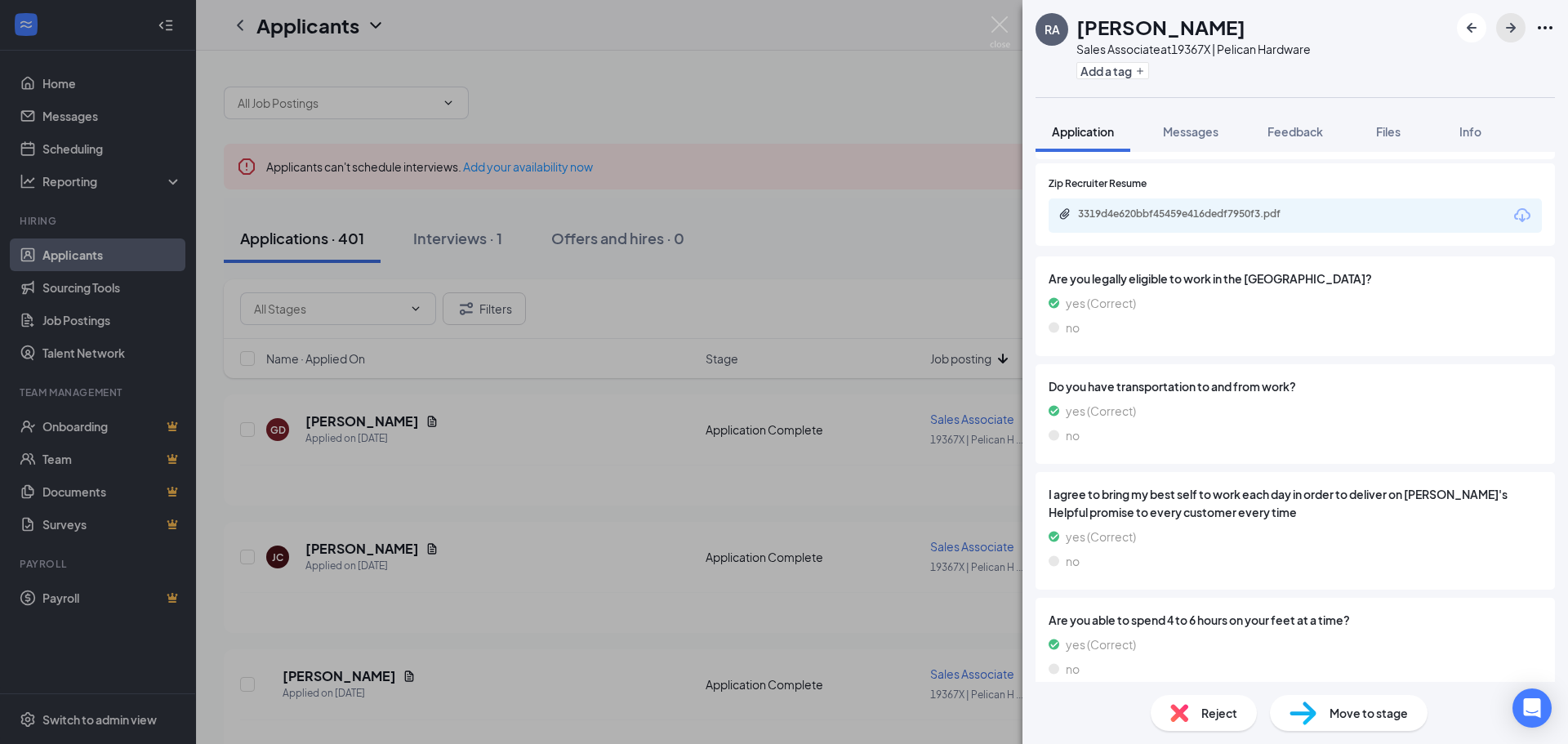
click at [1509, 28] on icon "ArrowRight" at bounding box center [1511, 28] width 10 height 10
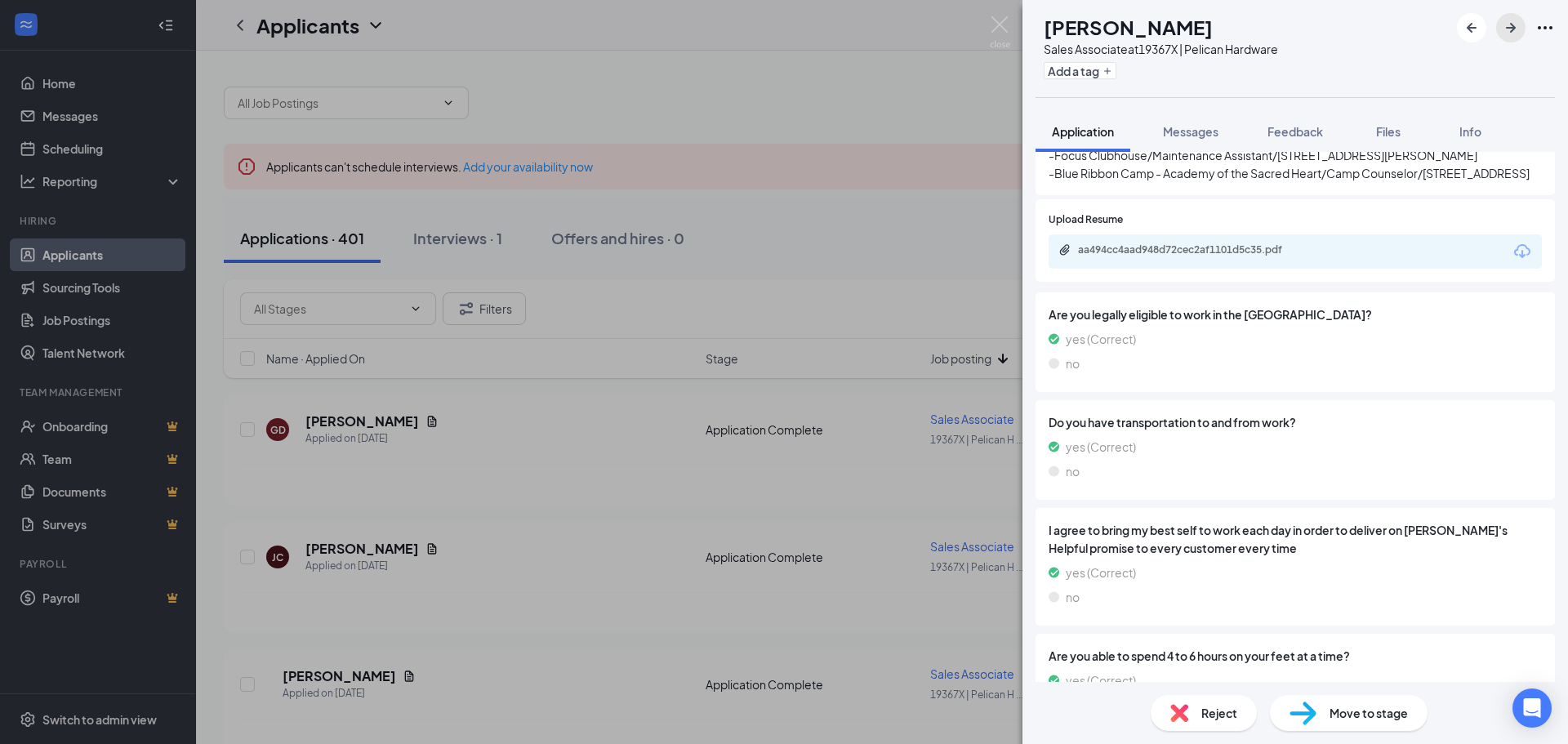
click at [1507, 30] on icon "ArrowRight" at bounding box center [1511, 27] width 19 height 19
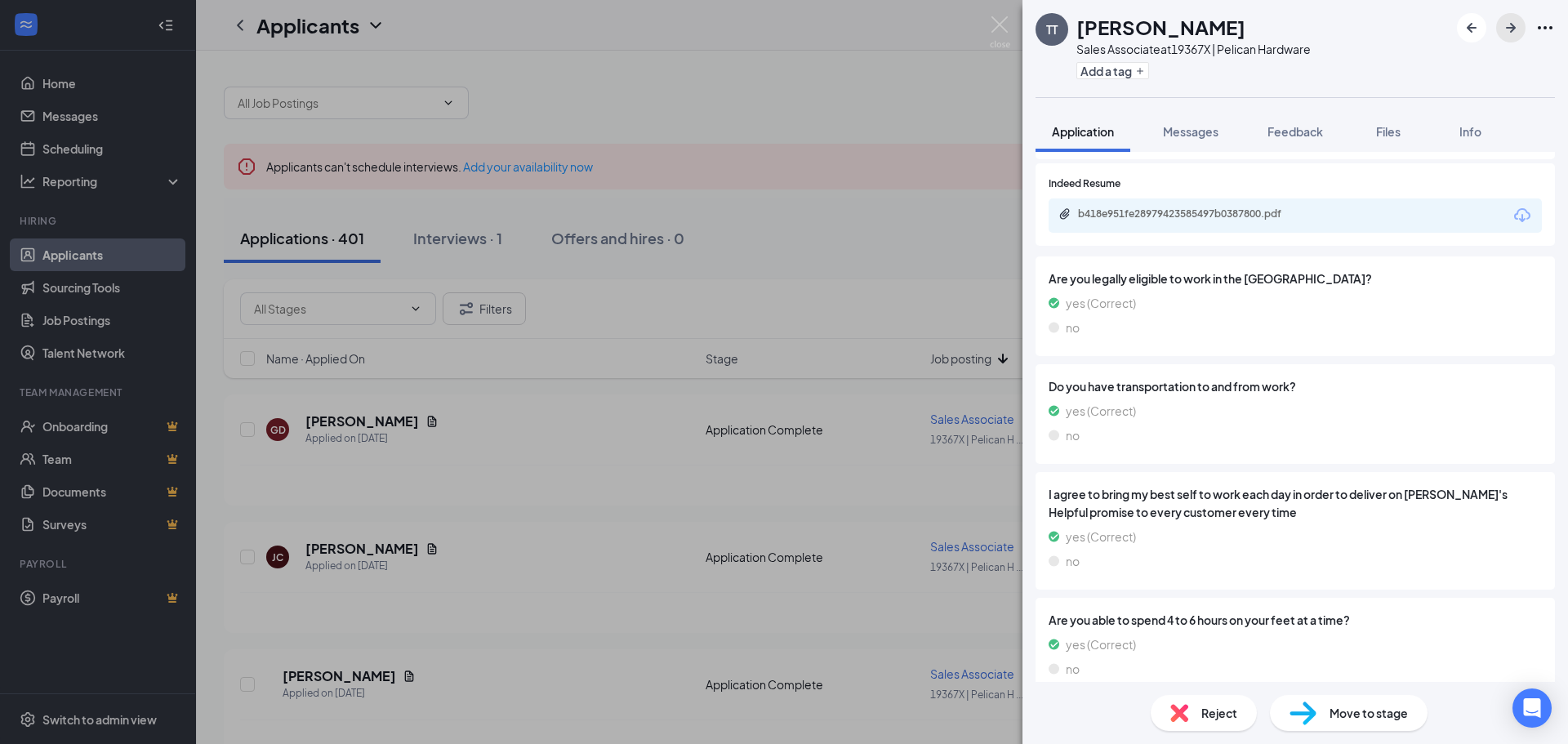
click at [1507, 30] on icon "ArrowRight" at bounding box center [1511, 27] width 19 height 19
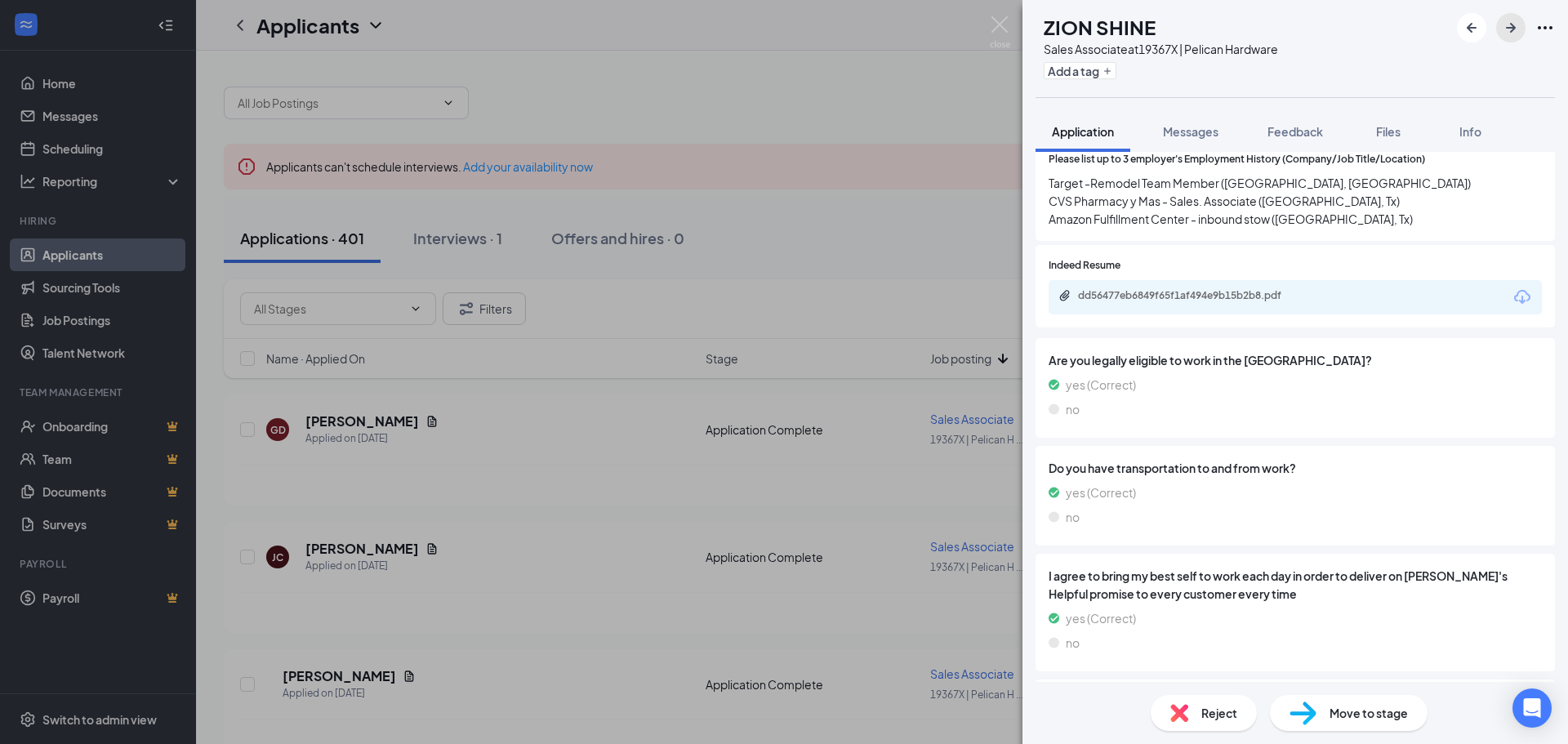
click at [1507, 30] on icon "ArrowRight" at bounding box center [1511, 27] width 19 height 19
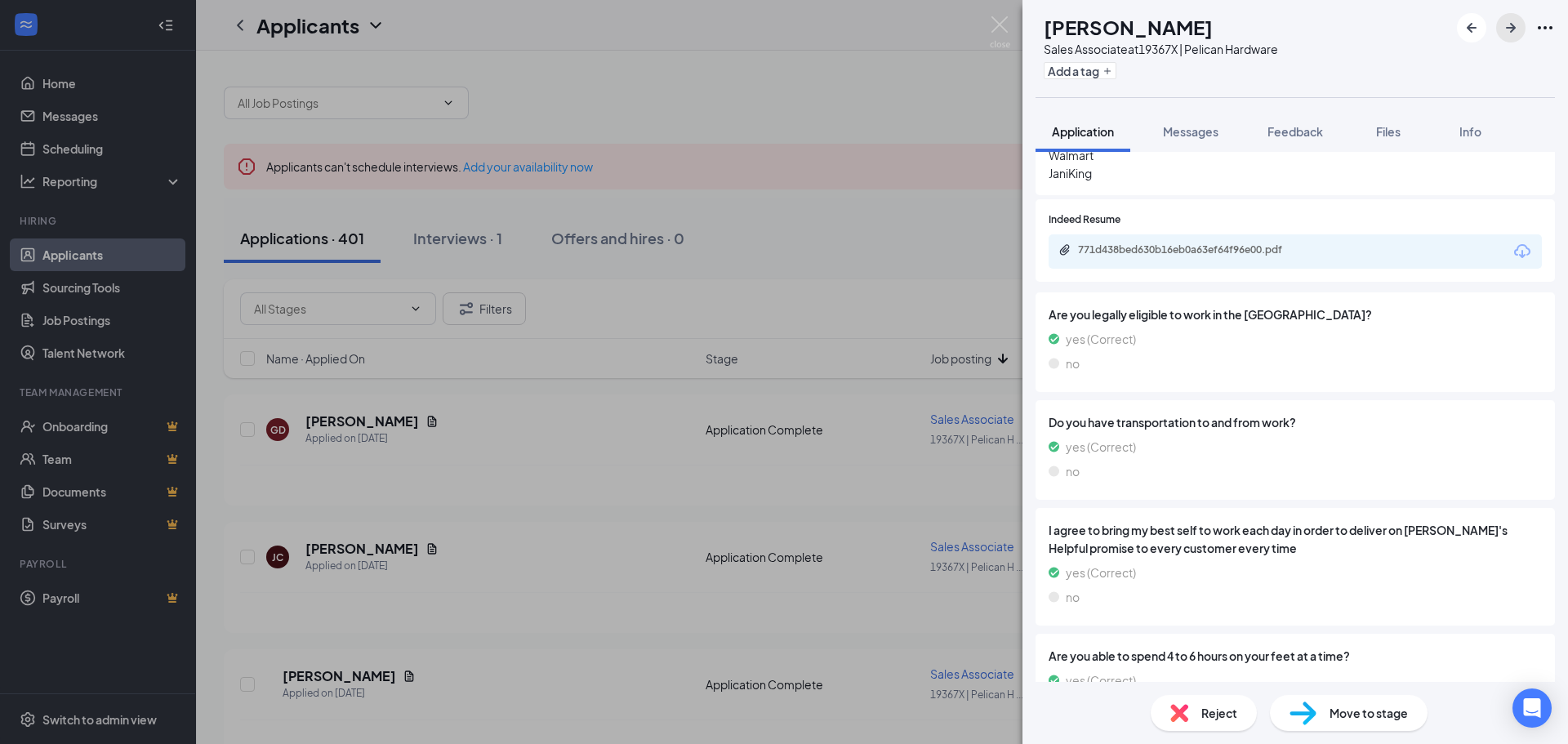
click at [1507, 30] on icon "ArrowRight" at bounding box center [1511, 27] width 19 height 19
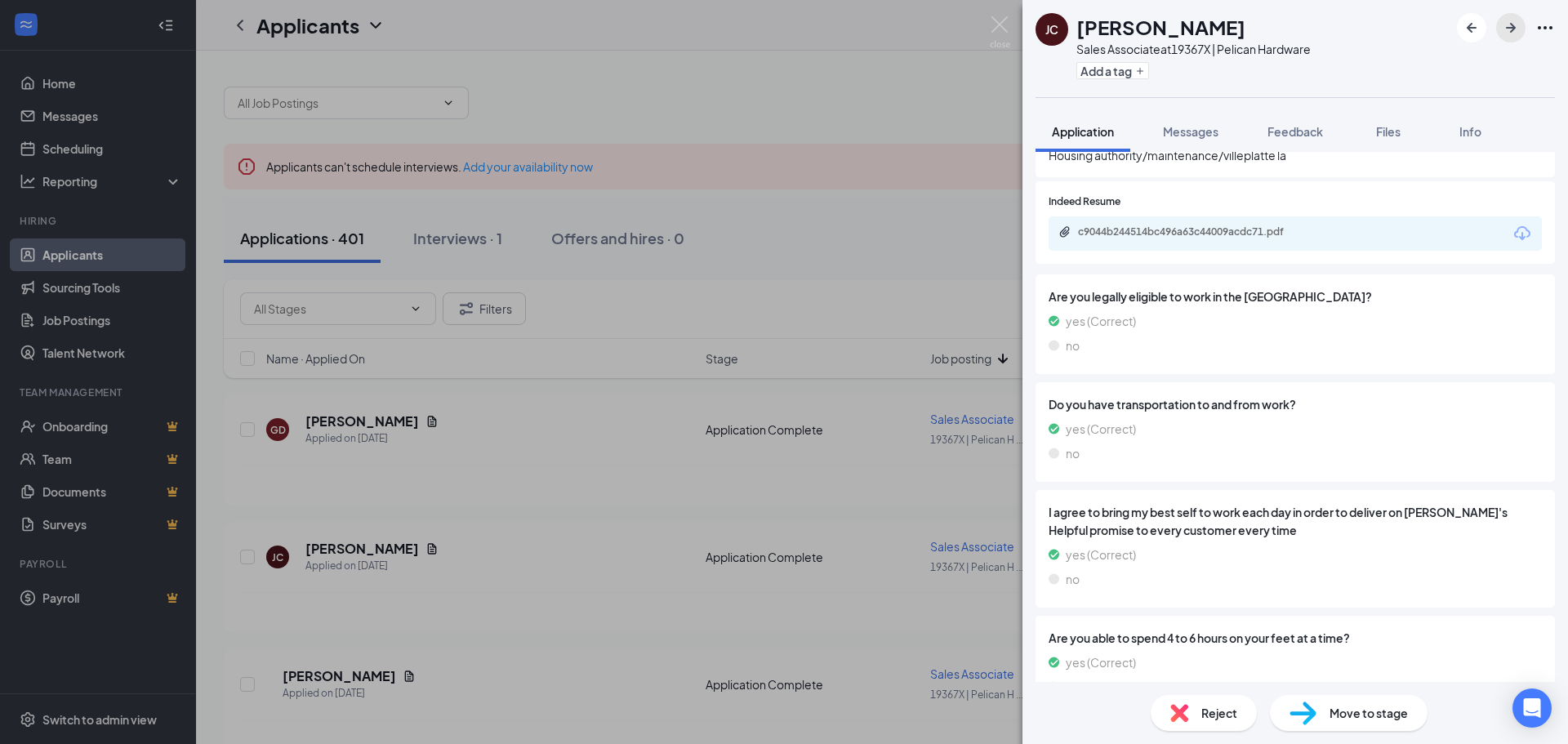
click at [1507, 30] on icon "ArrowRight" at bounding box center [1511, 27] width 19 height 19
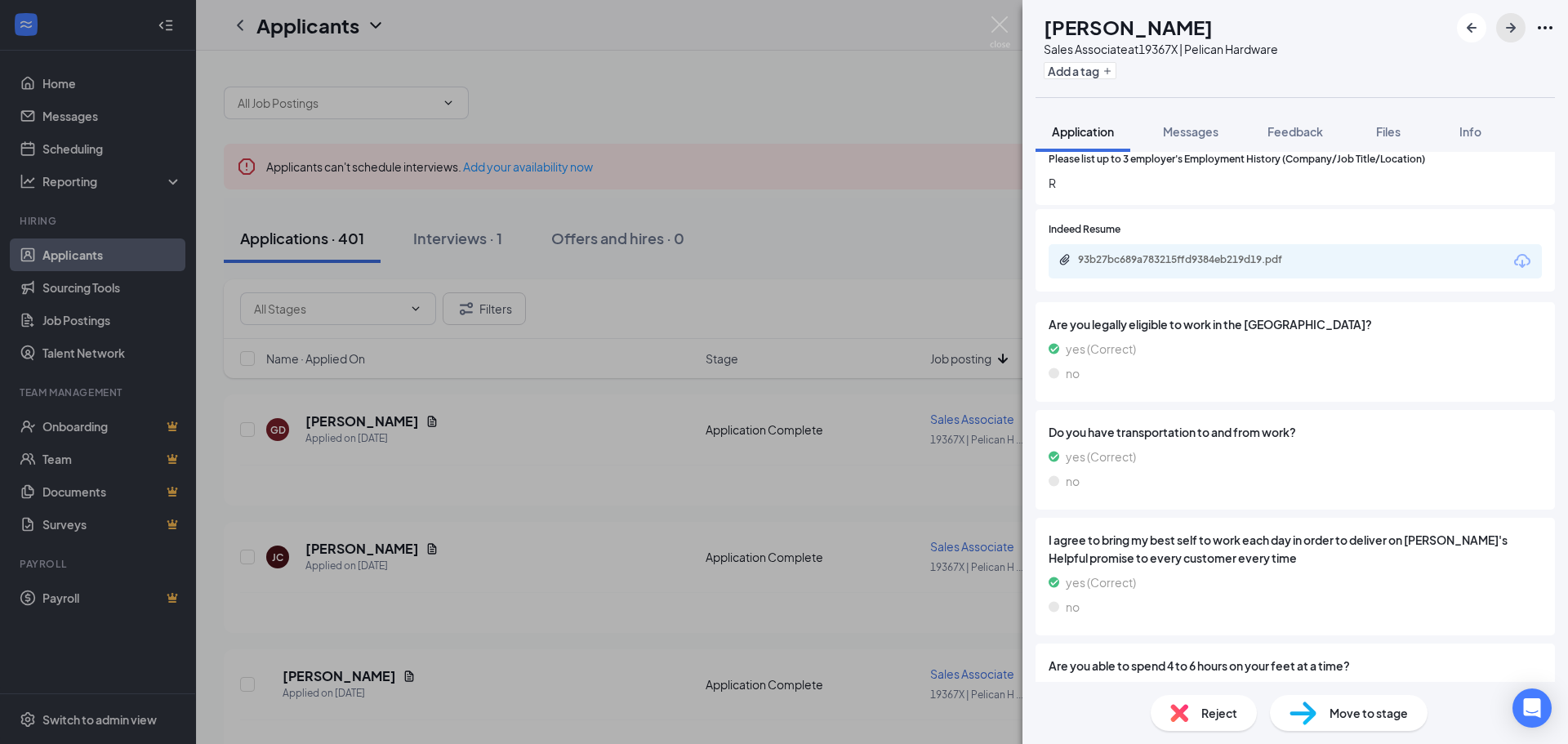
click at [1507, 30] on icon "ArrowRight" at bounding box center [1511, 27] width 19 height 19
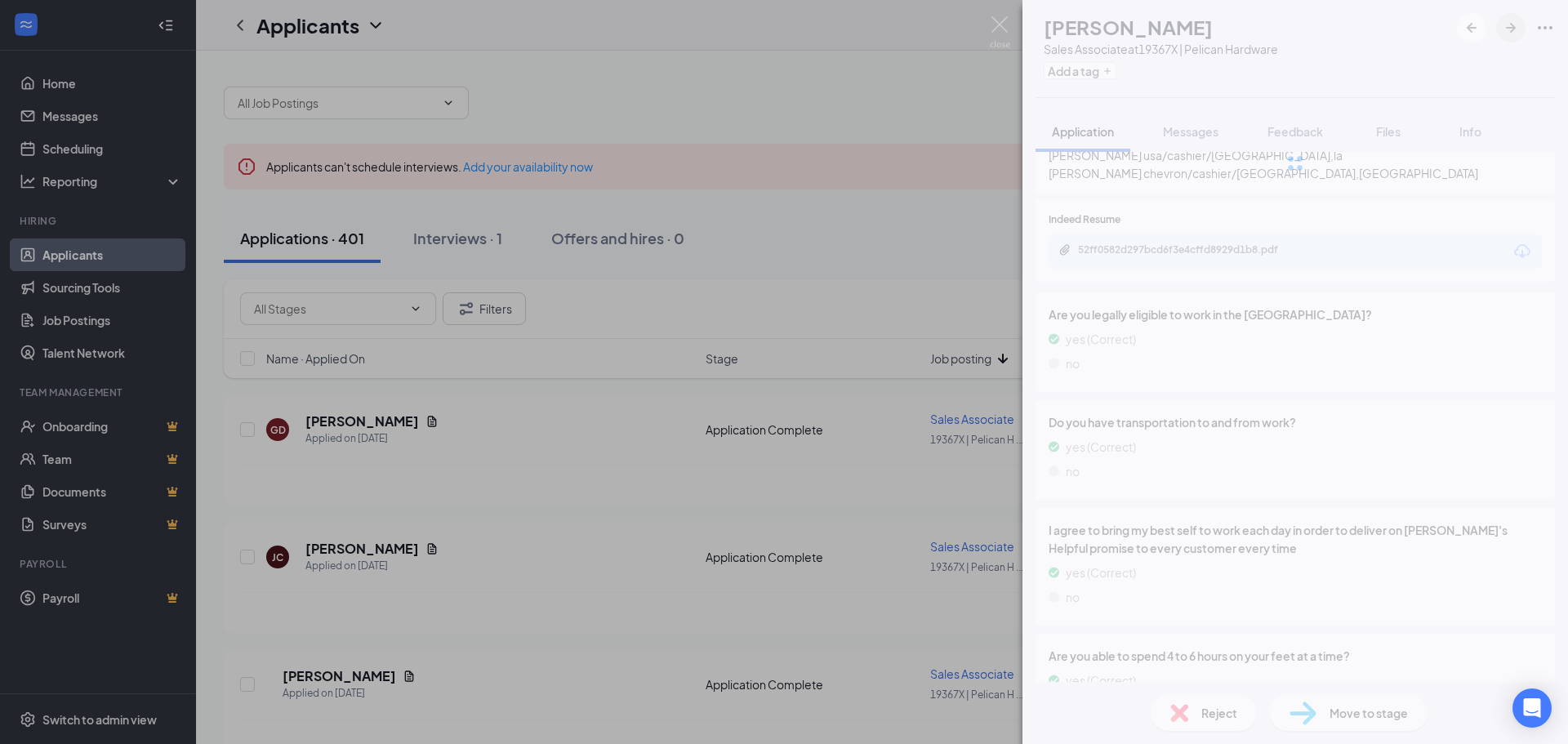
click at [1507, 29] on icon "ArrowRight" at bounding box center [1511, 27] width 19 height 19
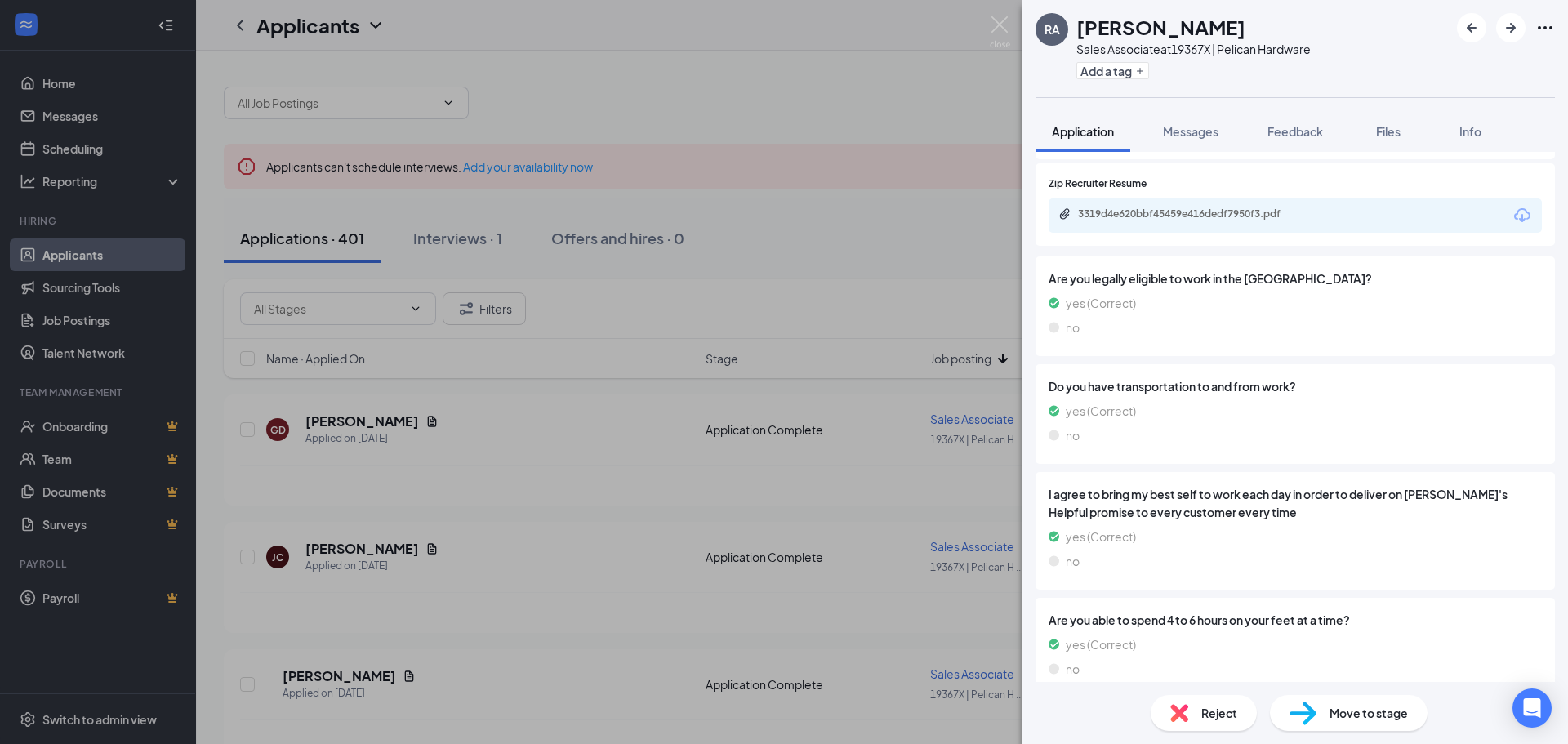
click at [614, 69] on div "RA [PERSON_NAME] Sales Associate at 19367X | Pelican Hardware Add a tag Applica…" at bounding box center [784, 372] width 1568 height 744
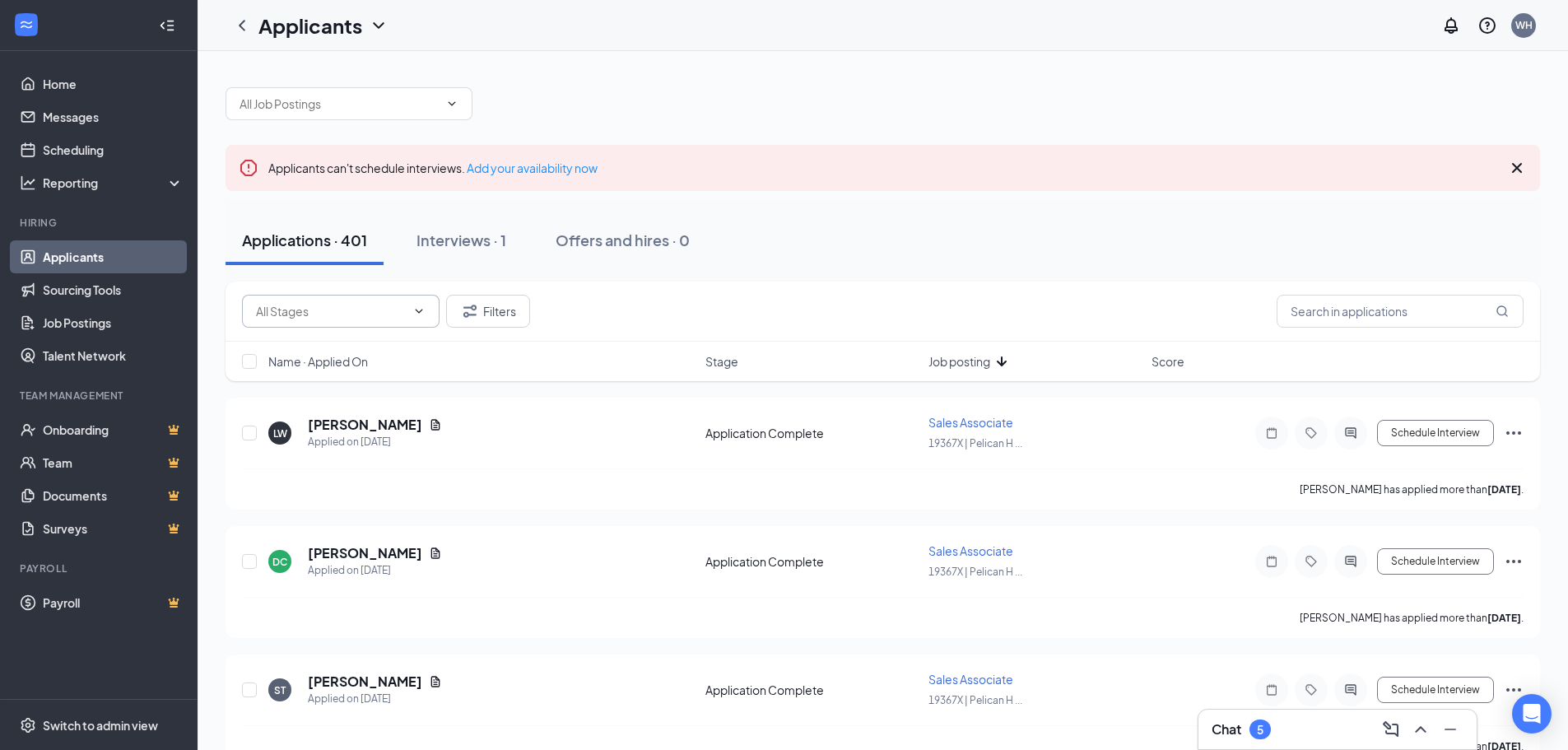
click at [422, 311] on icon "ChevronDown" at bounding box center [418, 311] width 13 height 13
click at [415, 311] on icon "ChevronUp" at bounding box center [418, 311] width 13 height 13
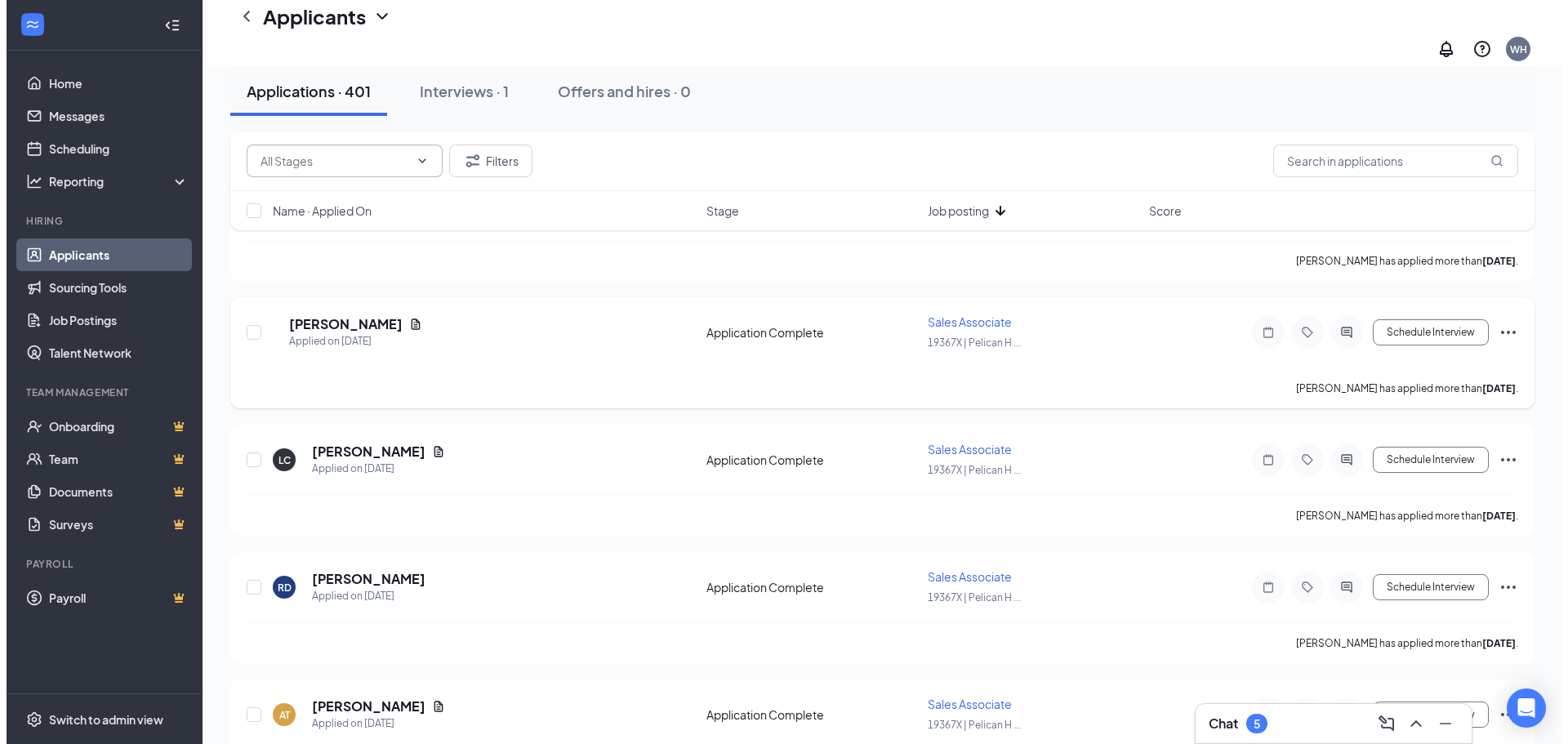
scroll to position [490, 0]
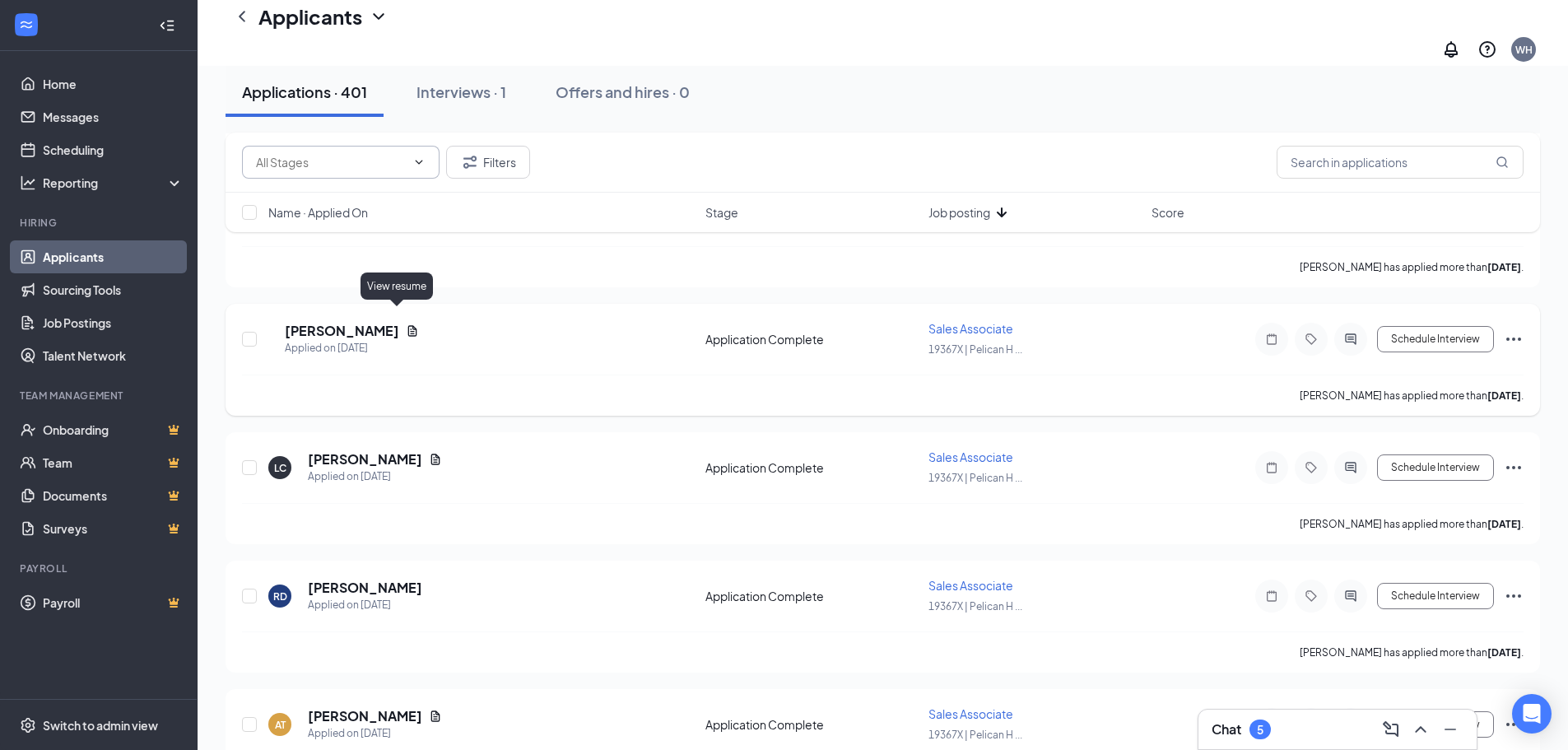
click at [409, 325] on icon "Document" at bounding box center [413, 330] width 9 height 11
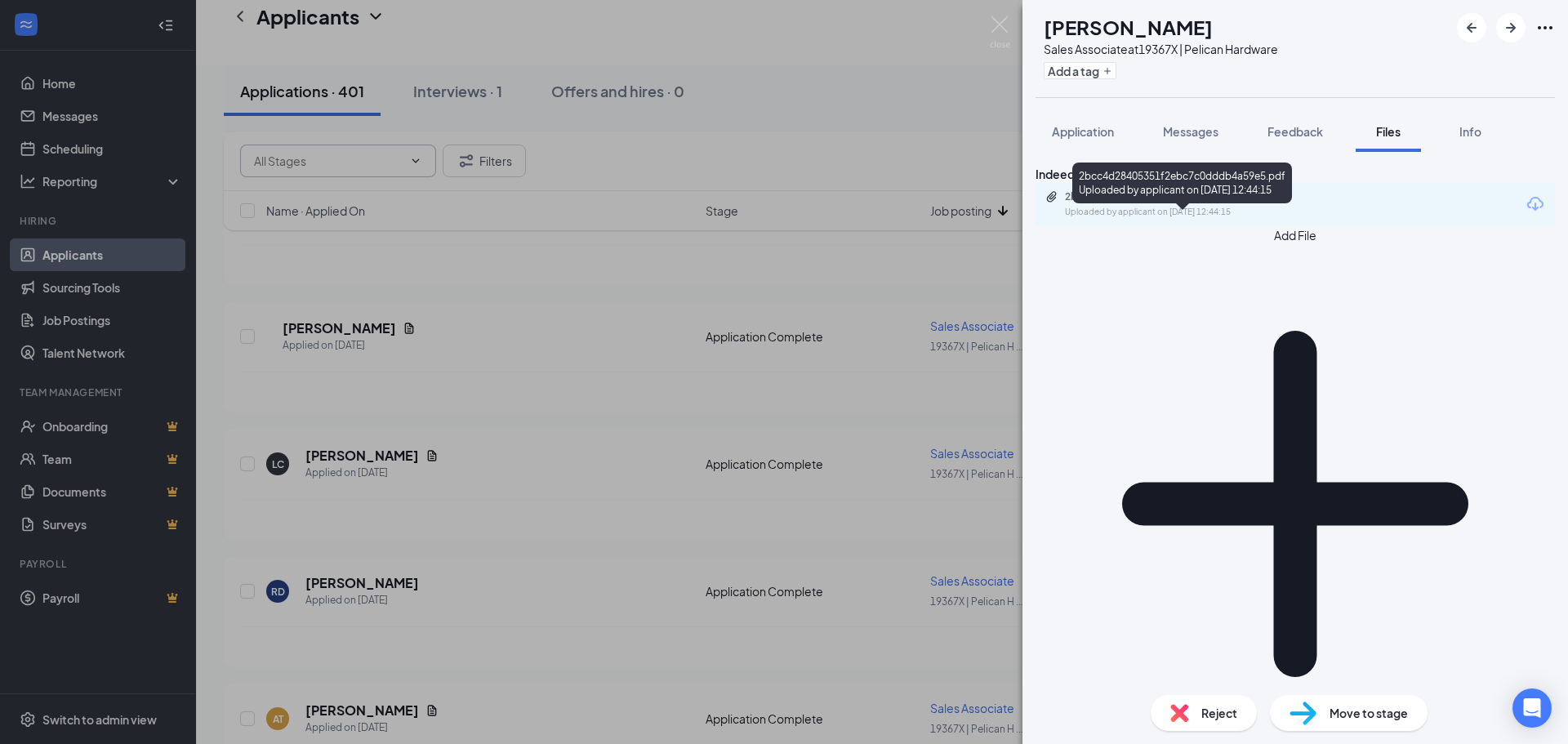
click at [1262, 212] on div "2bcc4d28405351f2ebc7c0dddb4a59e5.pdf Uploaded by applicant on [DATE] 12:44:15" at bounding box center [1295, 204] width 519 height 44
click at [1262, 203] on div "2bcc4d28405351f2ebc7c0dddb4a59e5.pdf" at bounding box center [1178, 196] width 228 height 13
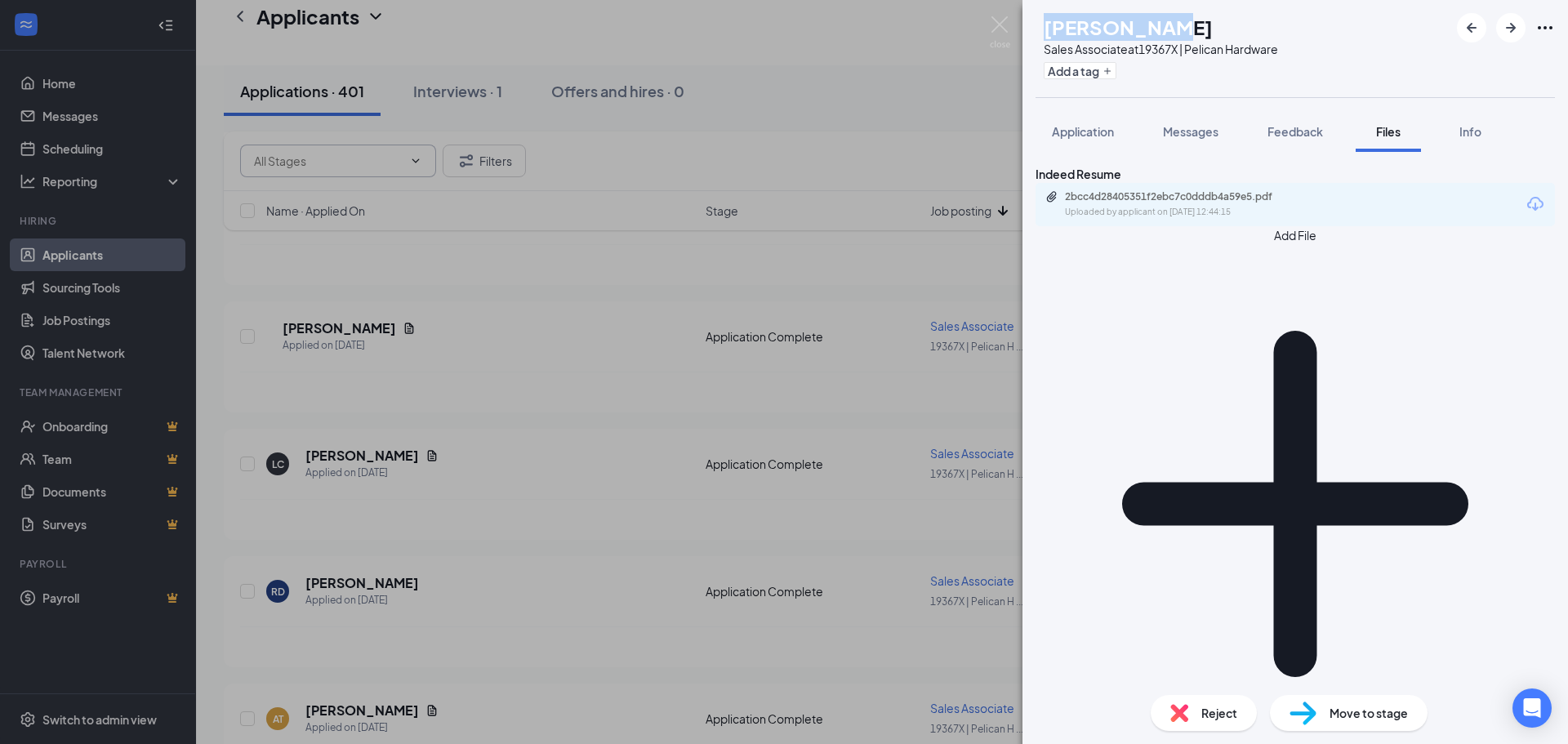
drag, startPoint x: 1083, startPoint y: 20, endPoint x: 1191, endPoint y: 30, distance: 108.5
click at [1191, 30] on div "[PERSON_NAME]" at bounding box center [1160, 26] width 234 height 28
copy h1 "[PERSON_NAME]"
click at [1519, 20] on icon "ArrowRight" at bounding box center [1511, 27] width 19 height 19
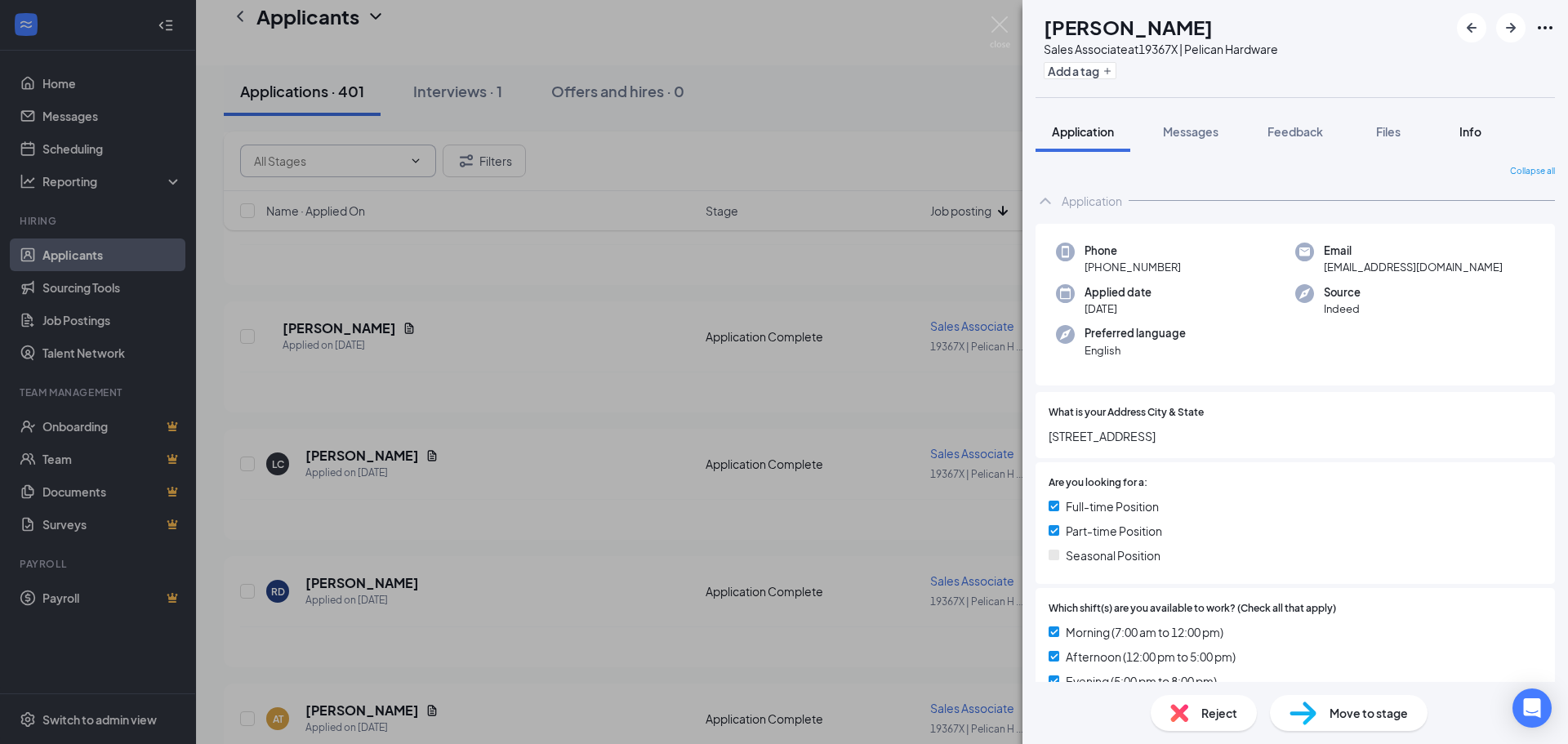
click at [1481, 124] on div "Info" at bounding box center [1470, 131] width 33 height 17
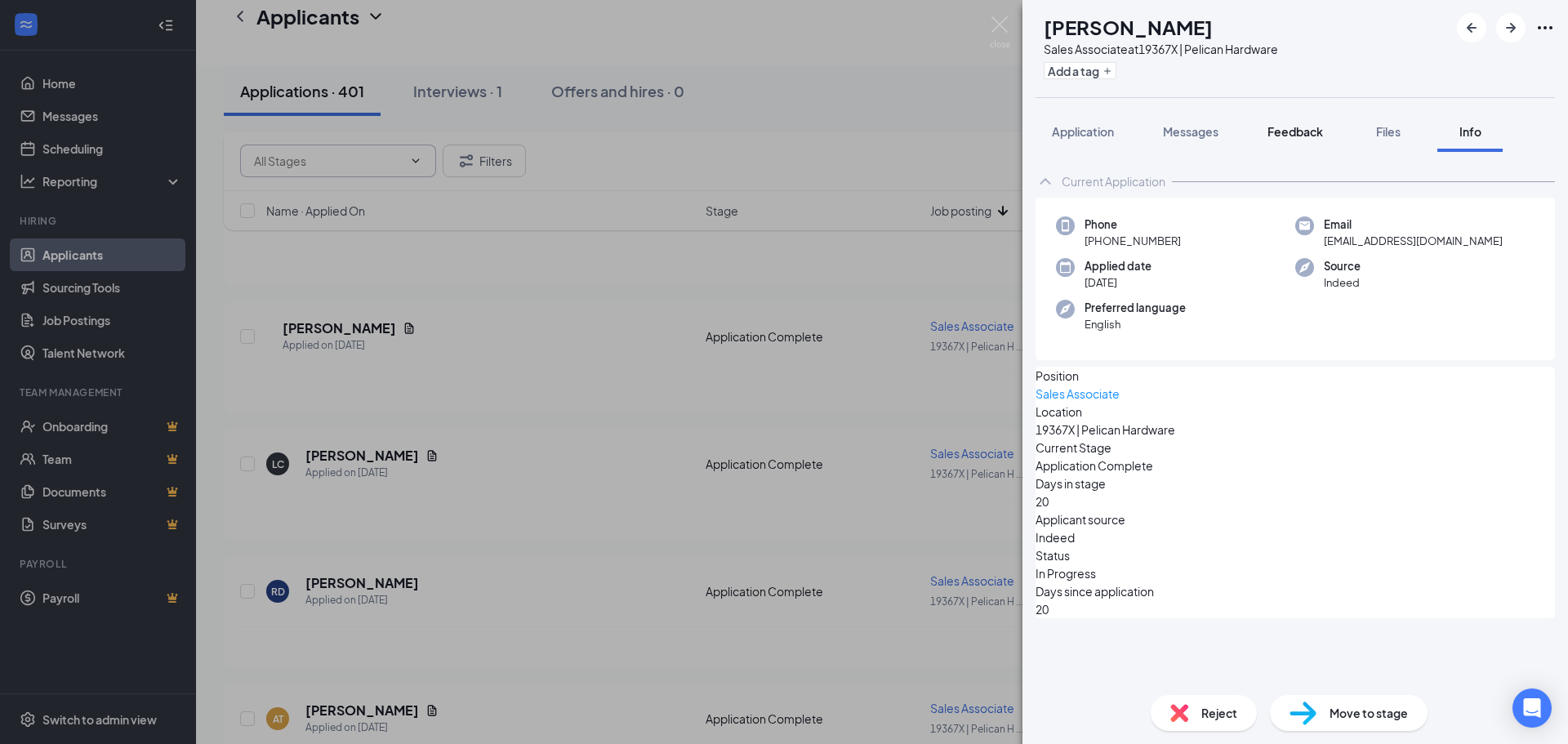
click at [1334, 132] on button "Feedback" at bounding box center [1295, 131] width 88 height 41
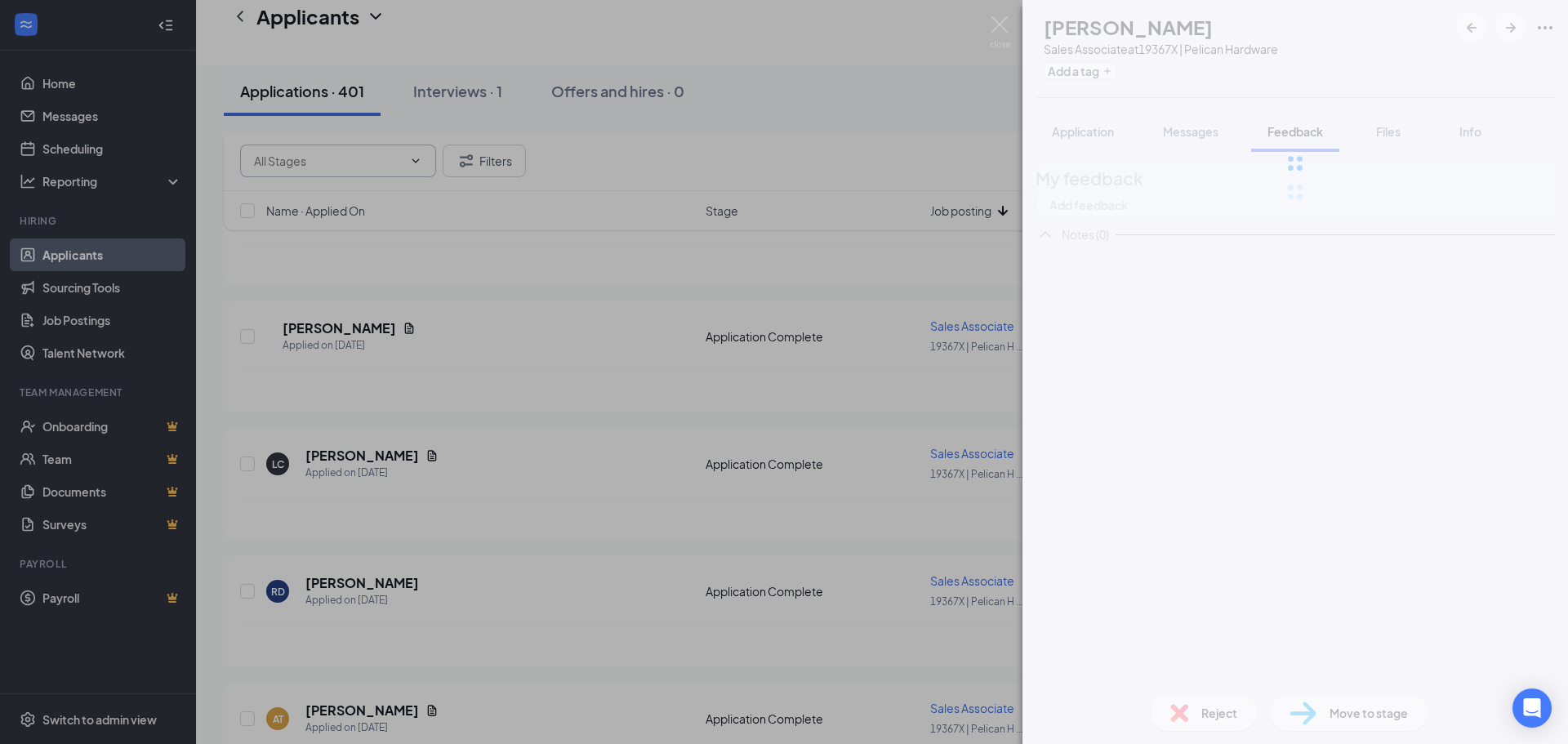
click at [1380, 133] on div at bounding box center [1295, 163] width 545 height 327
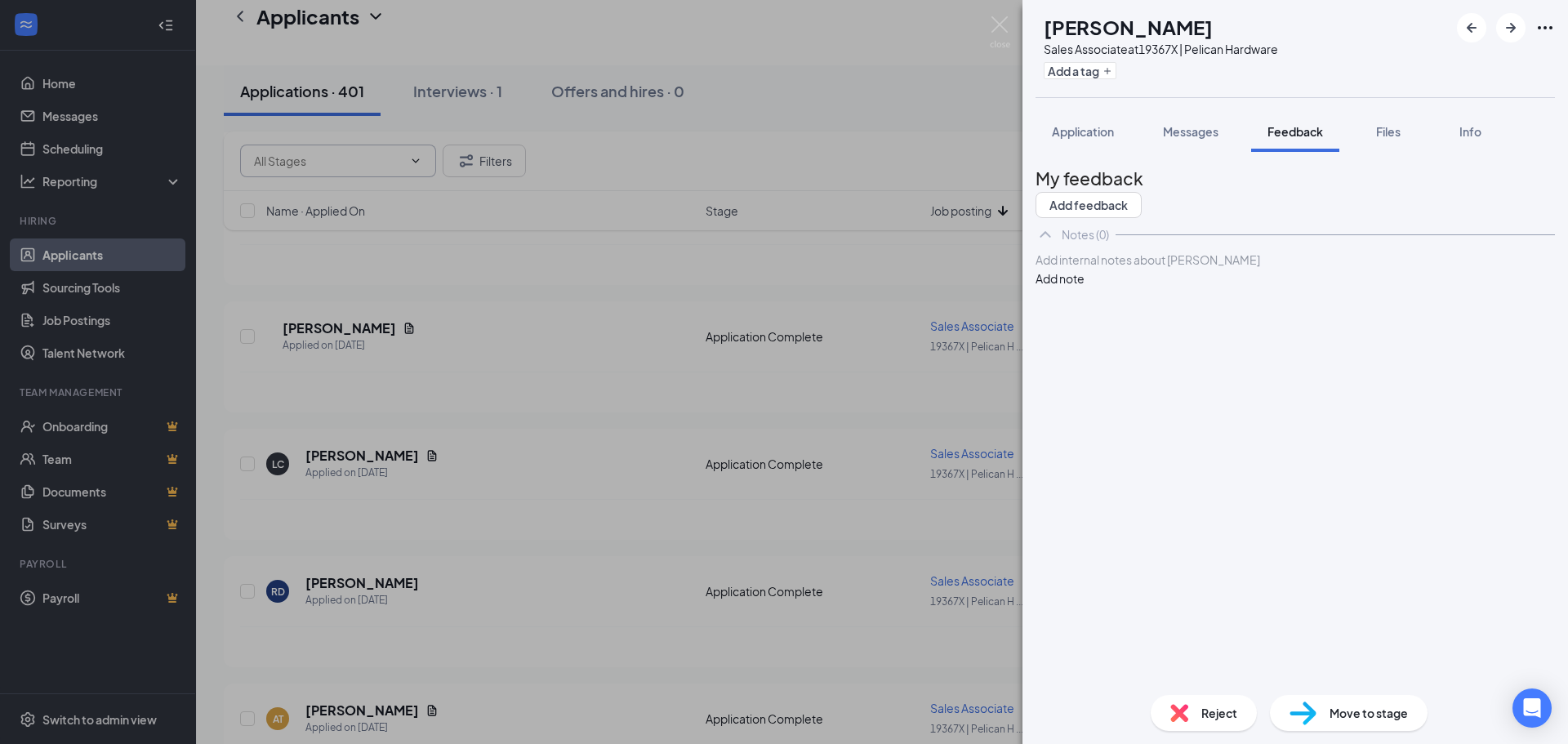
click at [1395, 152] on div "My feedback Add feedback Notes (0) Add internal notes about [PERSON_NAME] Add n…" at bounding box center [1295, 416] width 545 height 530
click at [1395, 136] on span "Files" at bounding box center [1387, 131] width 24 height 15
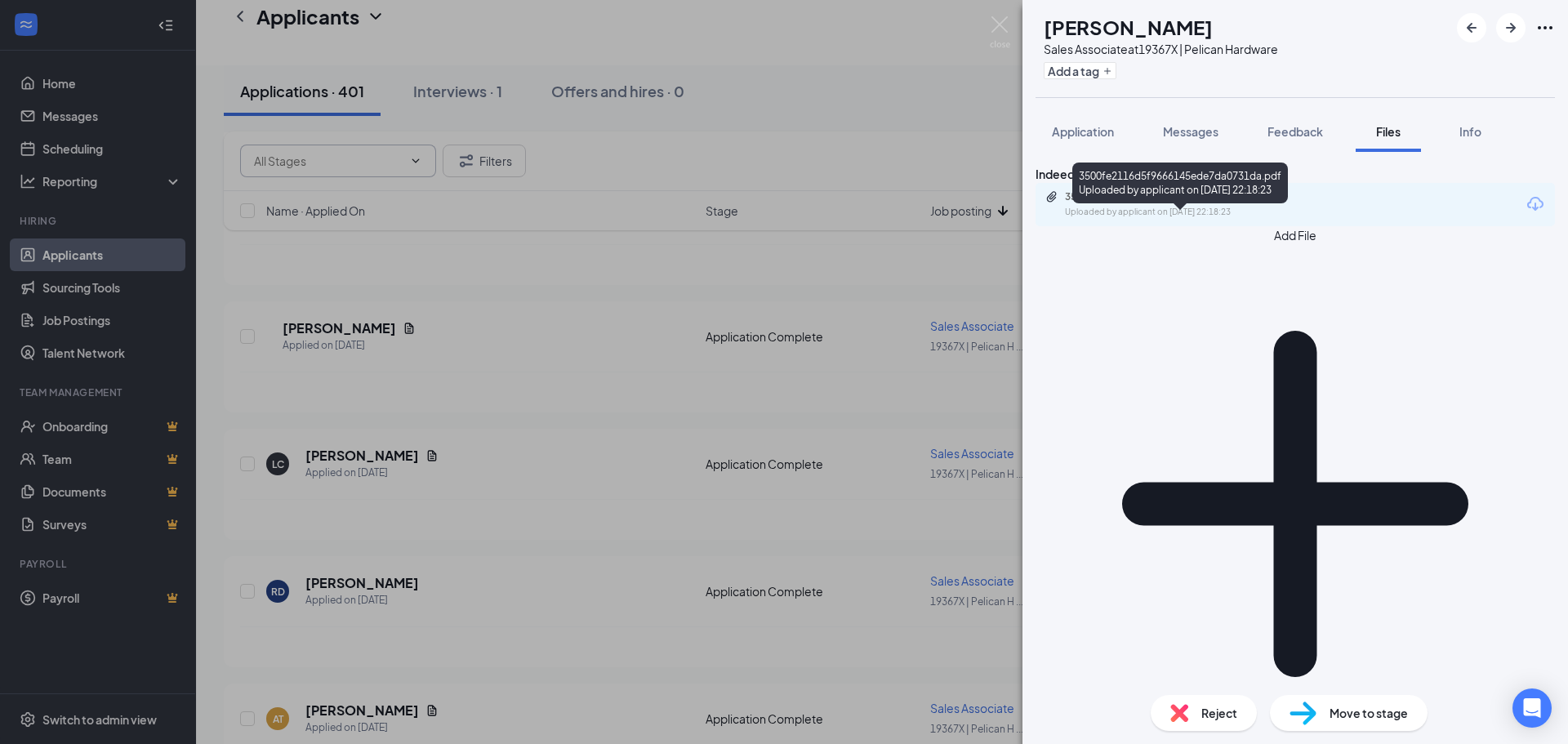
click at [1243, 203] on div "3500fe2116d5f9666145ede7da0731da.pdf" at bounding box center [1178, 196] width 228 height 13
click at [1497, 26] on button "button" at bounding box center [1511, 27] width 29 height 29
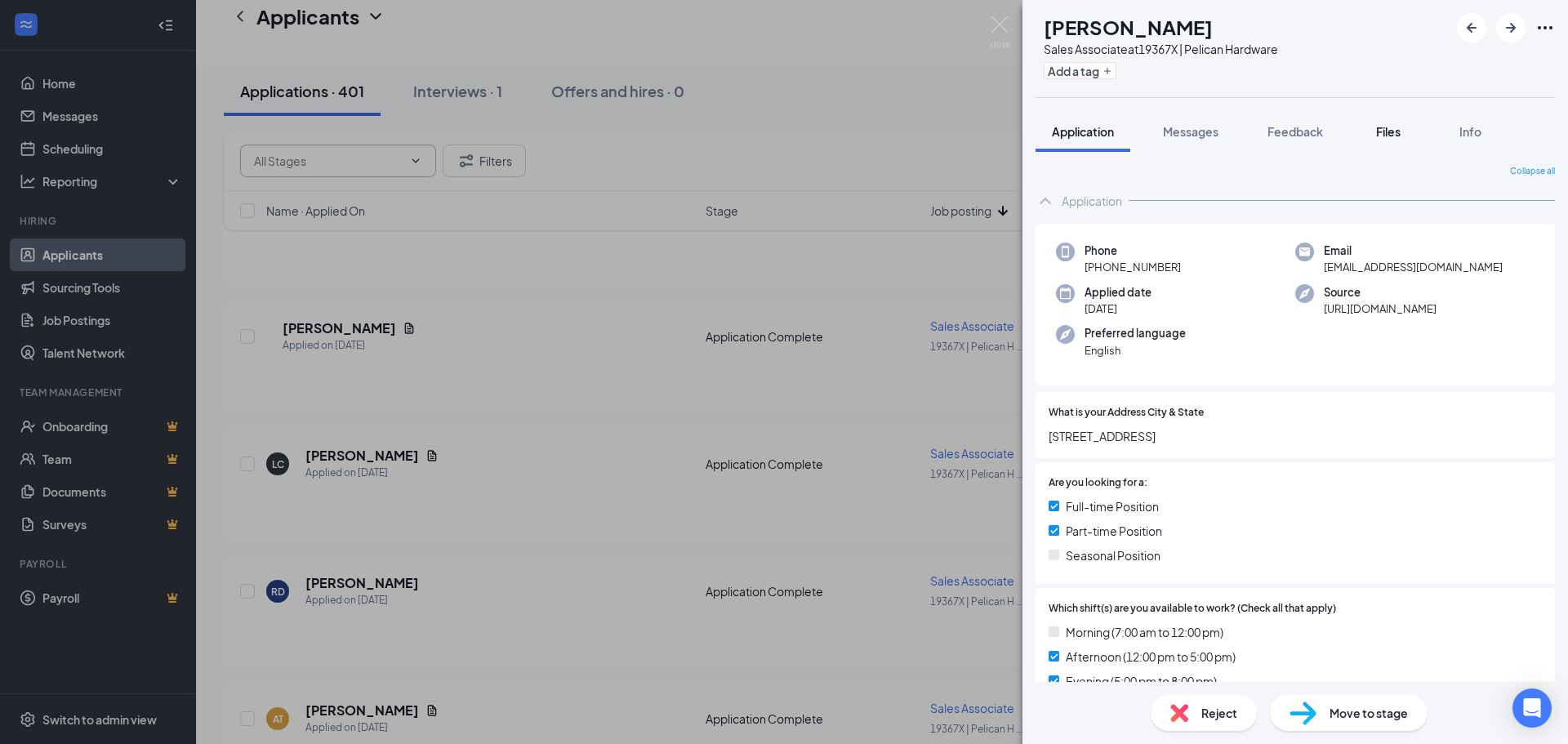
click at [1389, 139] on div "Files" at bounding box center [1388, 131] width 33 height 17
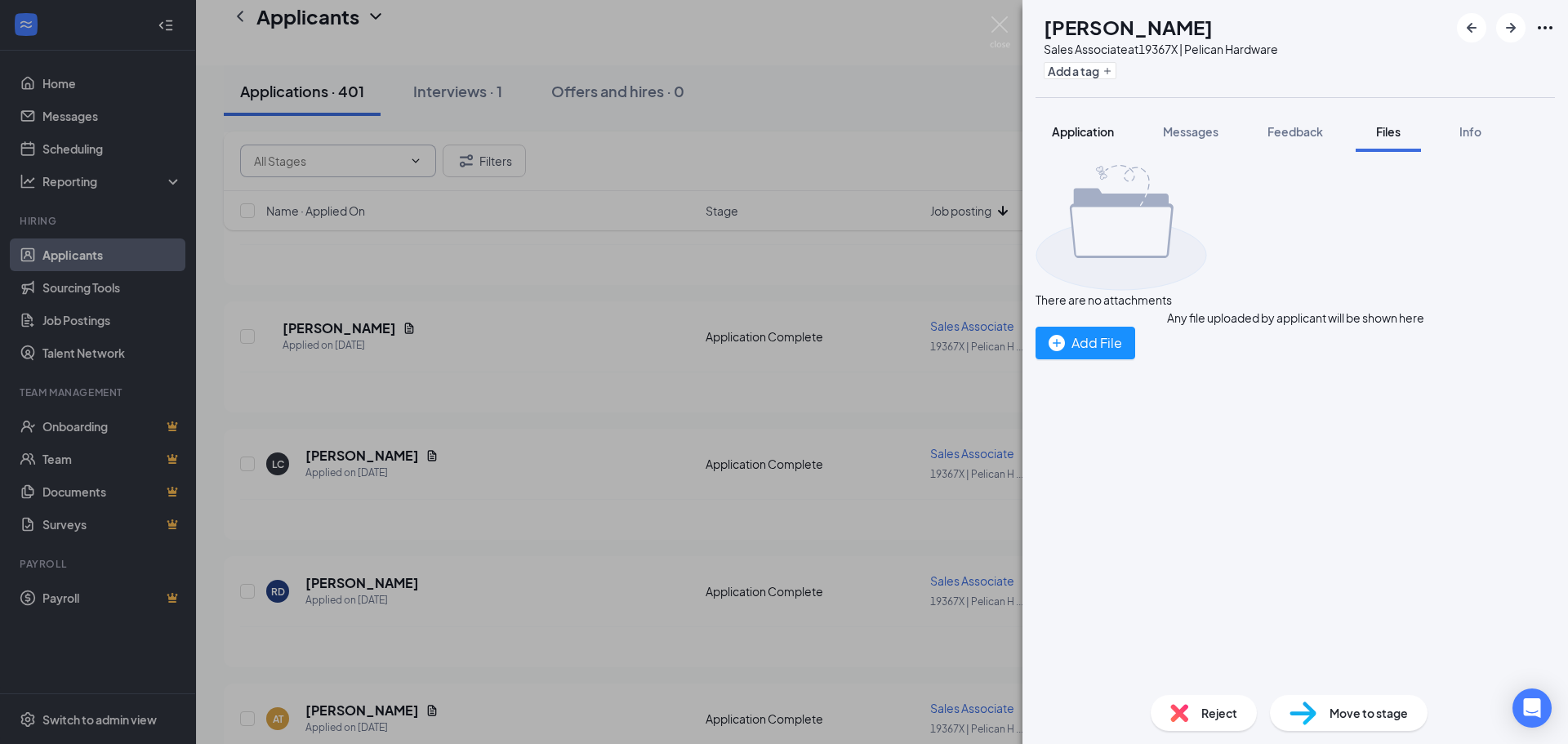
click at [1112, 123] on button "Application" at bounding box center [1082, 131] width 94 height 41
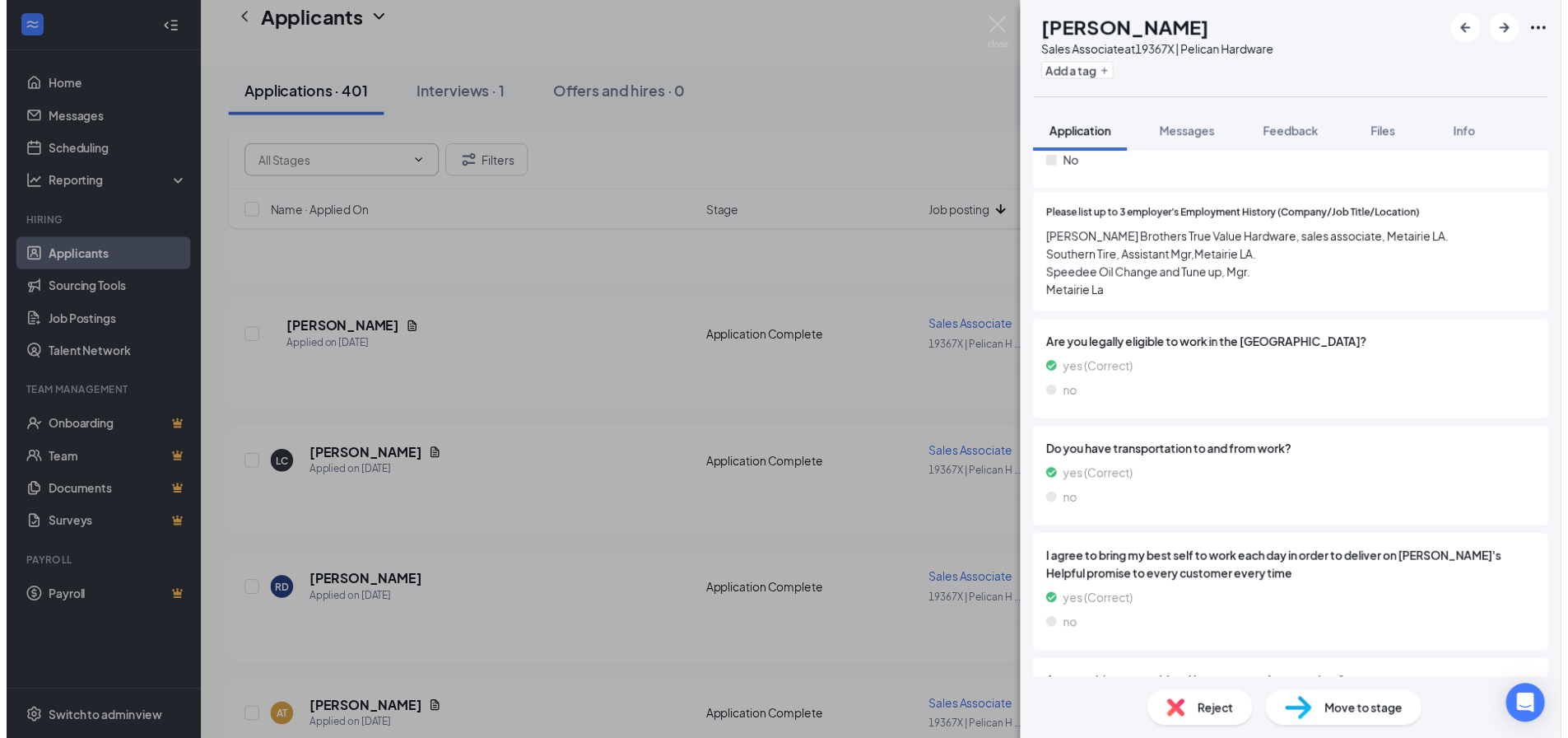
scroll to position [1017, 0]
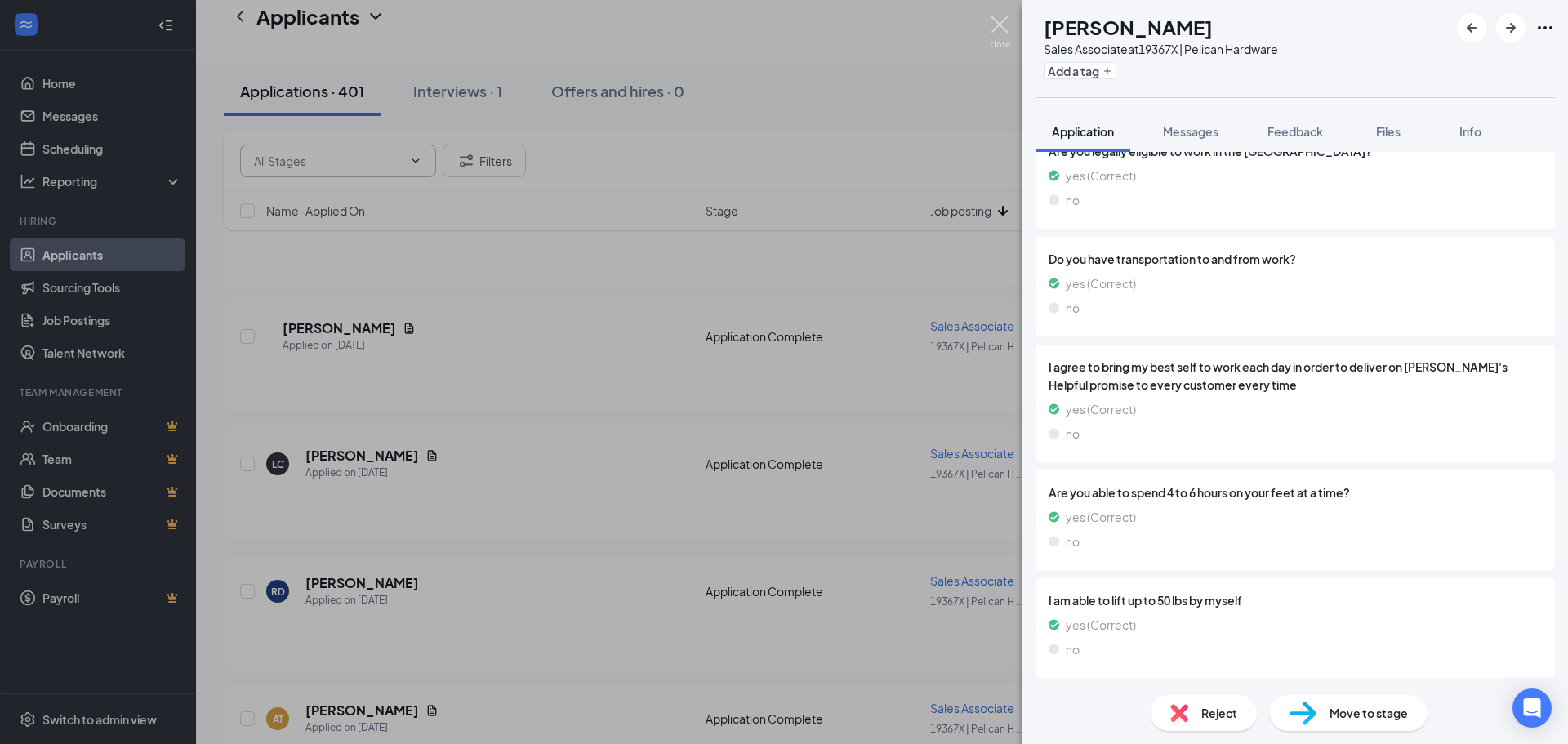
click at [997, 23] on img at bounding box center [999, 32] width 20 height 32
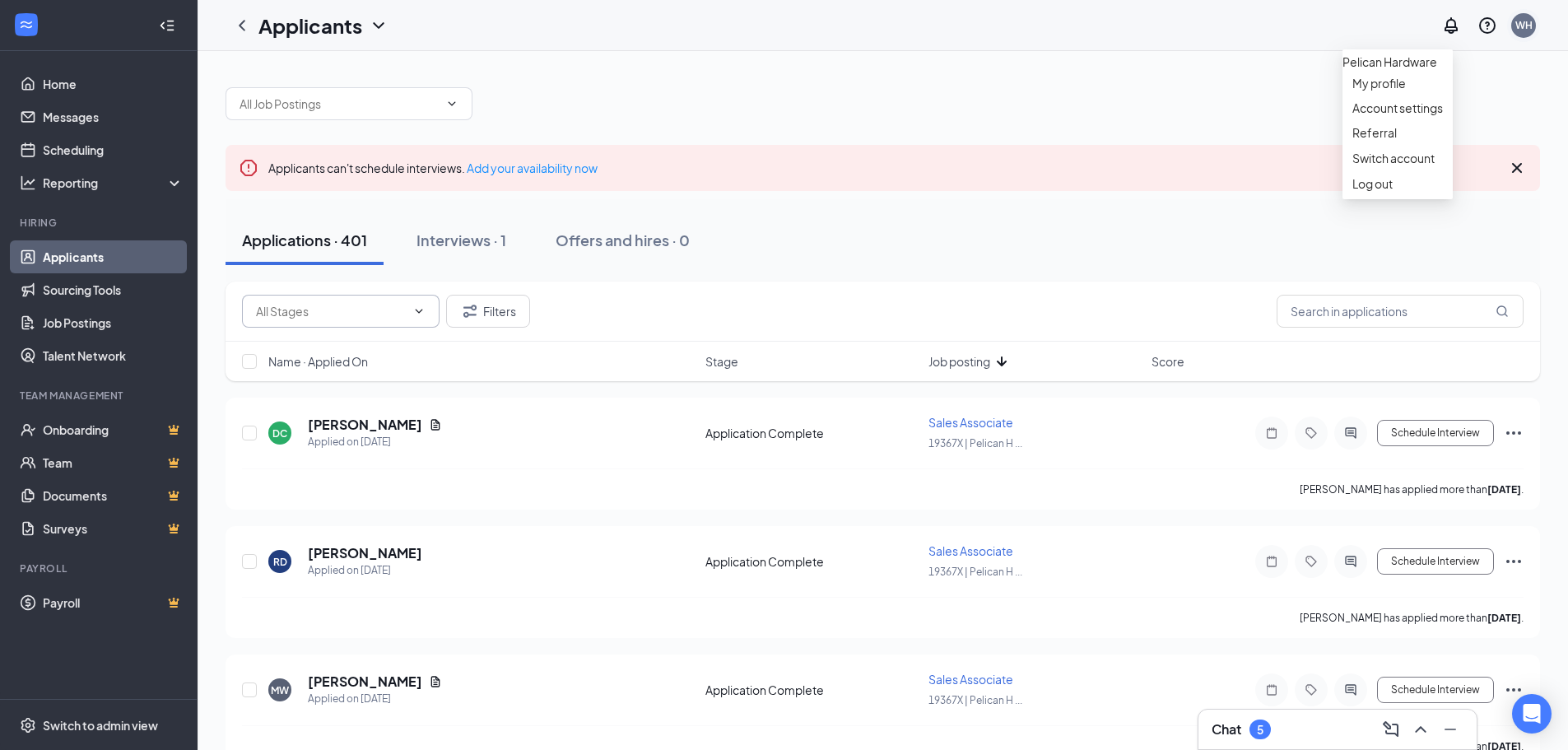
click at [1524, 14] on div "WH" at bounding box center [1523, 25] width 24 height 25
click at [1443, 116] on link "Account settings" at bounding box center [1397, 108] width 90 height 17
